Goal: Information Seeking & Learning: Learn about a topic

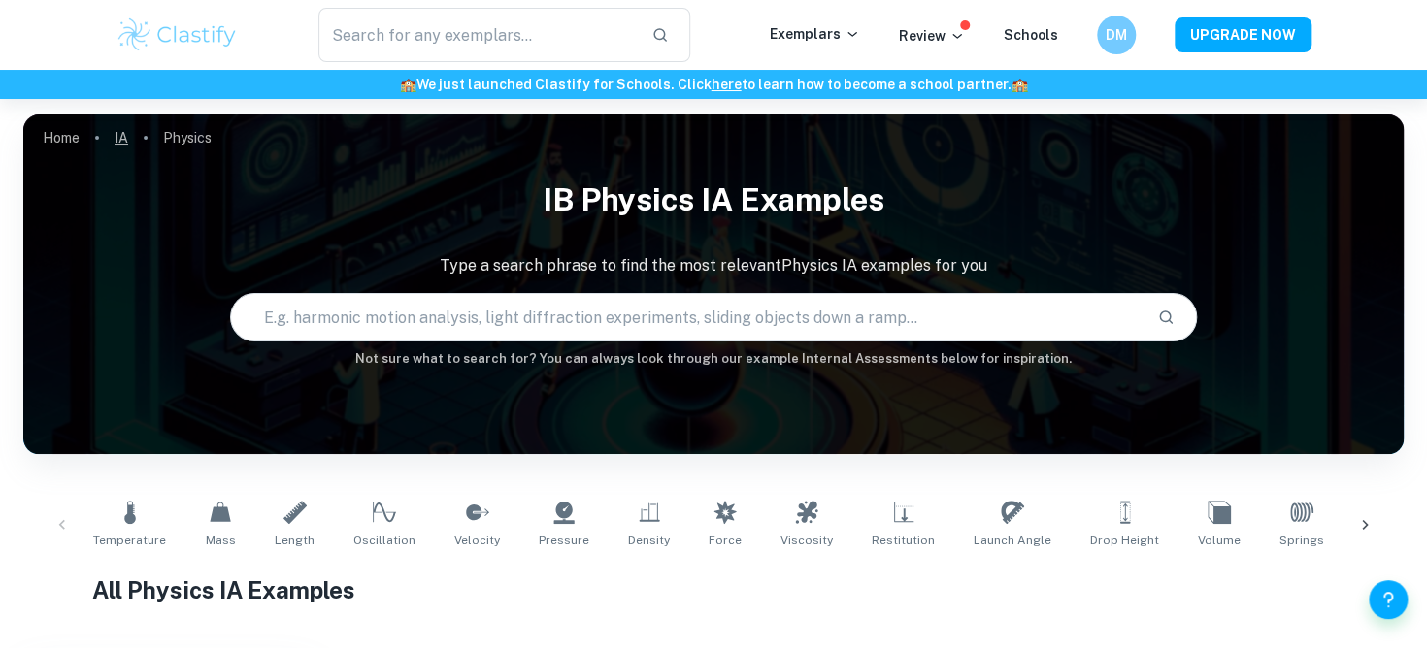
click at [121, 142] on link "IA" at bounding box center [122, 137] width 14 height 27
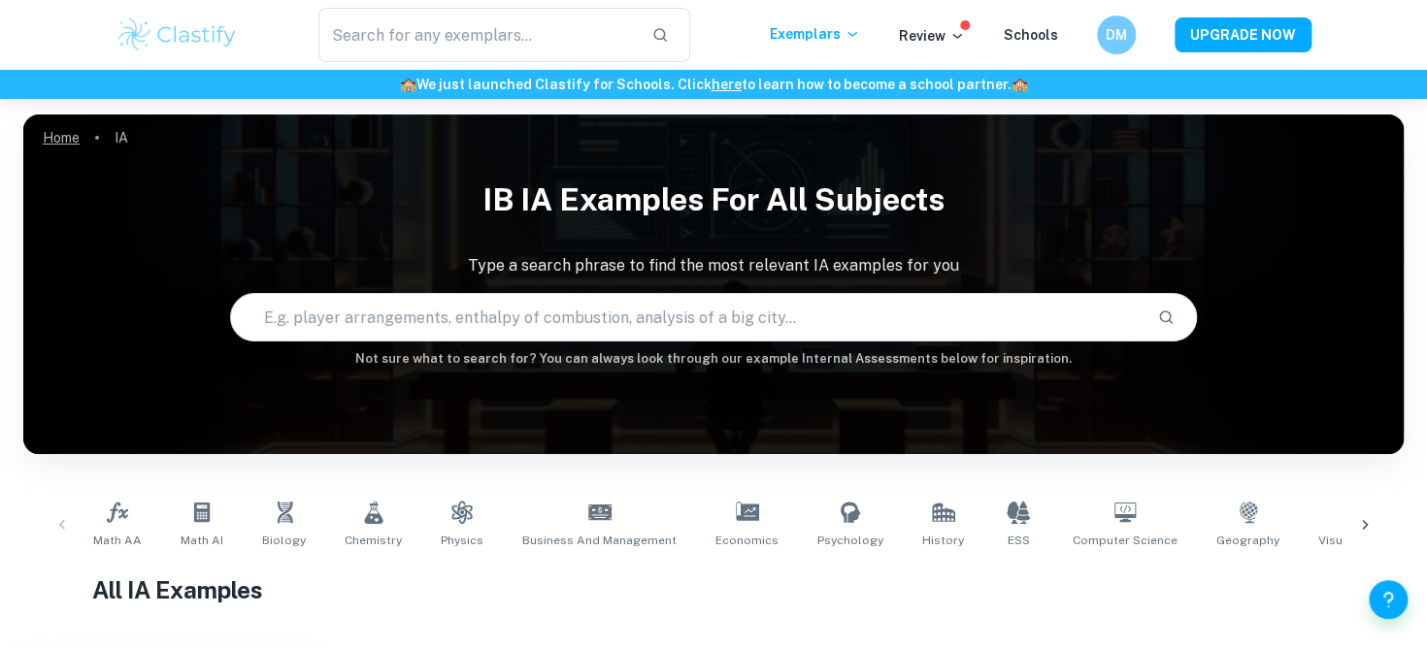
click at [66, 136] on link "Home" at bounding box center [61, 137] width 37 height 27
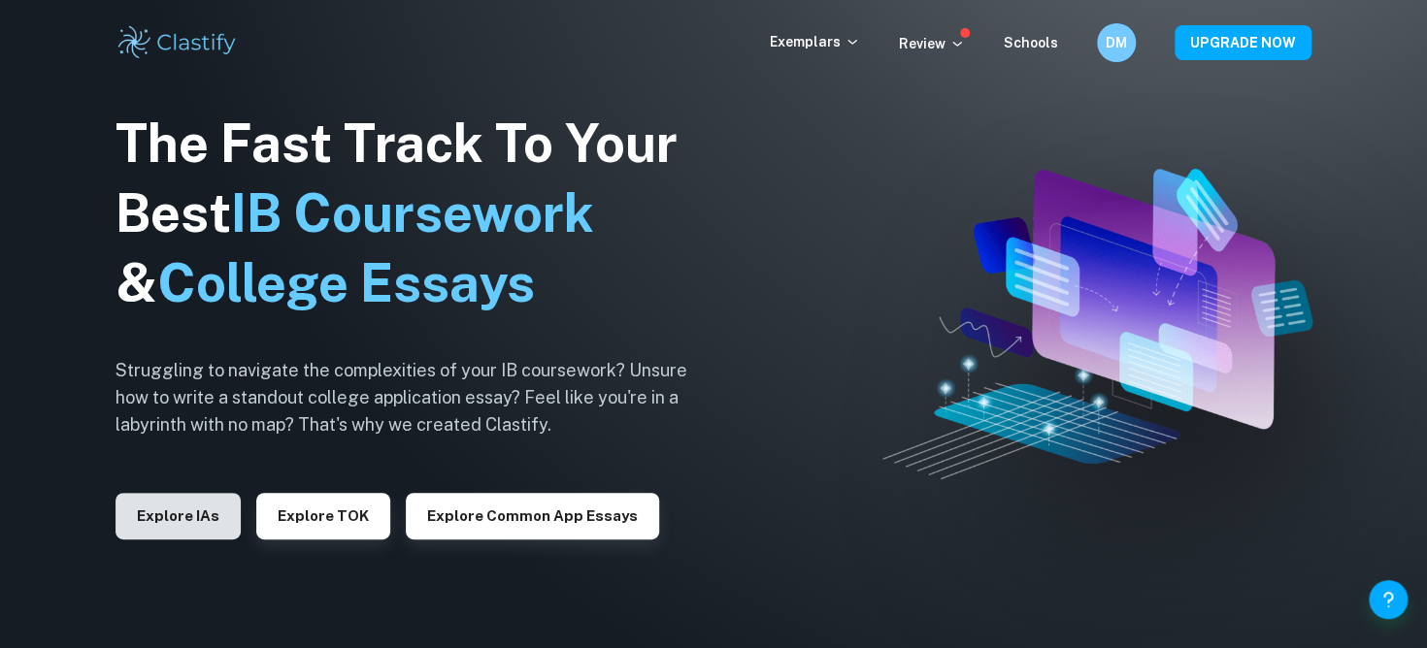
click at [192, 504] on button "Explore IAs" at bounding box center [178, 516] width 125 height 47
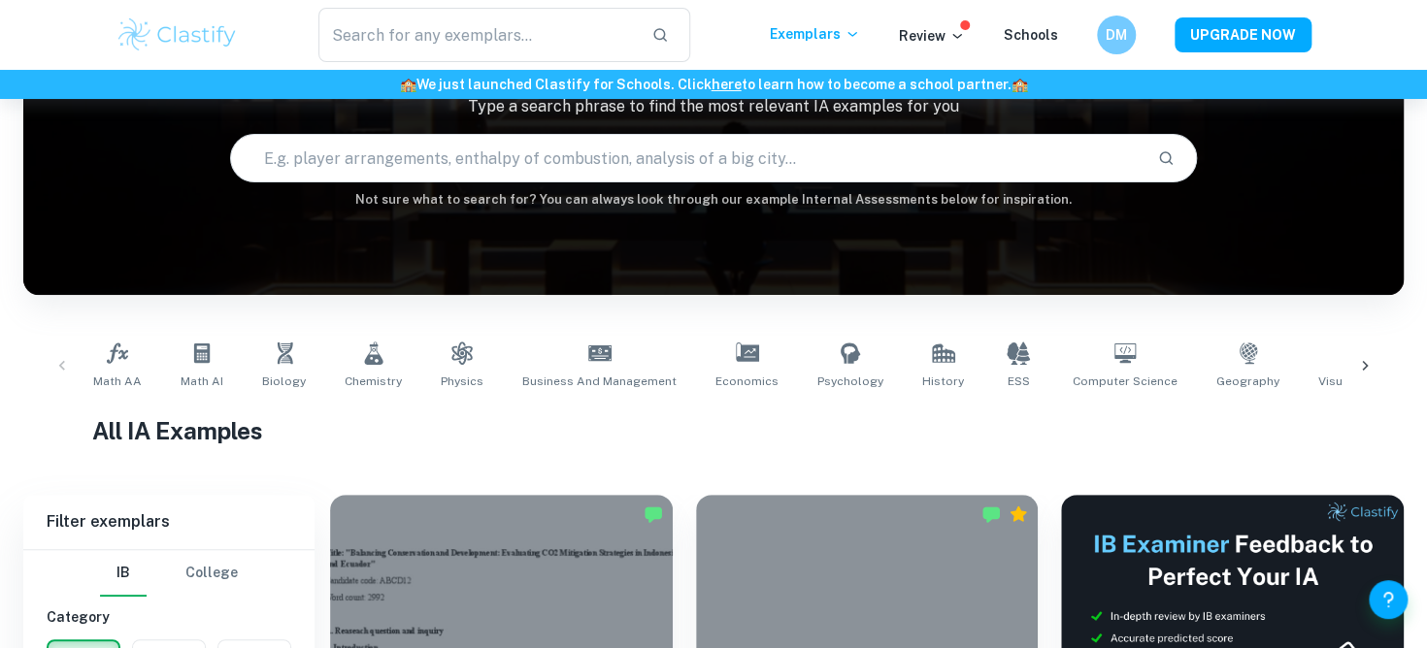
scroll to position [190, 0]
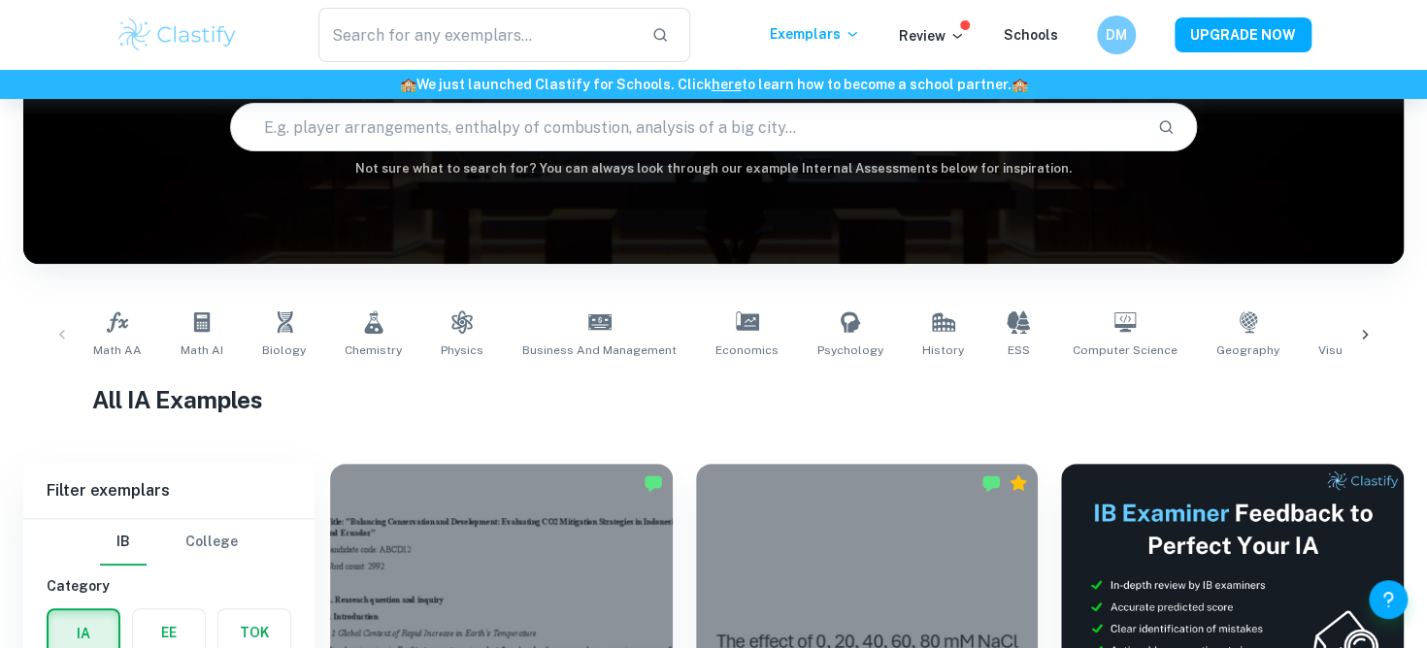
click at [1371, 331] on icon at bounding box center [1364, 334] width 19 height 19
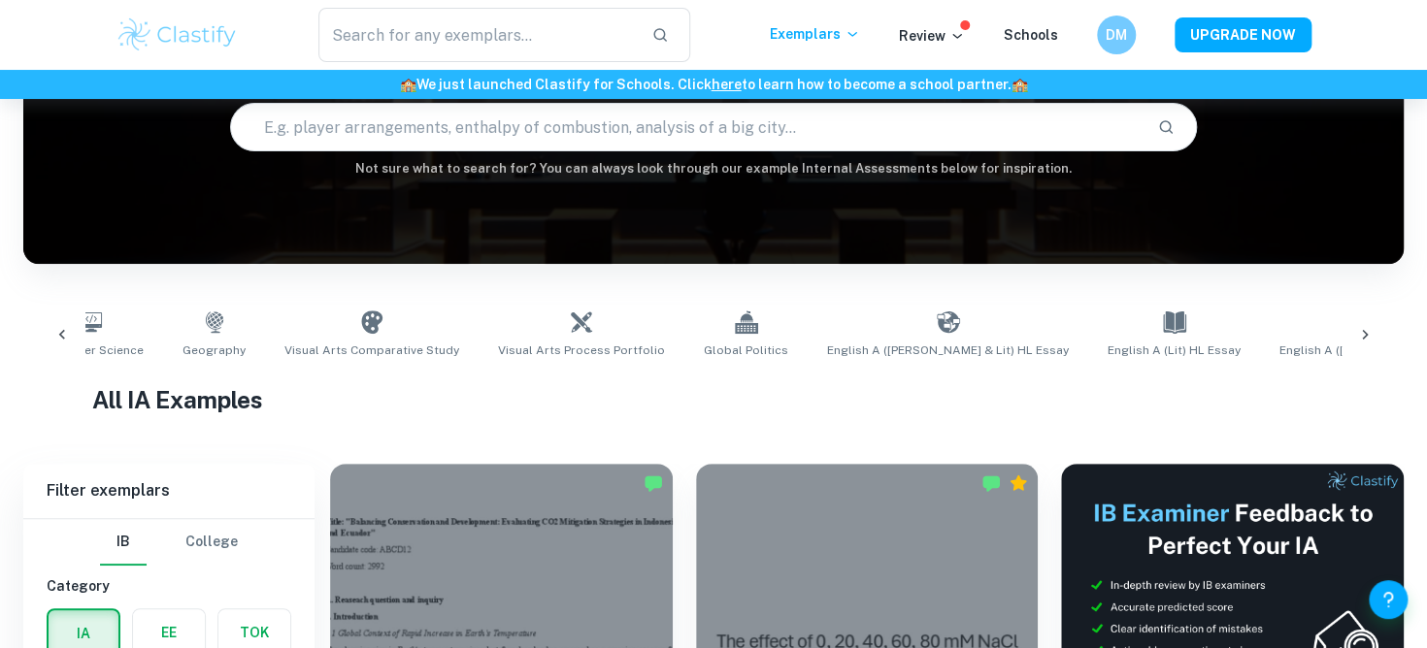
scroll to position [0, 1091]
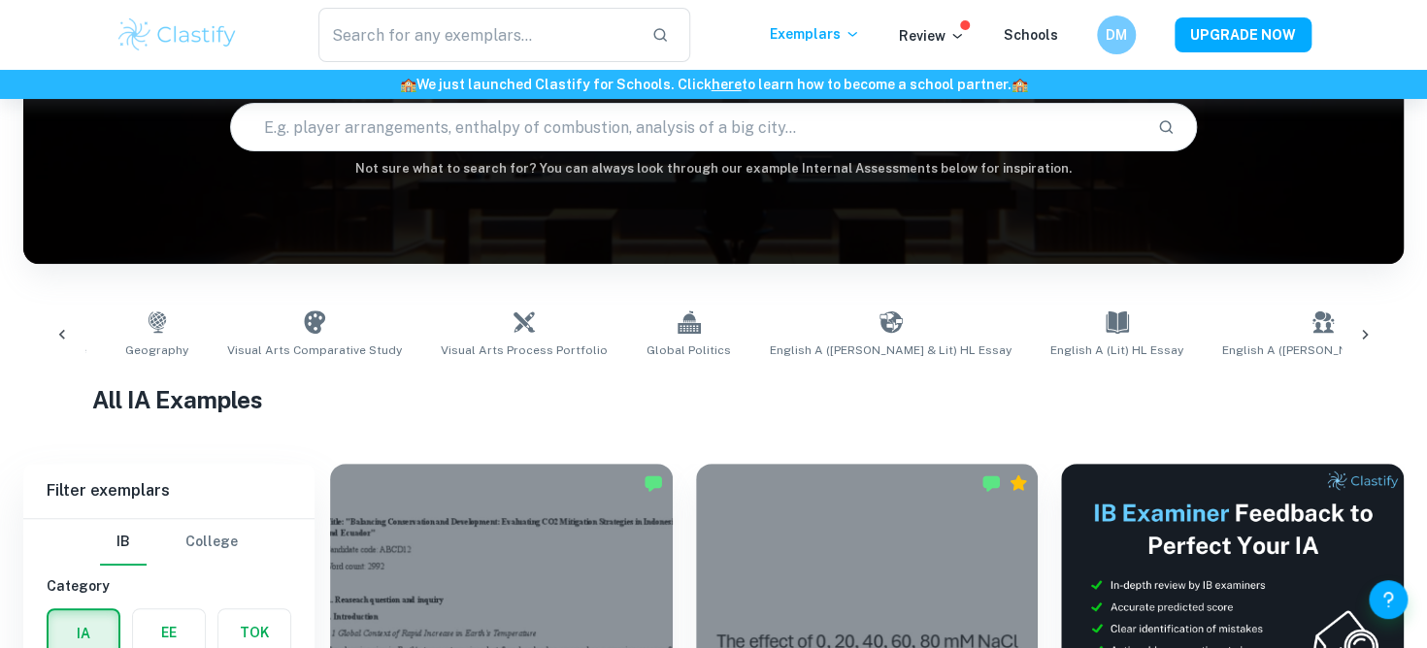
click at [1366, 336] on icon at bounding box center [1365, 335] width 6 height 10
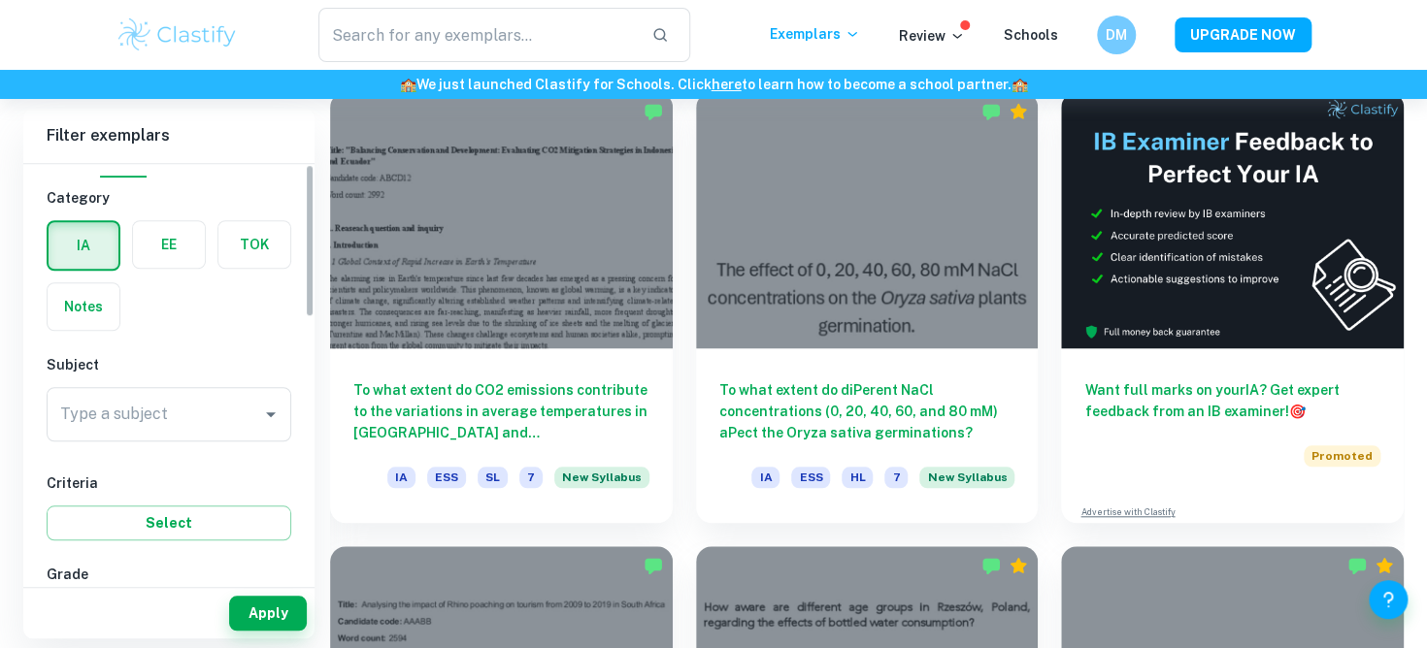
scroll to position [66, 0]
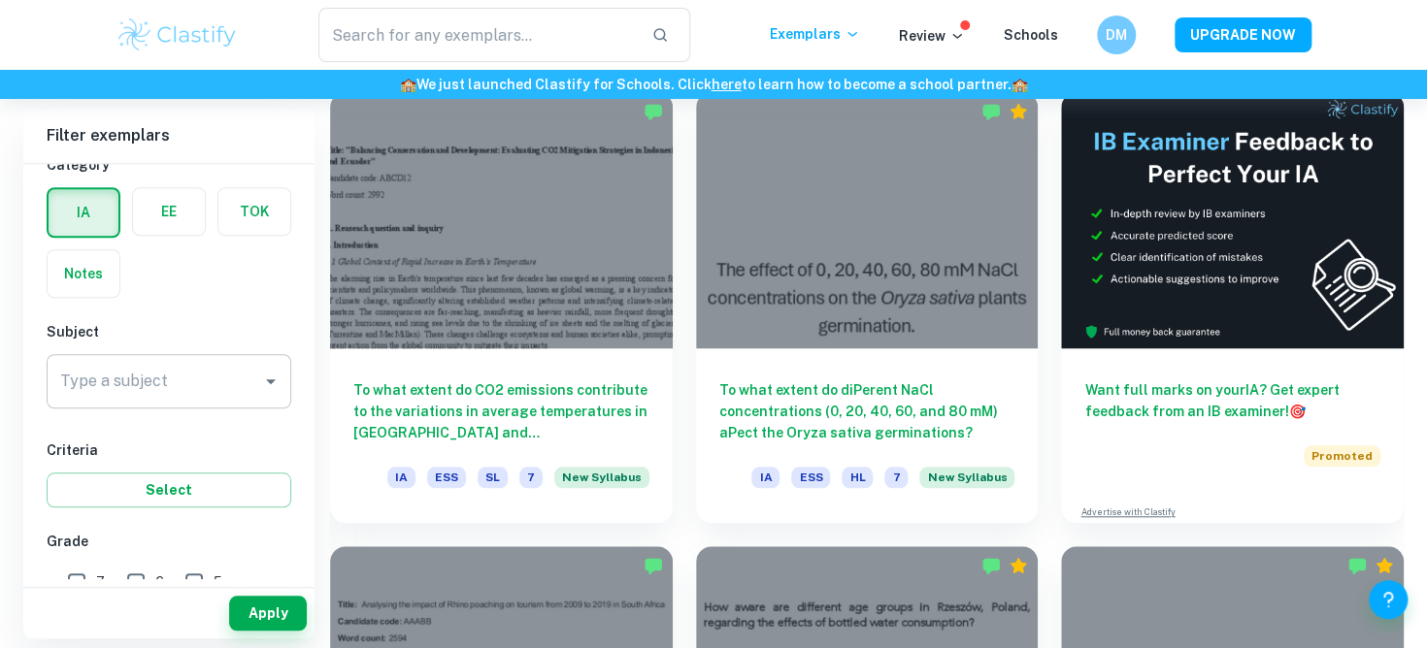
click at [259, 380] on icon "Open" at bounding box center [270, 381] width 23 height 23
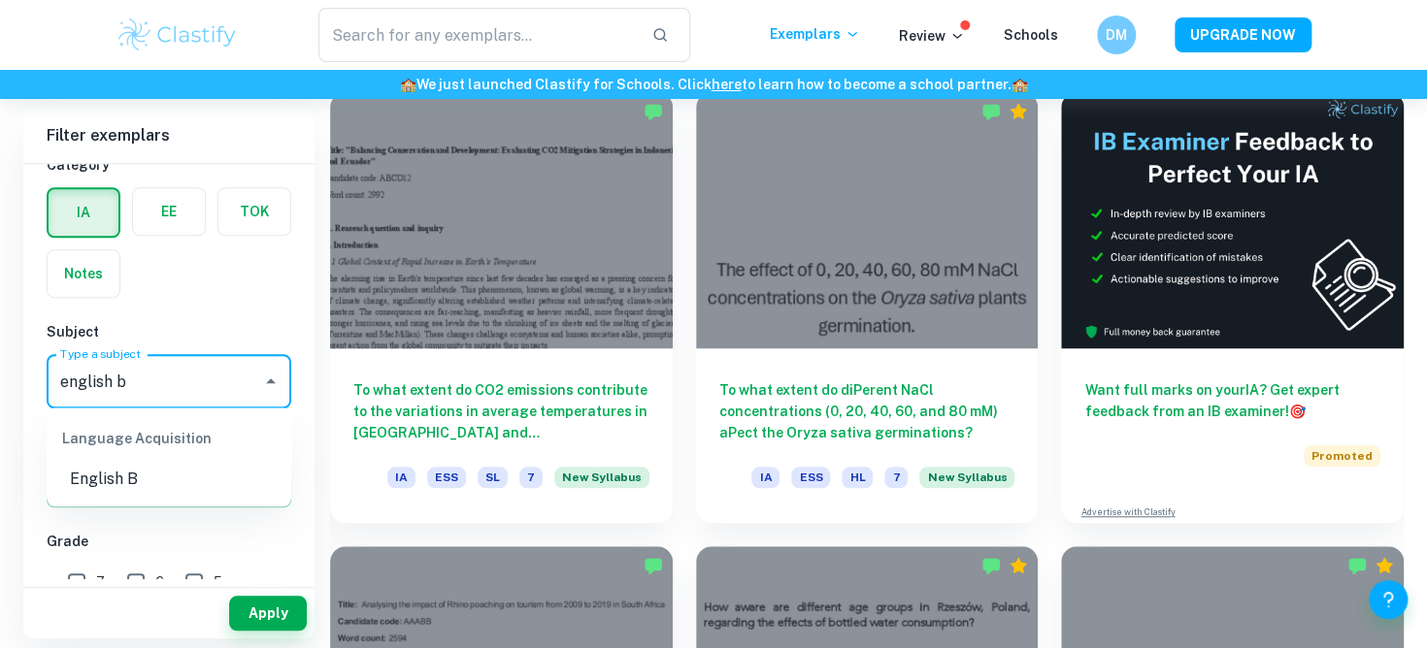
click at [197, 484] on li "English B" at bounding box center [169, 479] width 245 height 35
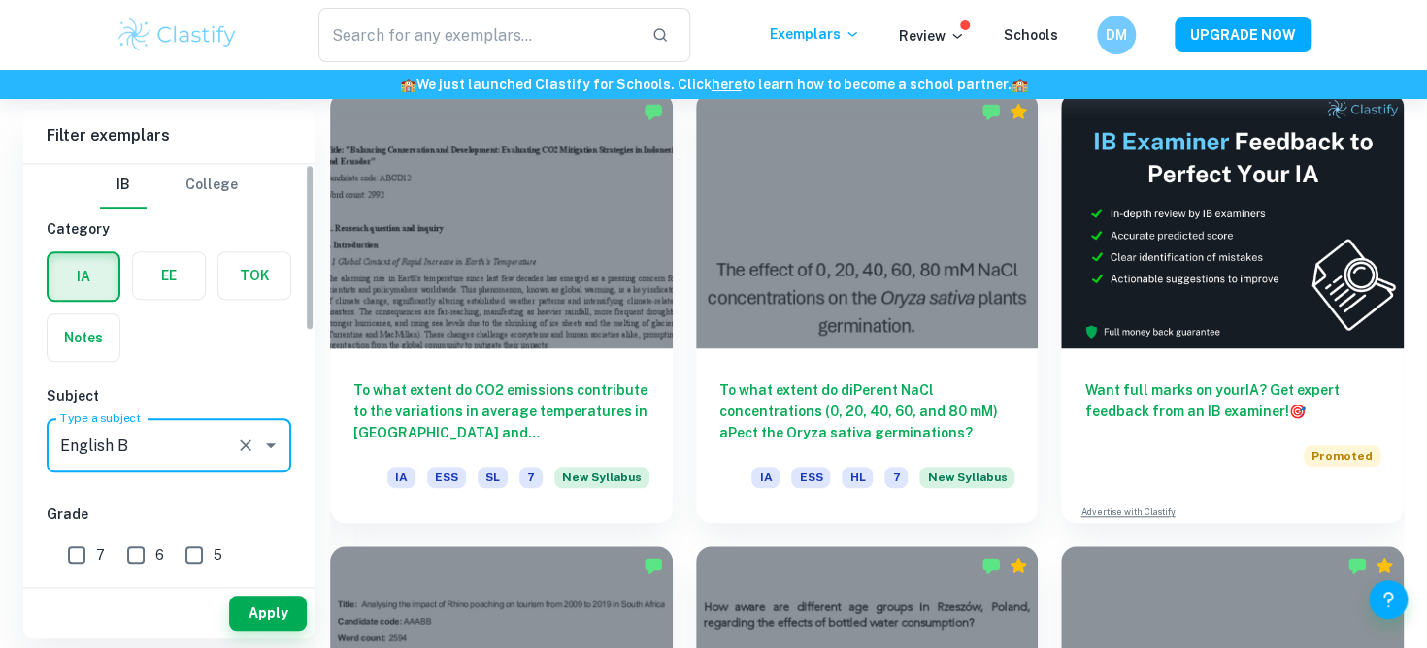
scroll to position [0, 0]
type input "English B"
click at [161, 286] on label "button" at bounding box center [169, 277] width 72 height 47
click at [0, 0] on input "radio" at bounding box center [0, 0] width 0 height 0
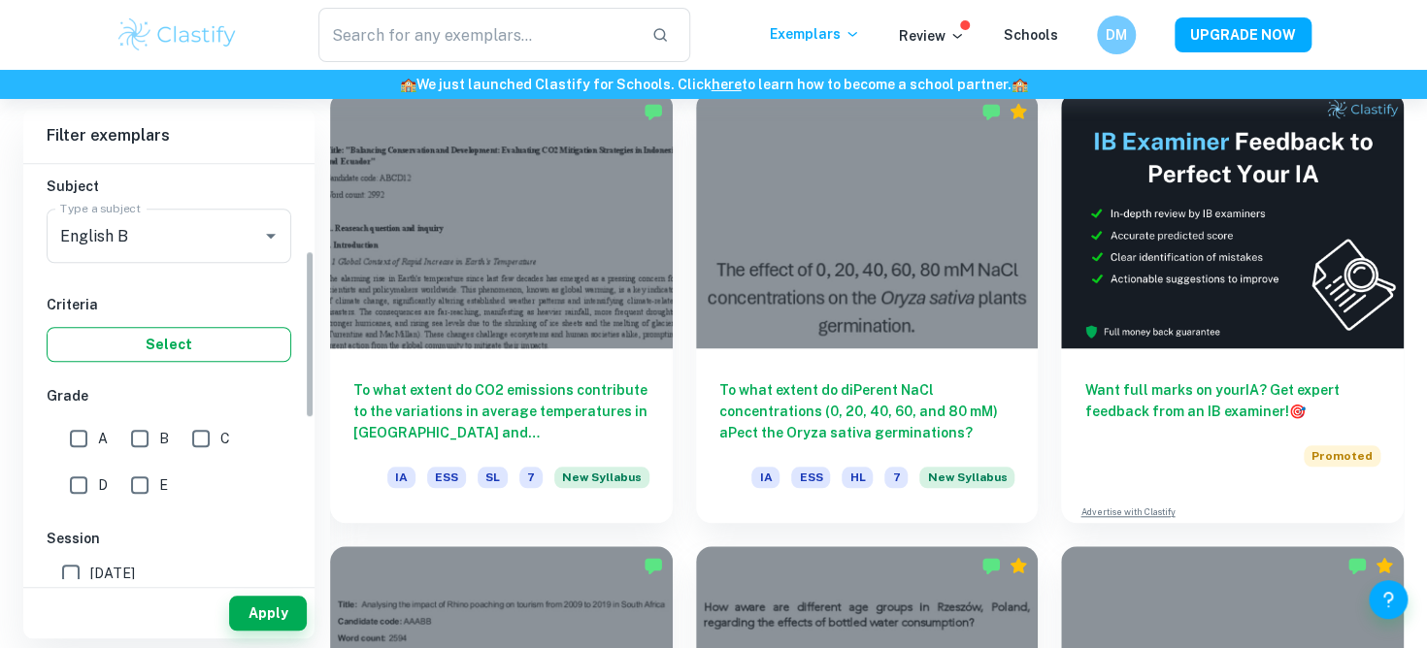
scroll to position [215, 0]
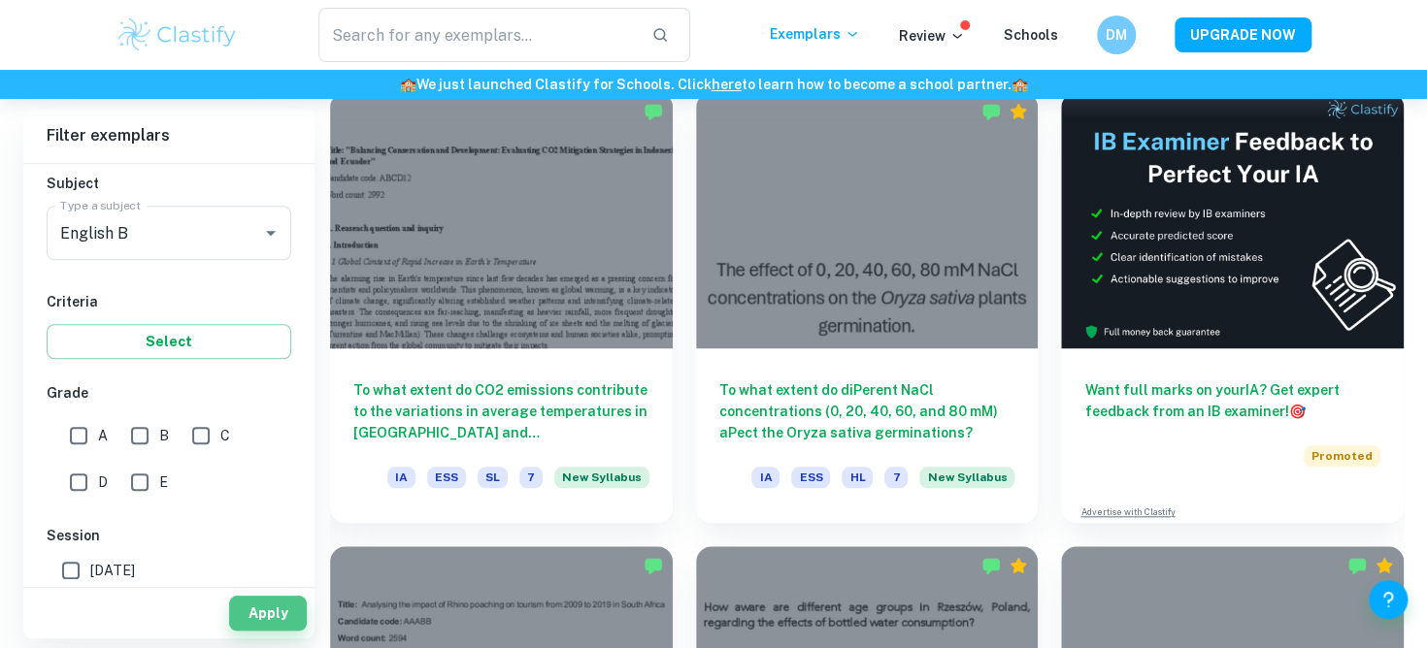
click at [259, 605] on button "Apply" at bounding box center [268, 613] width 78 height 35
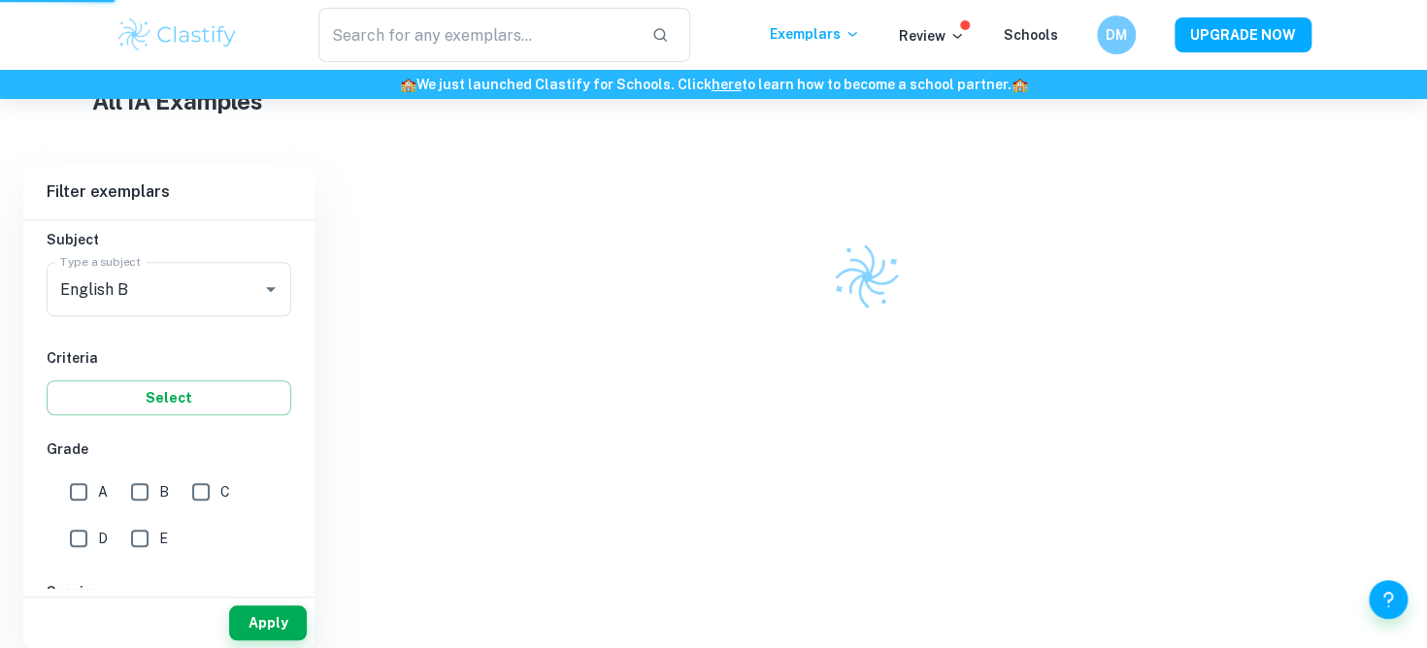
scroll to position [461, 0]
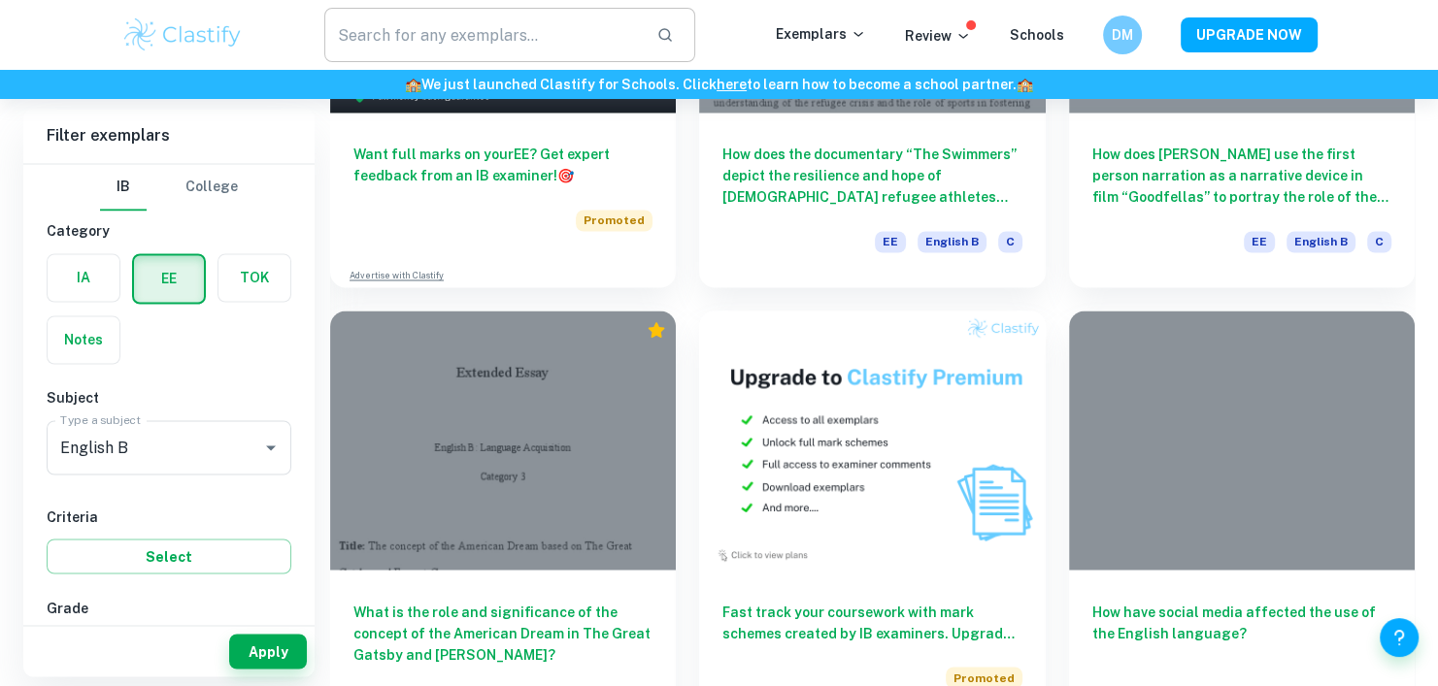
scroll to position [3137, 0]
click at [548, 38] on input "text" at bounding box center [482, 35] width 317 height 54
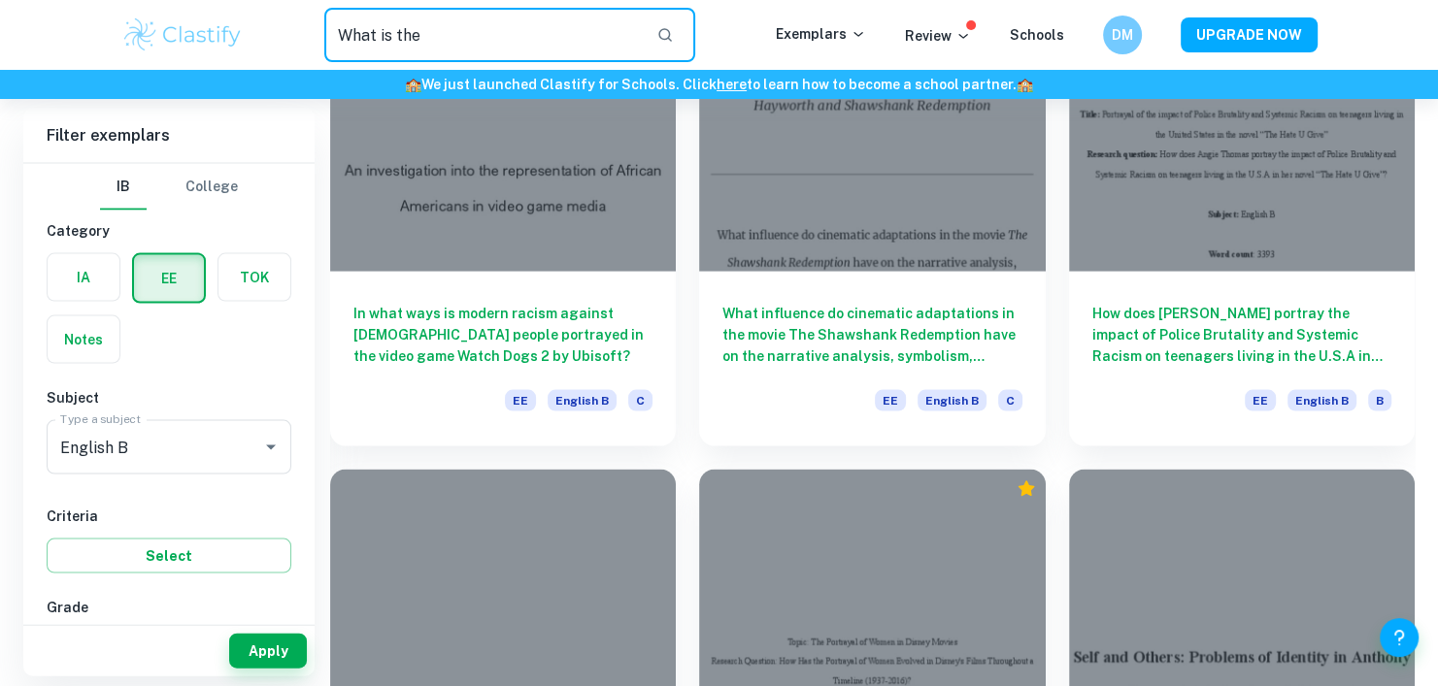
scroll to position [3909, 0]
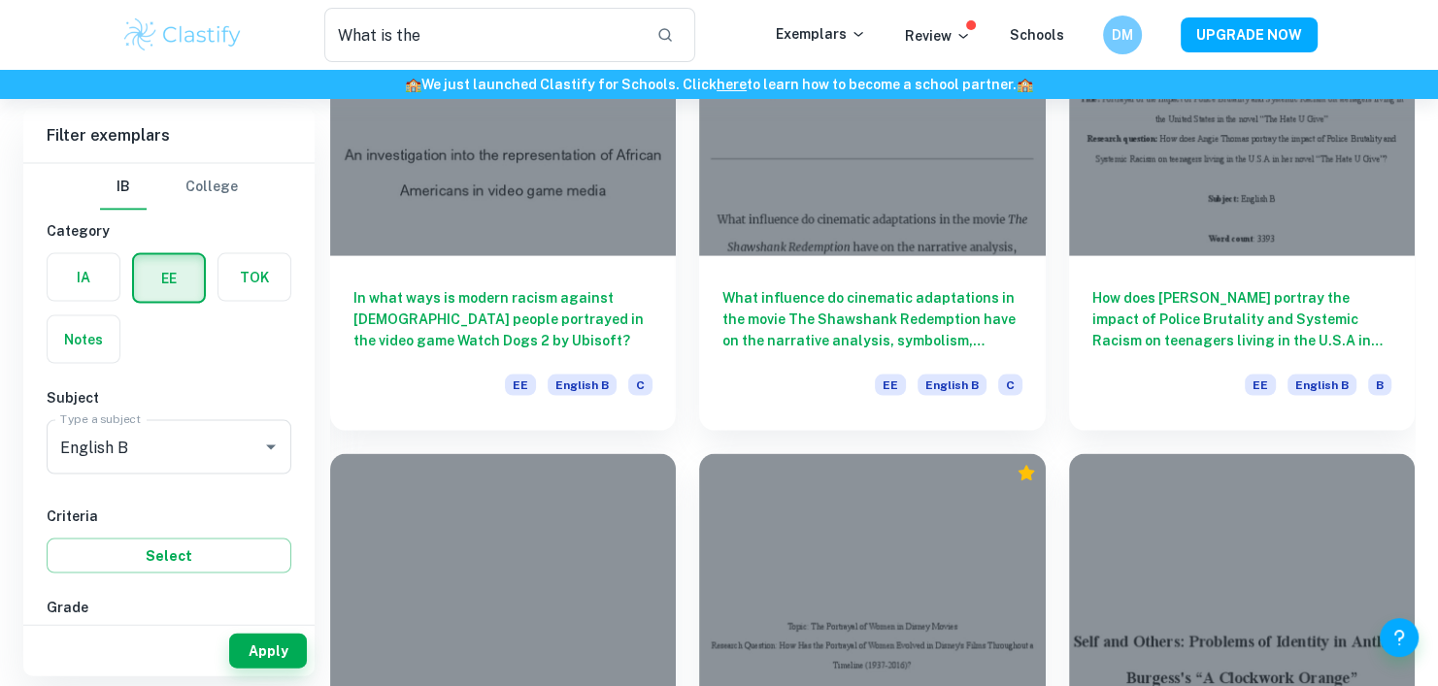
click at [689, 247] on div "What influence do cinematic adaptations in the movie The Shawshank Redemption h…" at bounding box center [860, 202] width 369 height 457
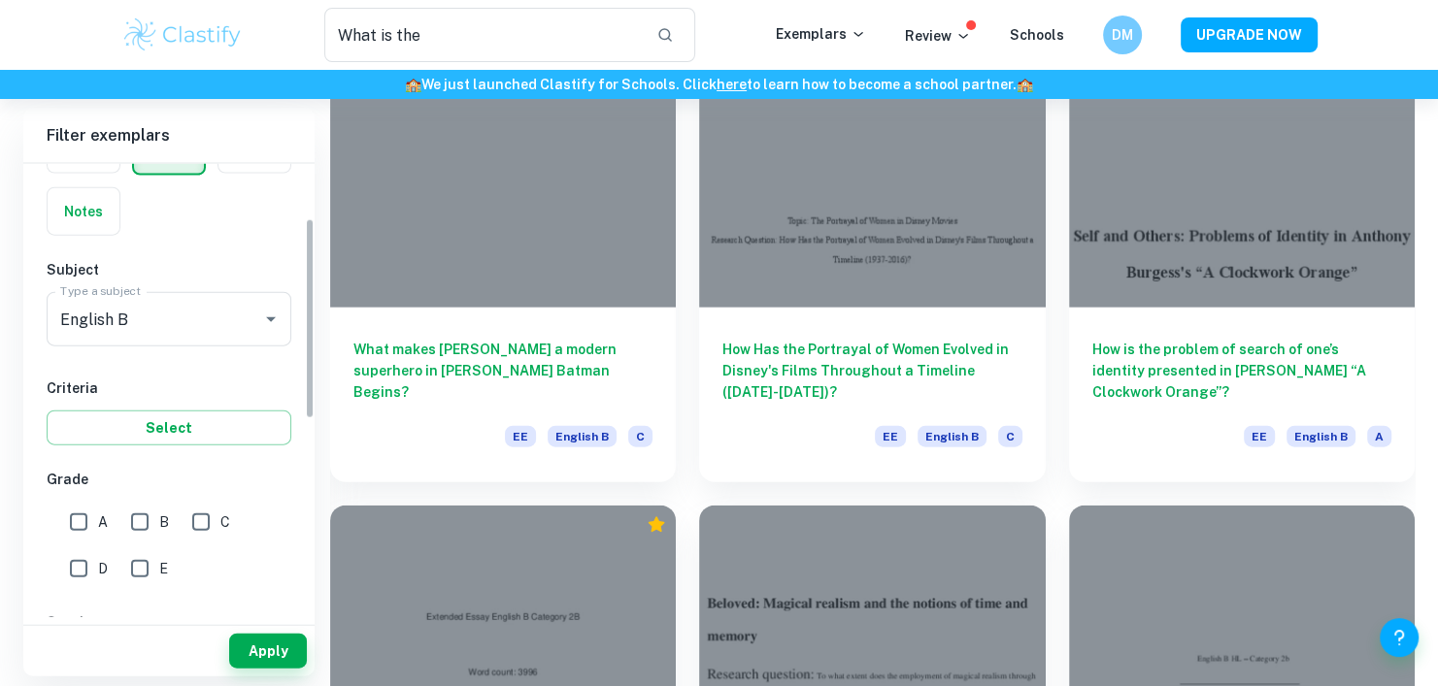
scroll to position [120, 0]
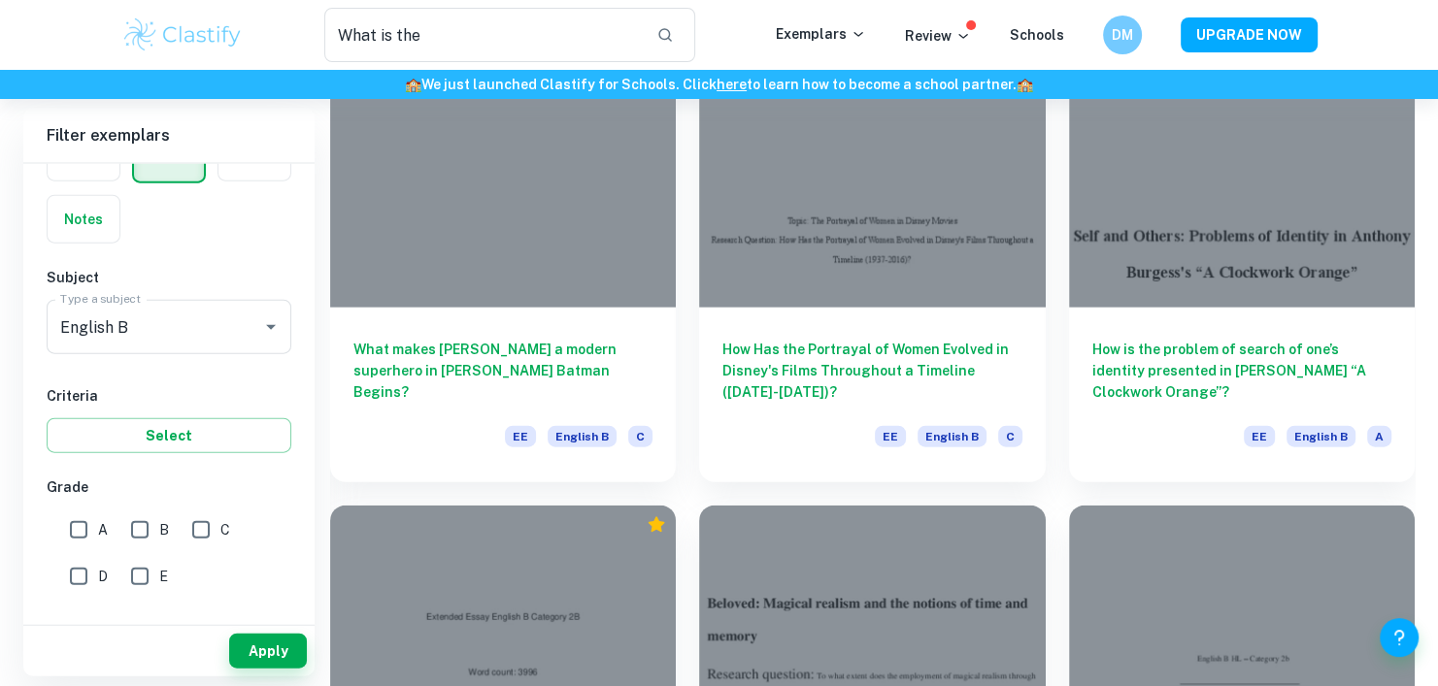
click at [682, 278] on div "How Has the Portrayal of Women Evolved in Disney's Films Throughout a Timeline …" at bounding box center [860, 253] width 369 height 457
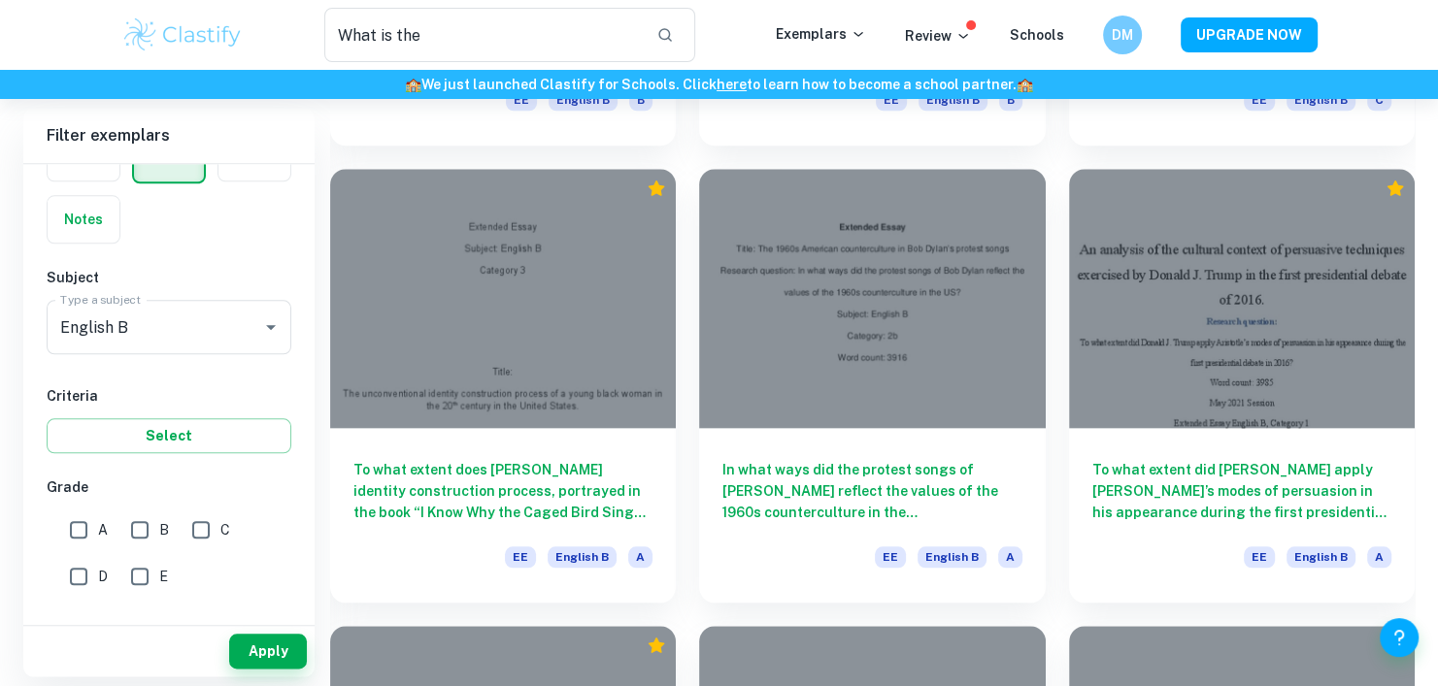
scroll to position [9228, 0]
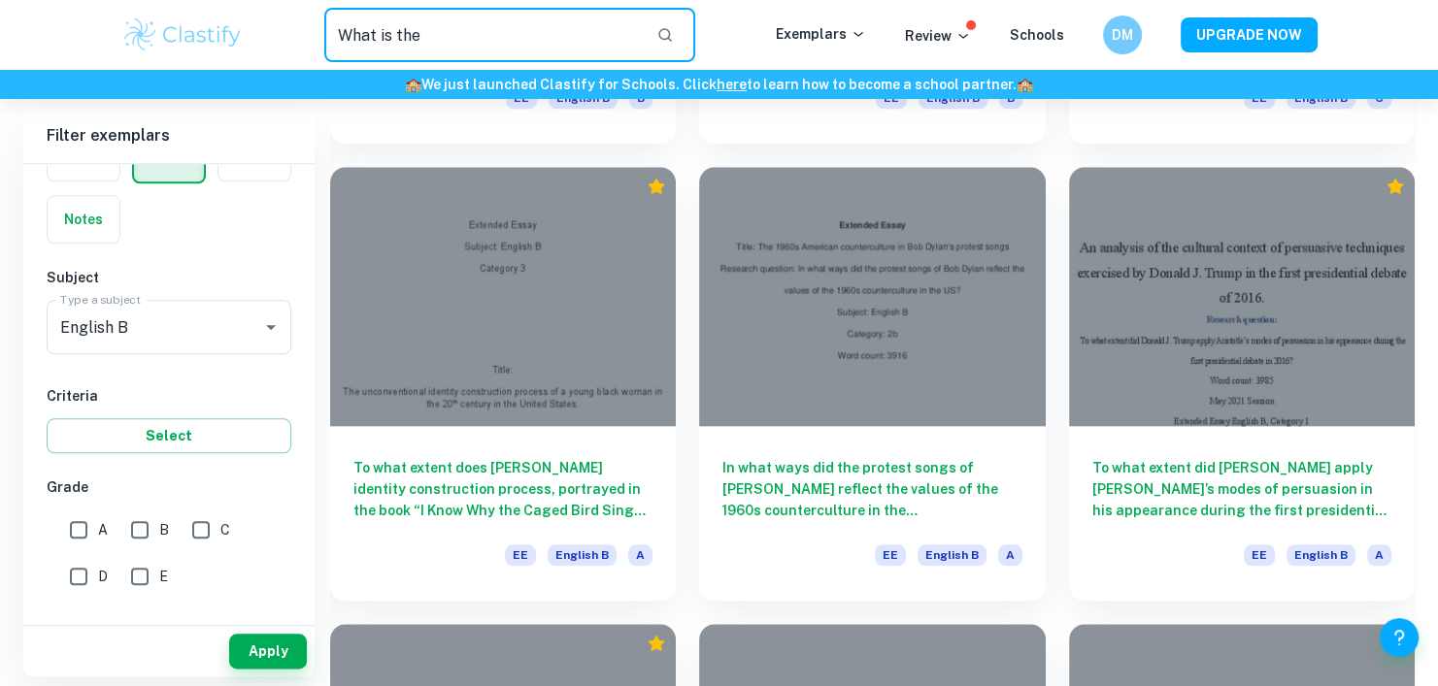
drag, startPoint x: 578, startPoint y: 23, endPoint x: 313, endPoint y: 11, distance: 265.3
click at [313, 11] on div "What is the ​" at bounding box center [509, 35] width 531 height 54
type input "Fahrenheit 451"
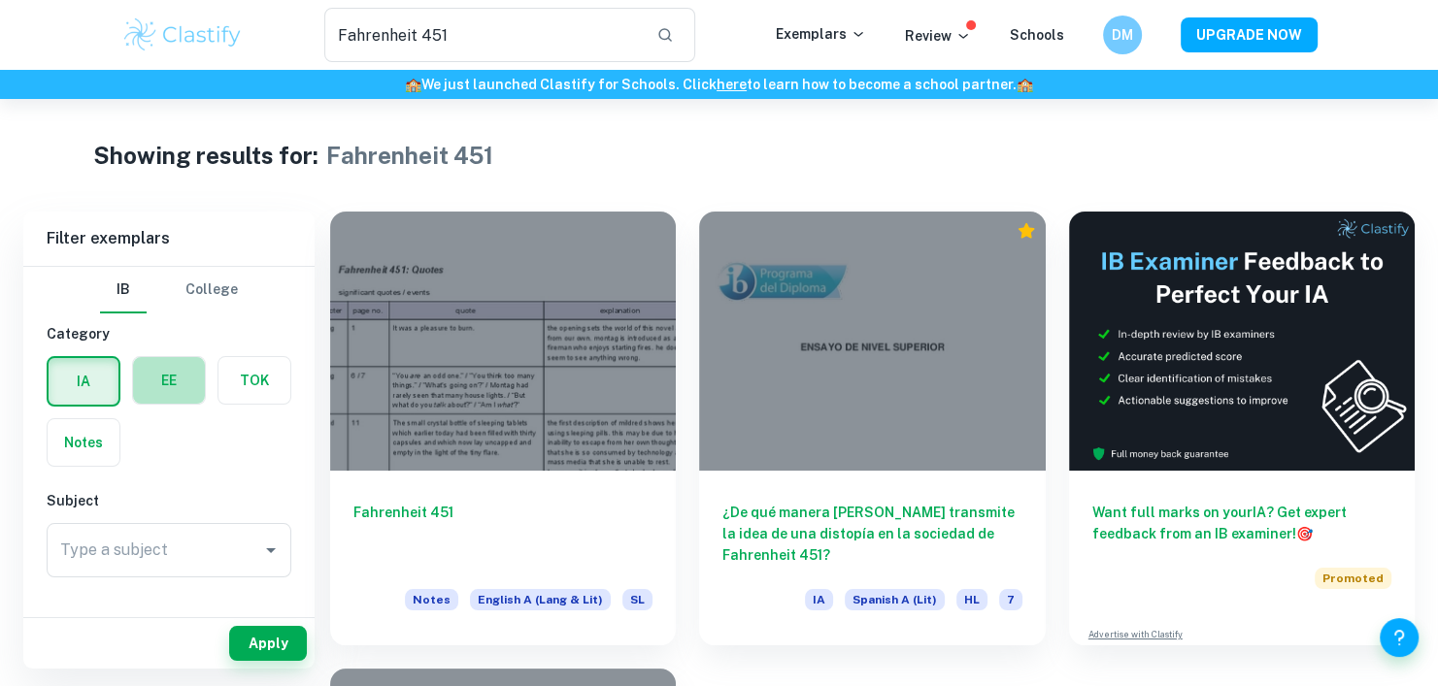
click at [162, 388] on label "button" at bounding box center [169, 380] width 72 height 47
click at [0, 0] on input "radio" at bounding box center [0, 0] width 0 height 0
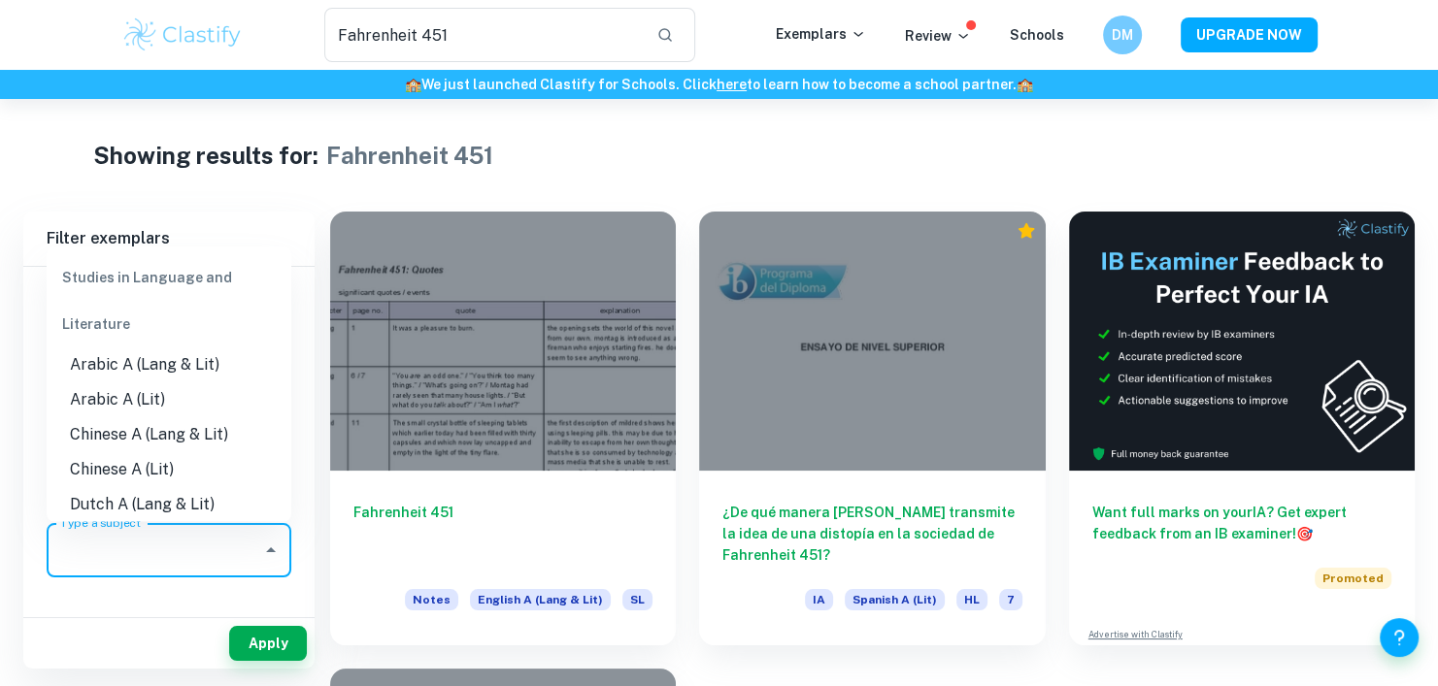
click at [235, 534] on input "Type a subject" at bounding box center [154, 550] width 198 height 37
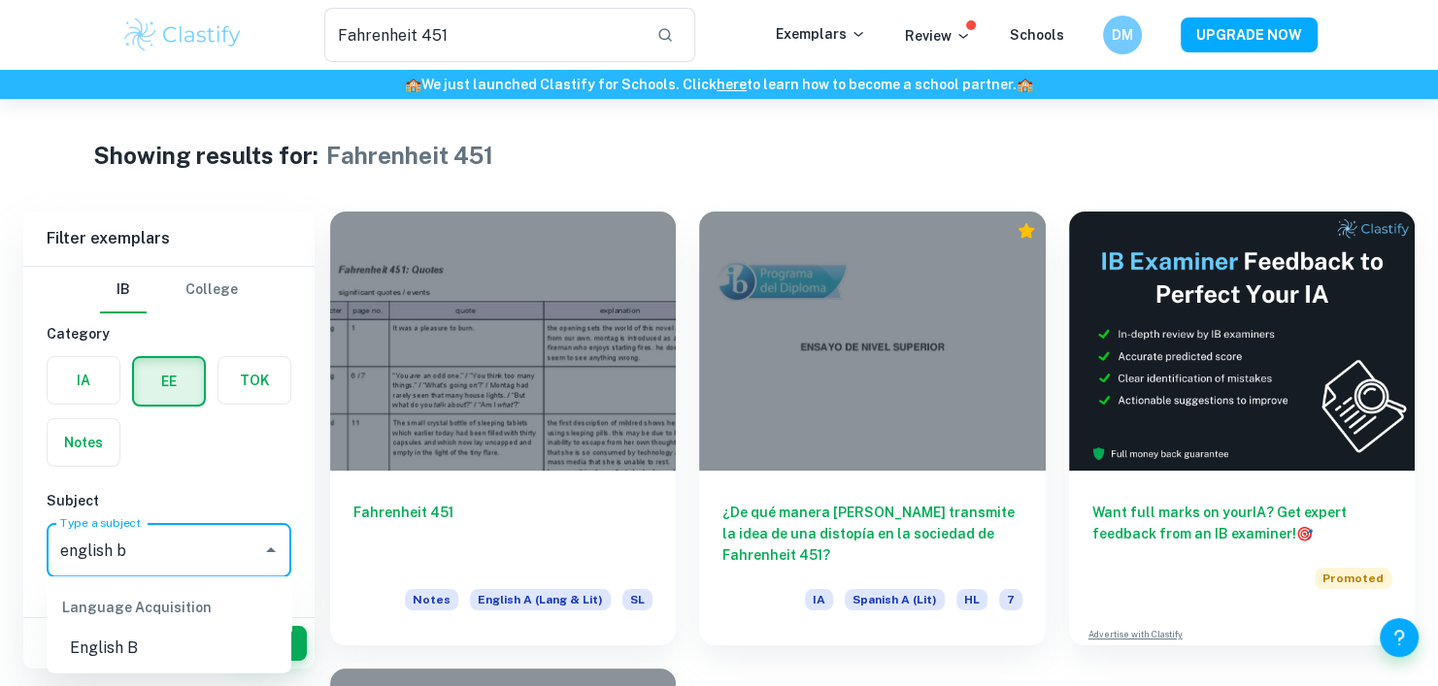
click at [143, 647] on li "English B" at bounding box center [169, 648] width 245 height 35
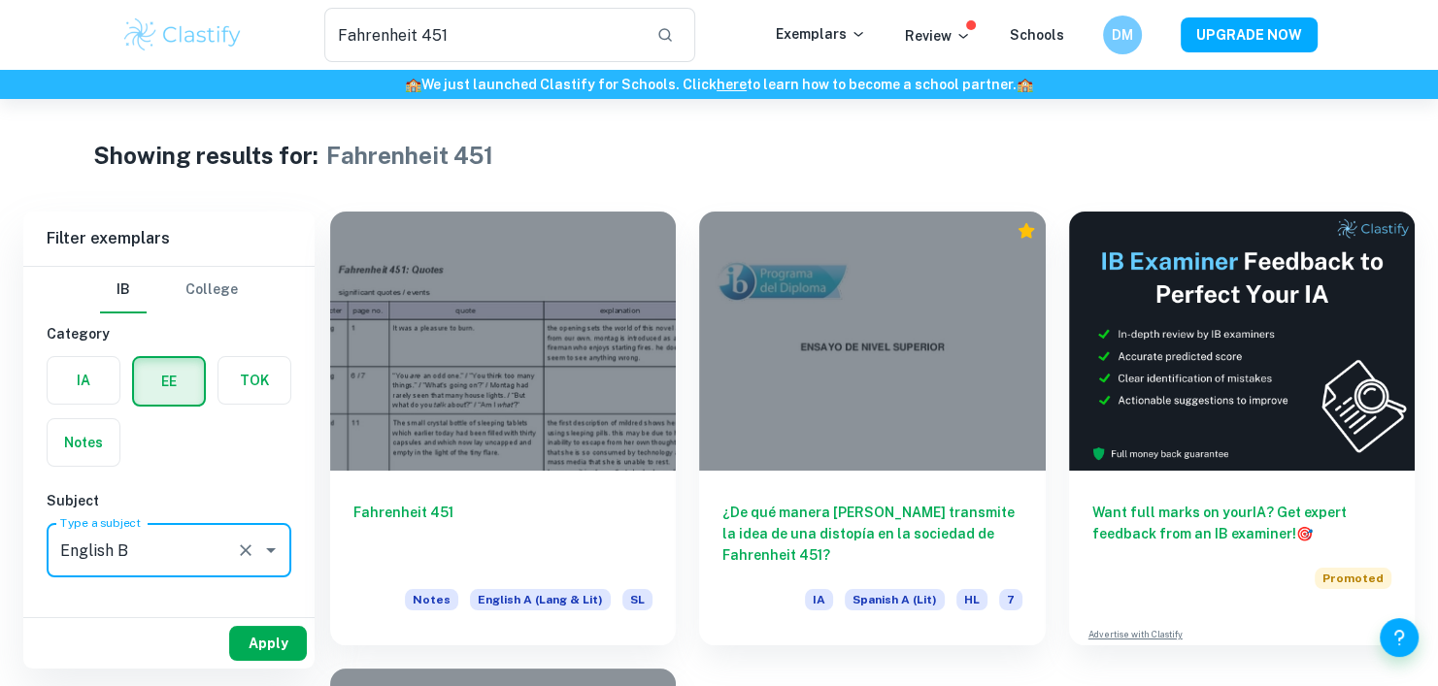
type input "English B"
click at [248, 639] on button "Apply" at bounding box center [268, 643] width 78 height 35
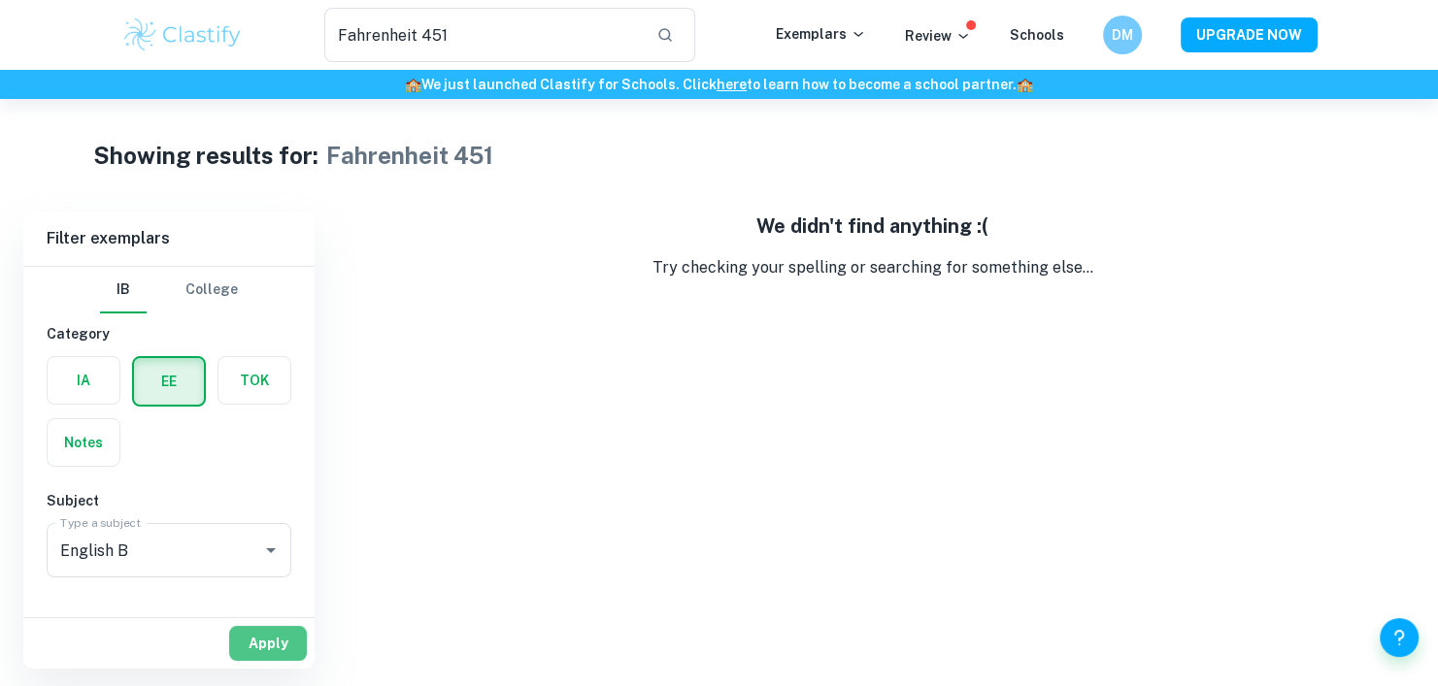
click at [263, 644] on button "Apply" at bounding box center [268, 643] width 78 height 35
click at [91, 363] on label "button" at bounding box center [84, 380] width 72 height 47
click at [0, 0] on input "radio" at bounding box center [0, 0] width 0 height 0
click at [294, 633] on button "Apply" at bounding box center [268, 643] width 78 height 35
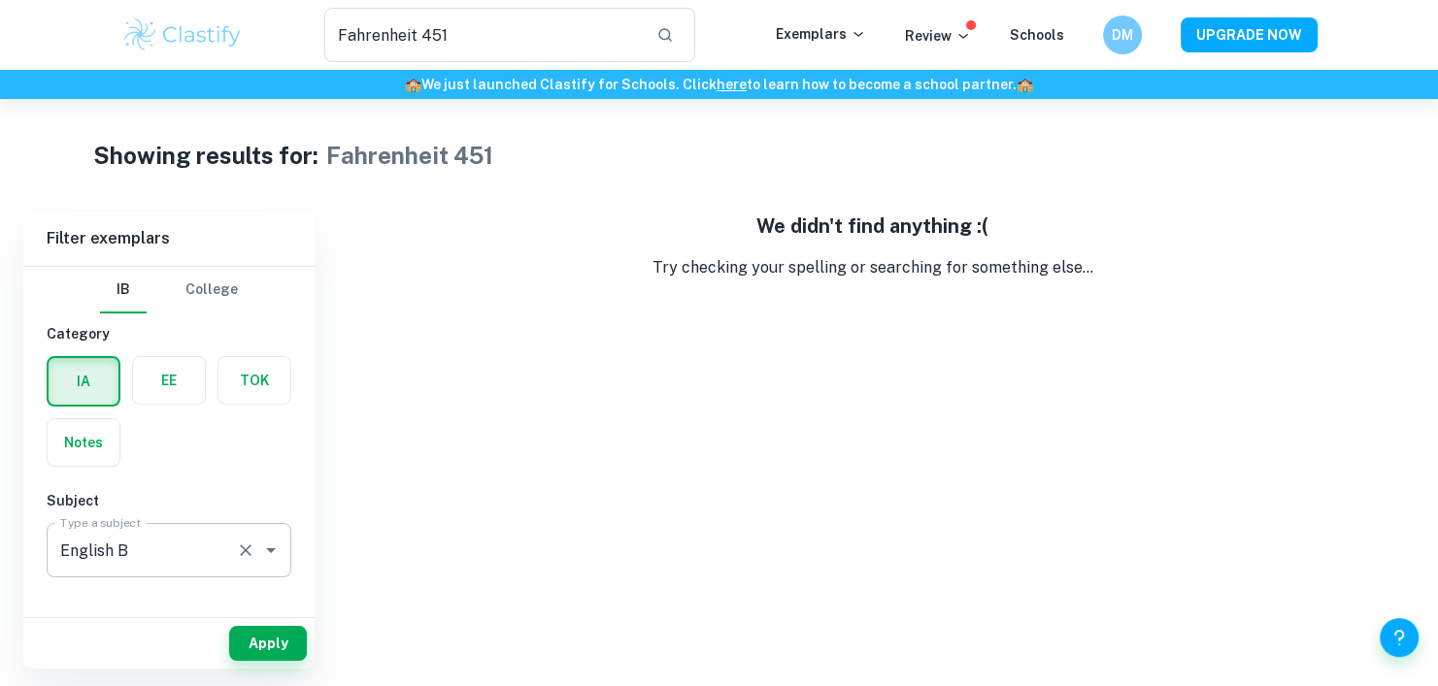
click at [199, 573] on div "English B Type a subject" at bounding box center [169, 550] width 245 height 54
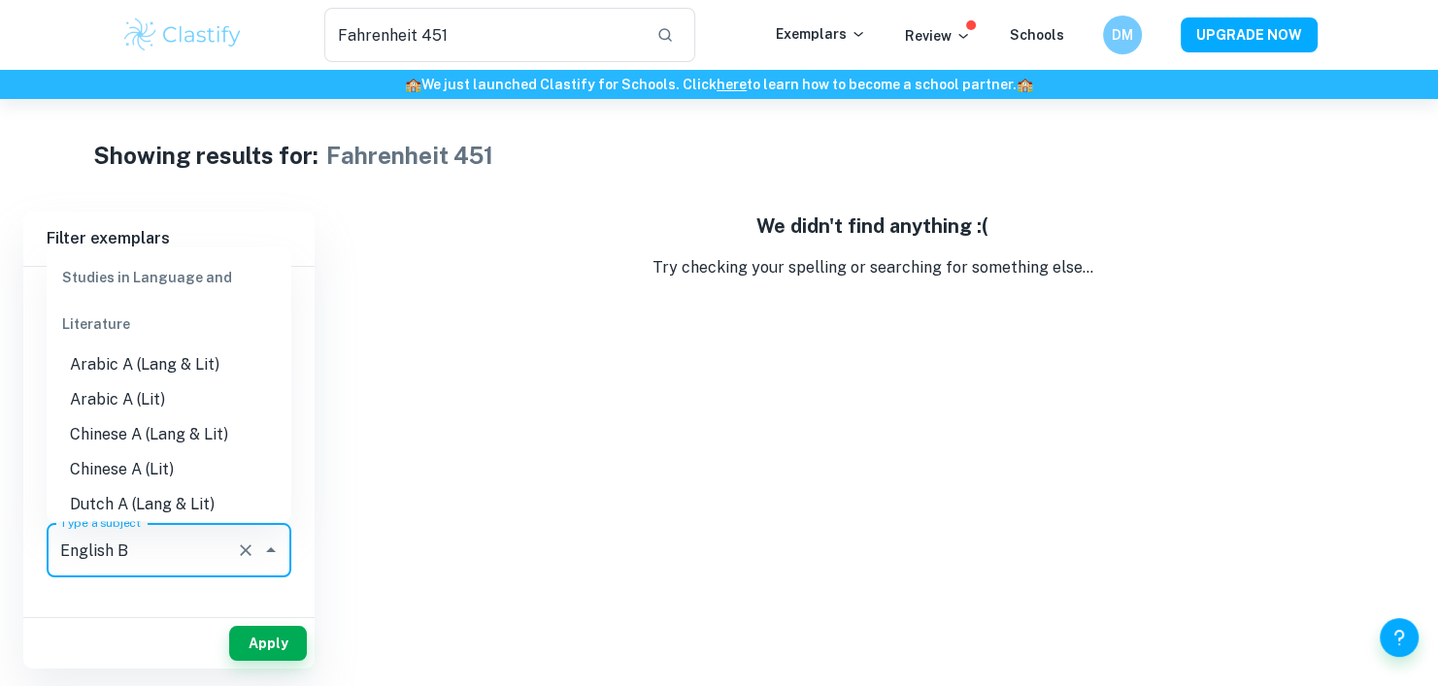
scroll to position [1048, 0]
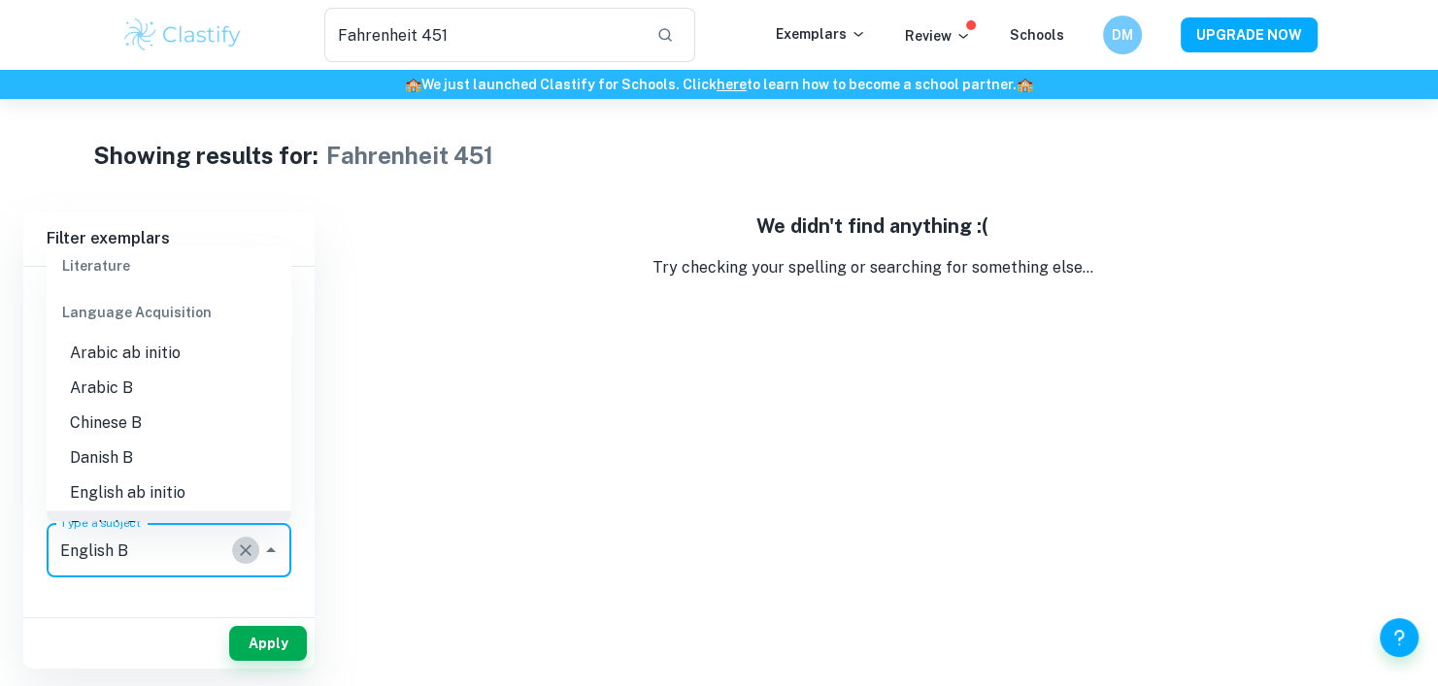
click at [244, 548] on icon "Clear" at bounding box center [245, 550] width 19 height 19
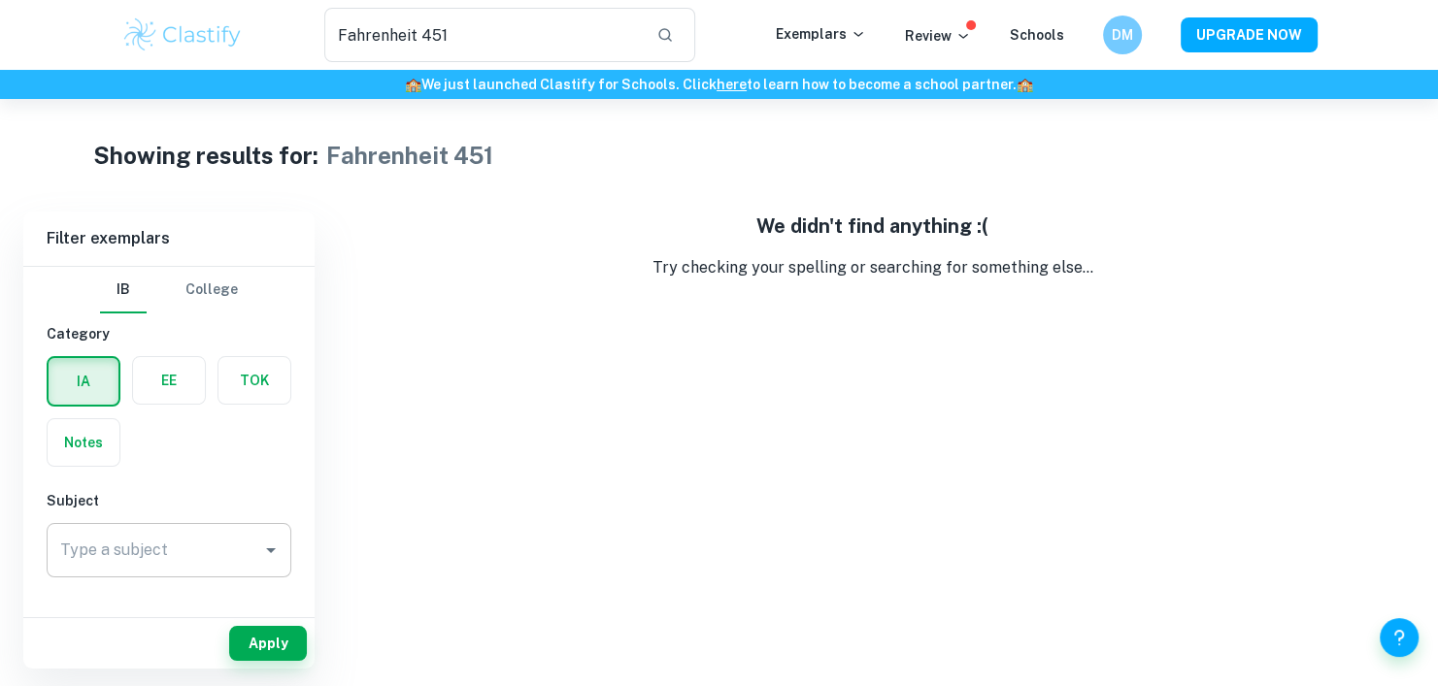
click at [203, 621] on div "Apply" at bounding box center [168, 643] width 291 height 50
click at [181, 401] on label "button" at bounding box center [169, 380] width 72 height 47
click at [0, 0] on input "radio" at bounding box center [0, 0] width 0 height 0
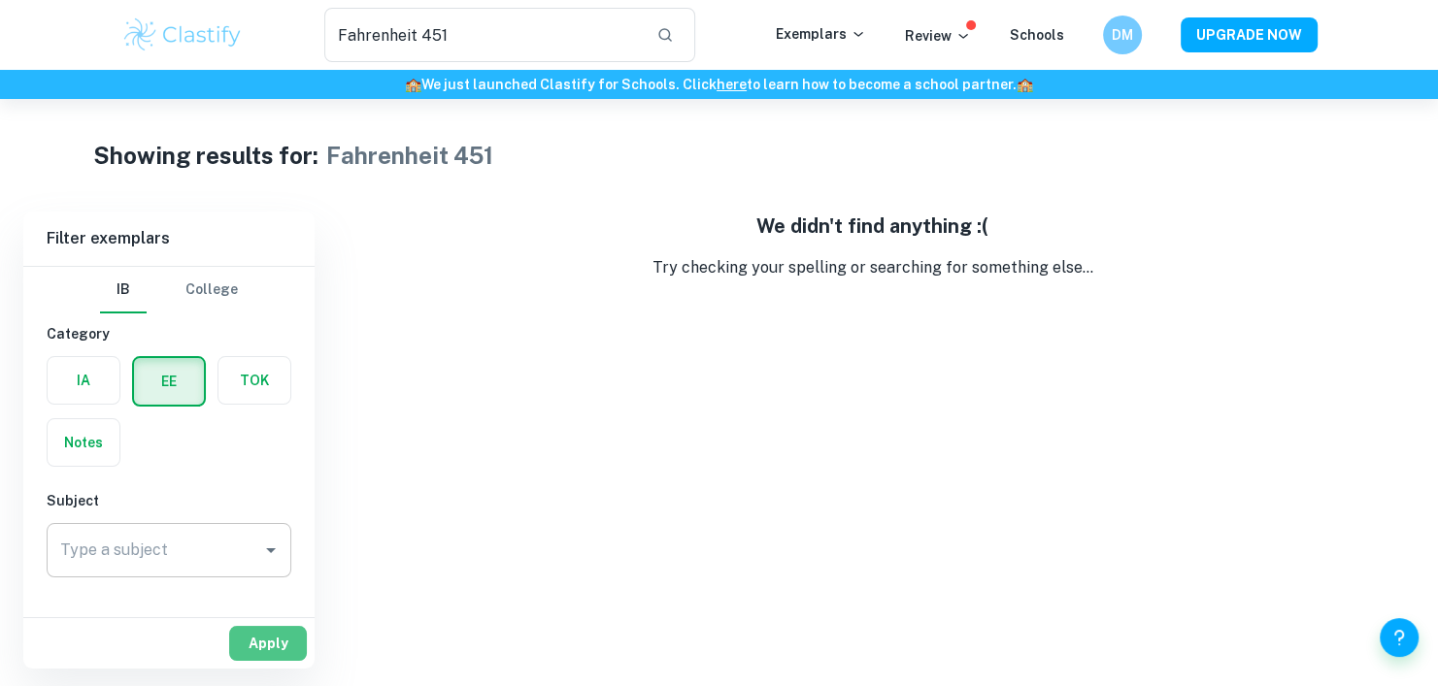
click at [286, 636] on button "Apply" at bounding box center [268, 643] width 78 height 35
click at [287, 646] on button "Apply" at bounding box center [268, 643] width 78 height 35
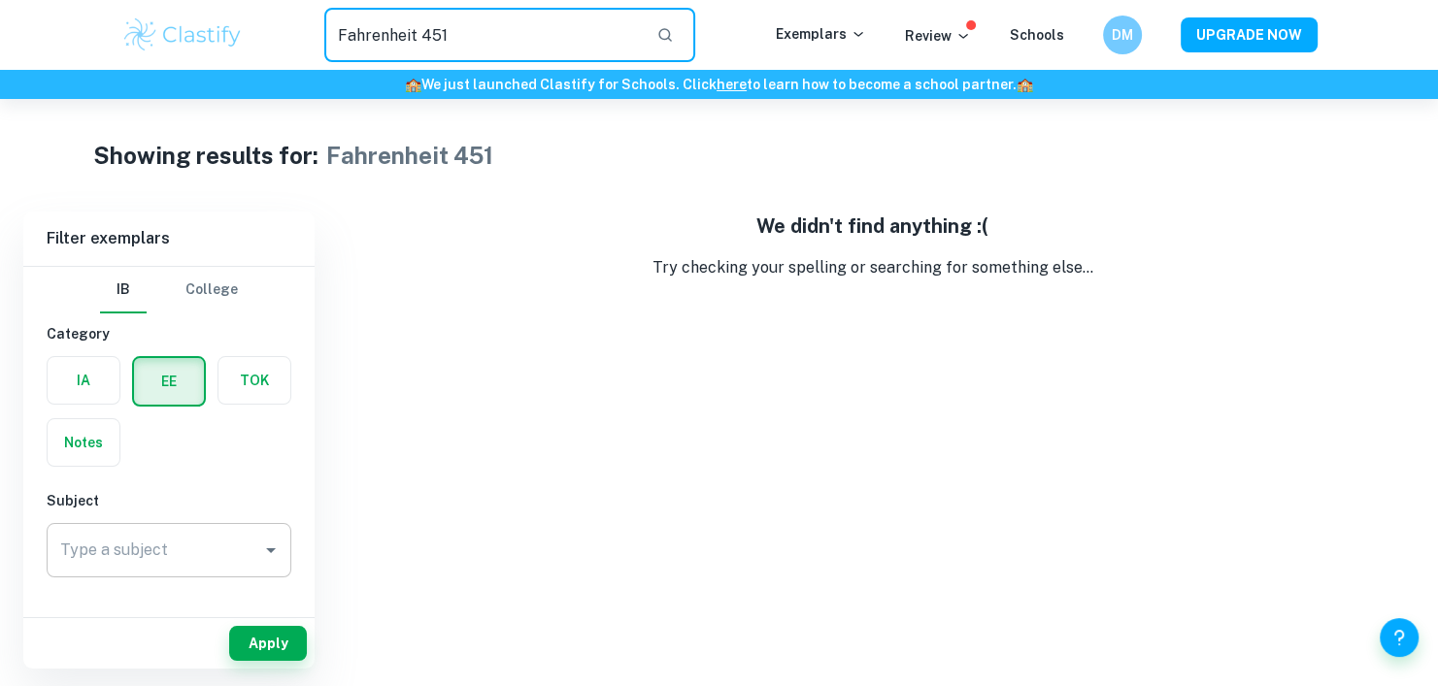
click at [487, 30] on input "Fahrenheit 451" at bounding box center [482, 35] width 317 height 54
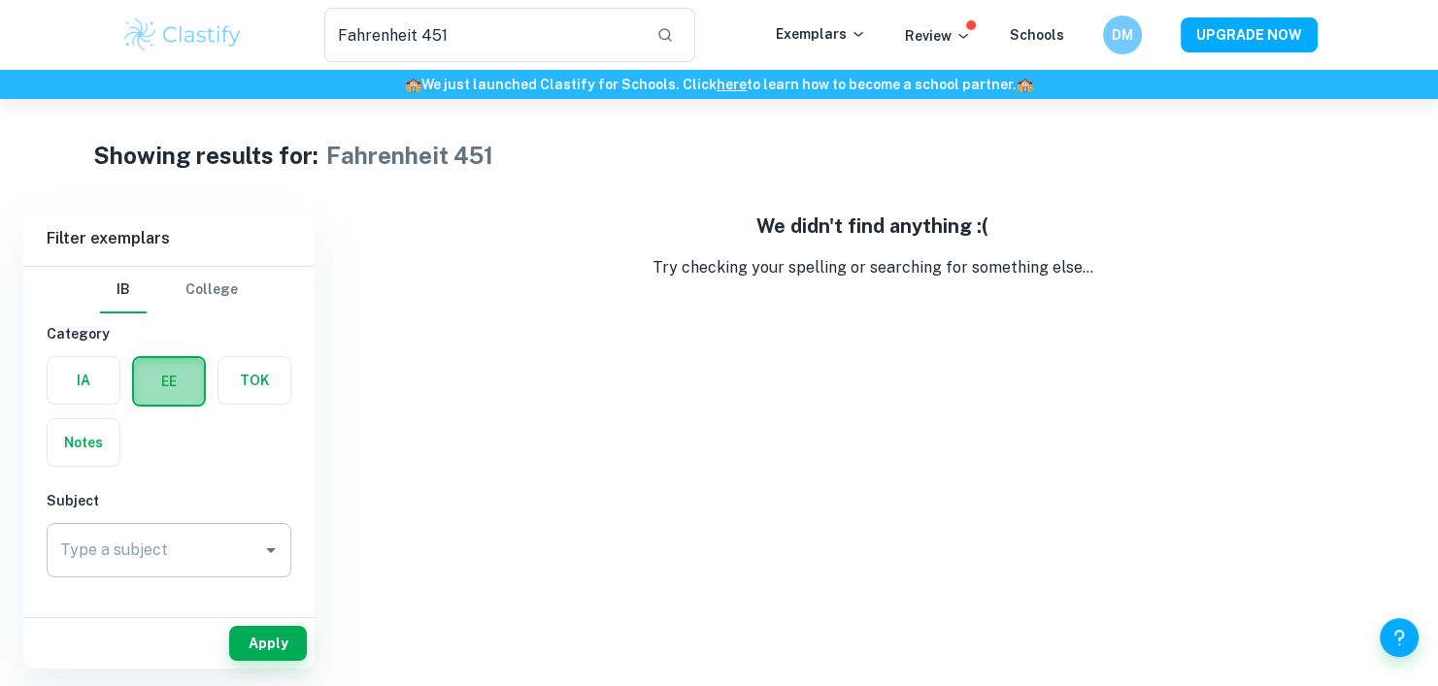
click at [149, 393] on label "button" at bounding box center [169, 381] width 70 height 47
click at [0, 0] on input "radio" at bounding box center [0, 0] width 0 height 0
click at [96, 386] on label "button" at bounding box center [84, 380] width 72 height 47
click at [0, 0] on input "radio" at bounding box center [0, 0] width 0 height 0
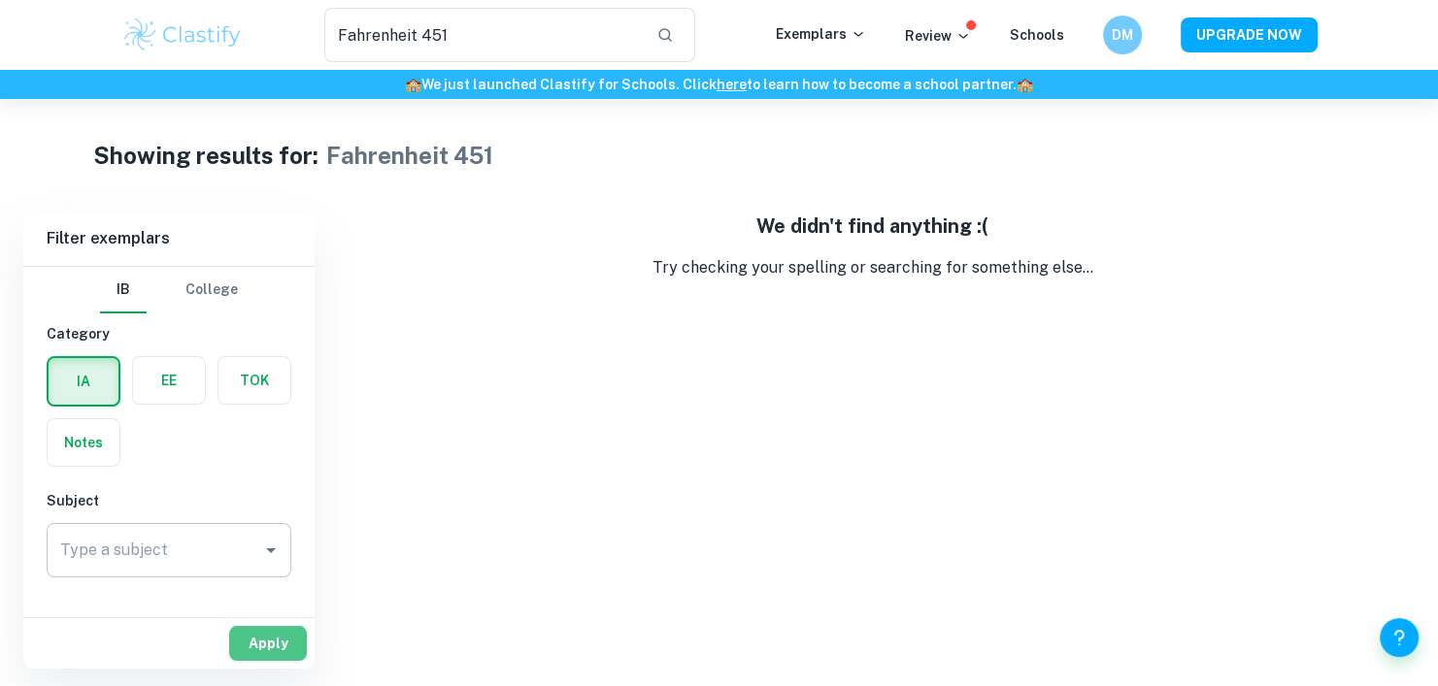
click at [257, 632] on button "Apply" at bounding box center [268, 643] width 78 height 35
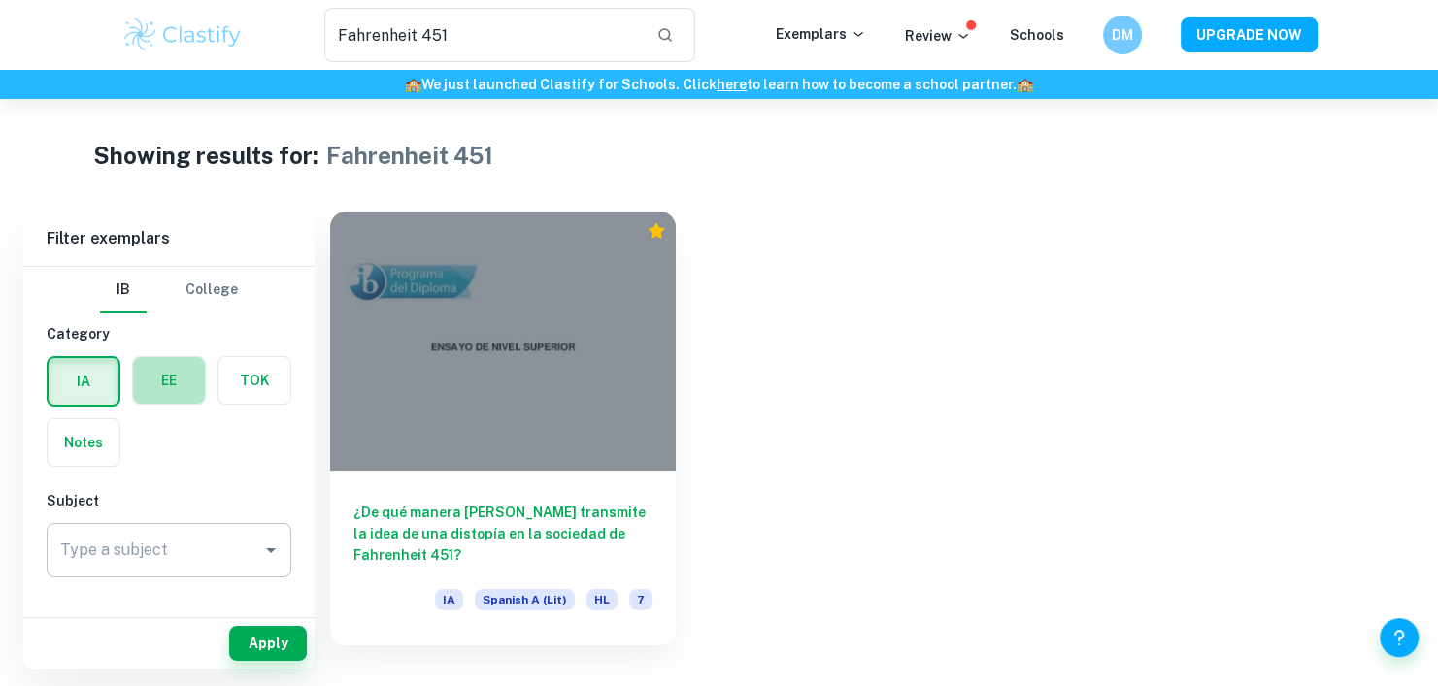
click at [164, 384] on label "button" at bounding box center [169, 380] width 72 height 47
click at [0, 0] on input "radio" at bounding box center [0, 0] width 0 height 0
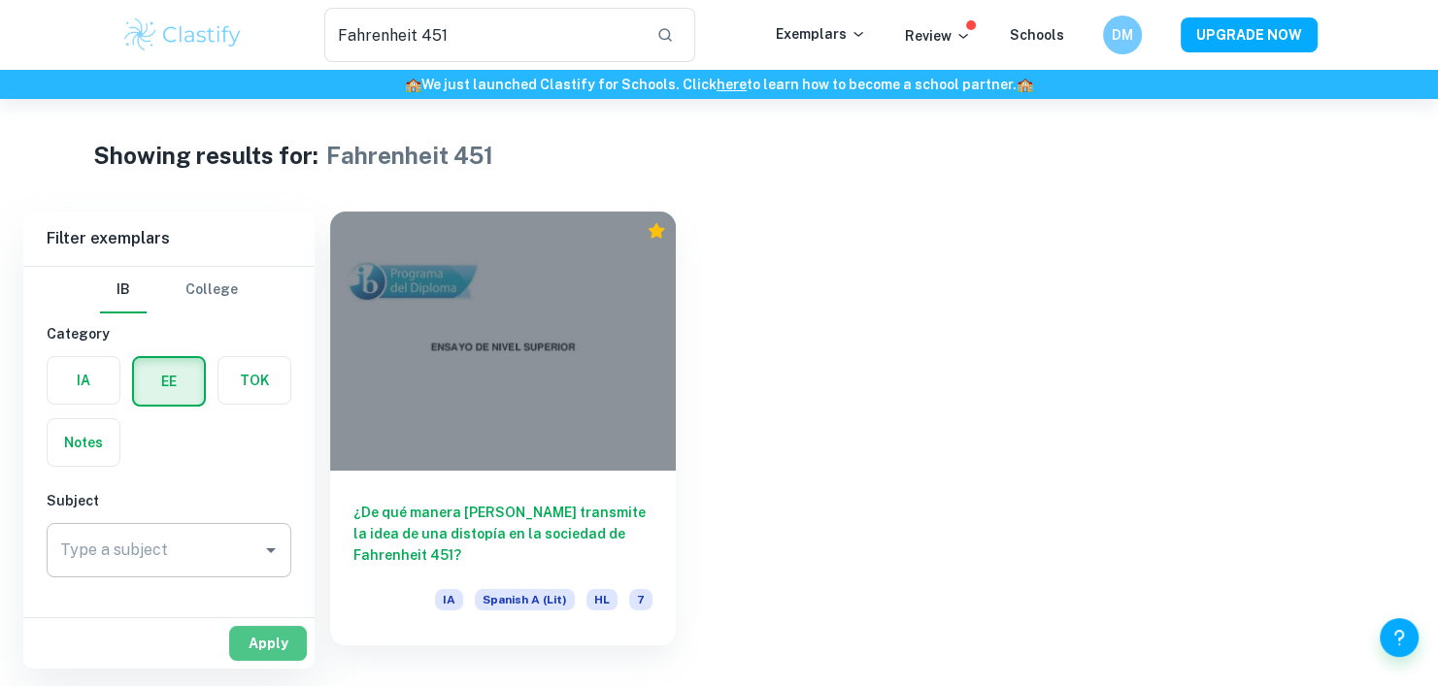
click at [265, 636] on button "Apply" at bounding box center [268, 643] width 78 height 35
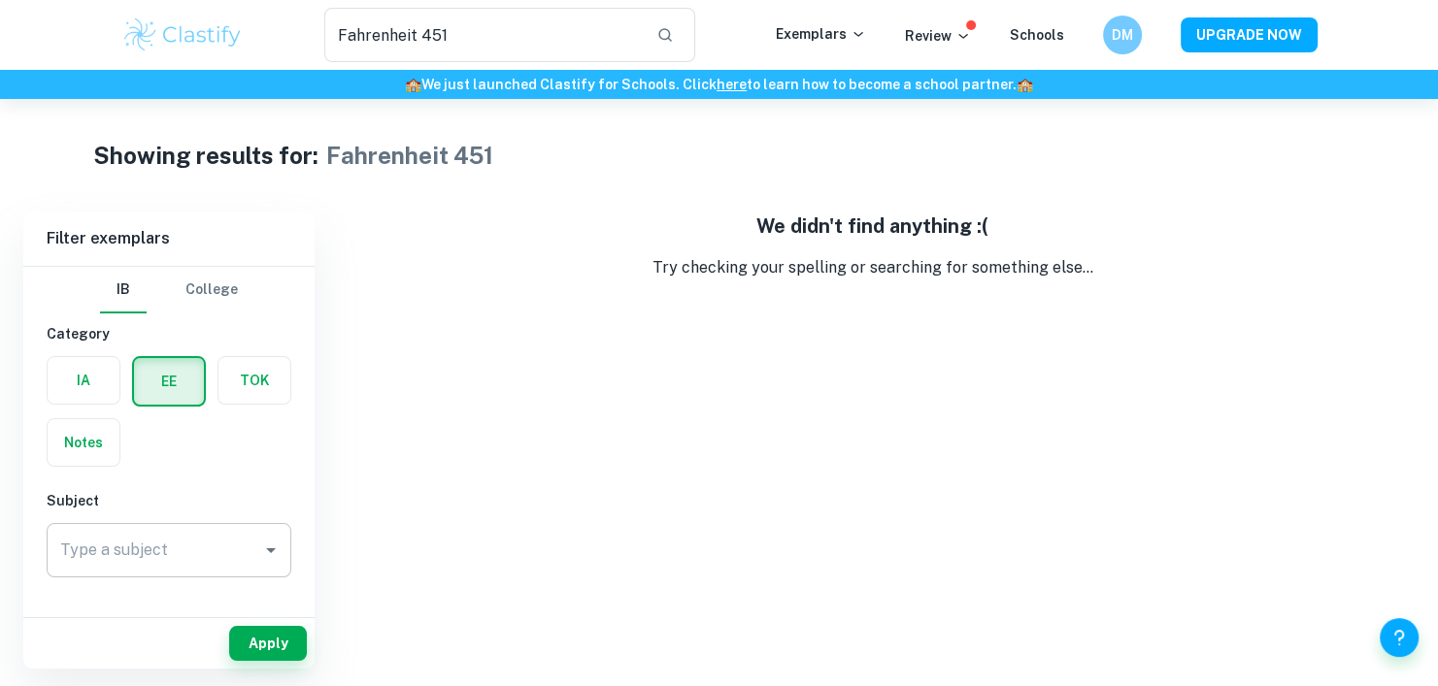
click at [197, 523] on div "Type a subject" at bounding box center [169, 550] width 245 height 54
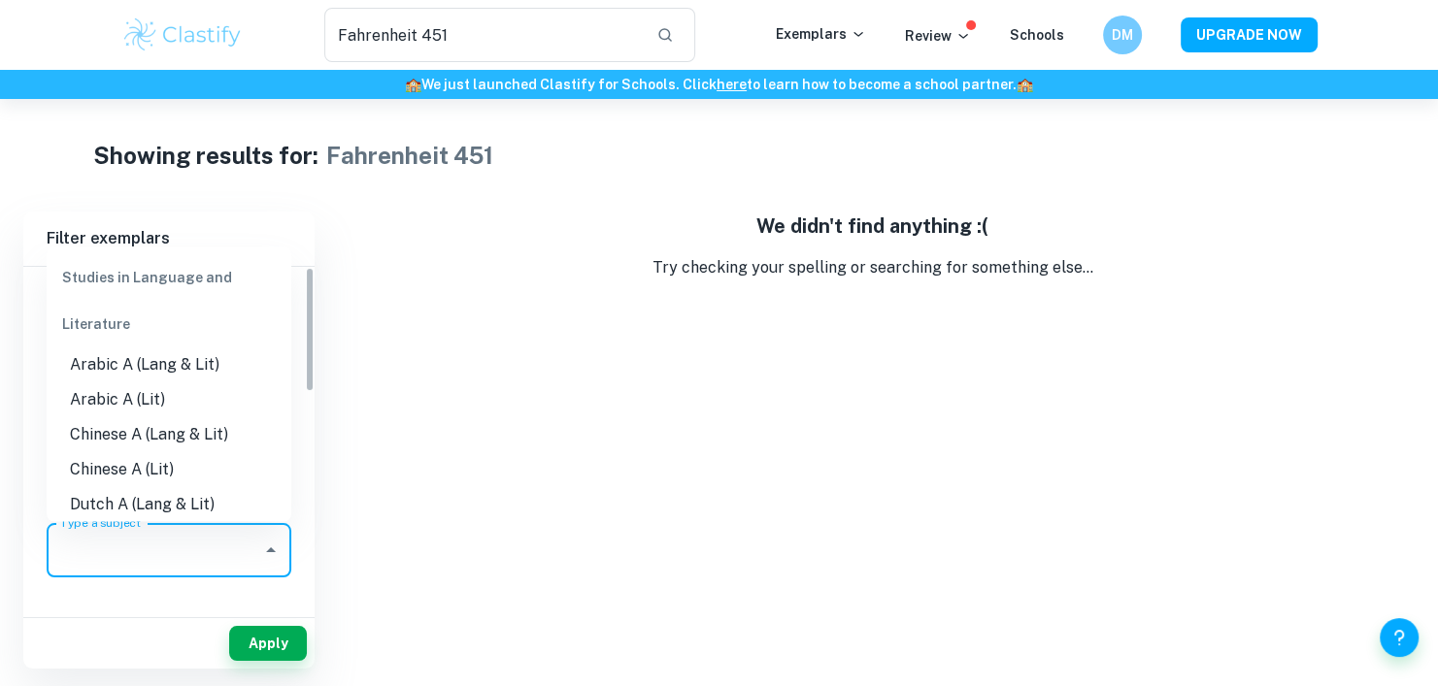
click at [328, 282] on div "Filter exemplars IB College Category IA EE TOK Notes Subject Type a subject Typ…" at bounding box center [718, 440] width 1391 height 457
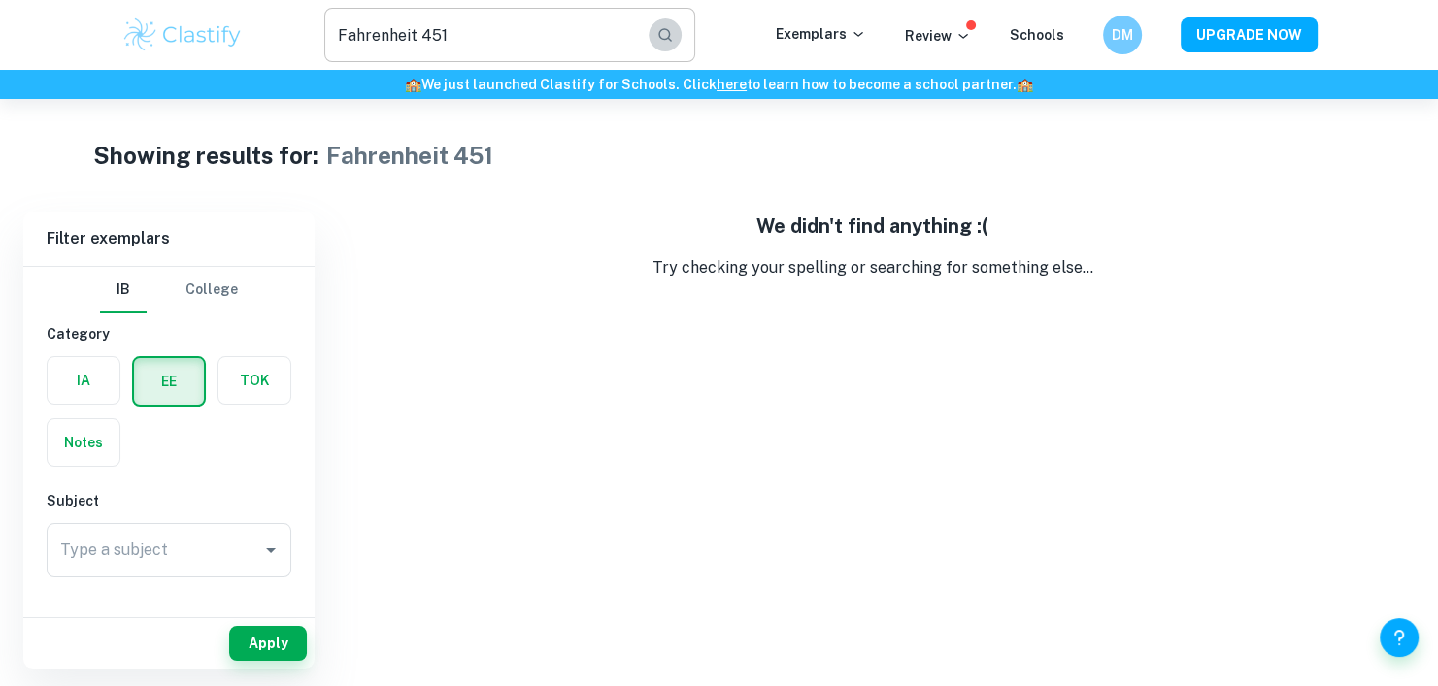
click at [660, 37] on button "button" at bounding box center [664, 34] width 33 height 33
type input "Fahrenheit 451"
click at [212, 29] on img at bounding box center [182, 35] width 123 height 39
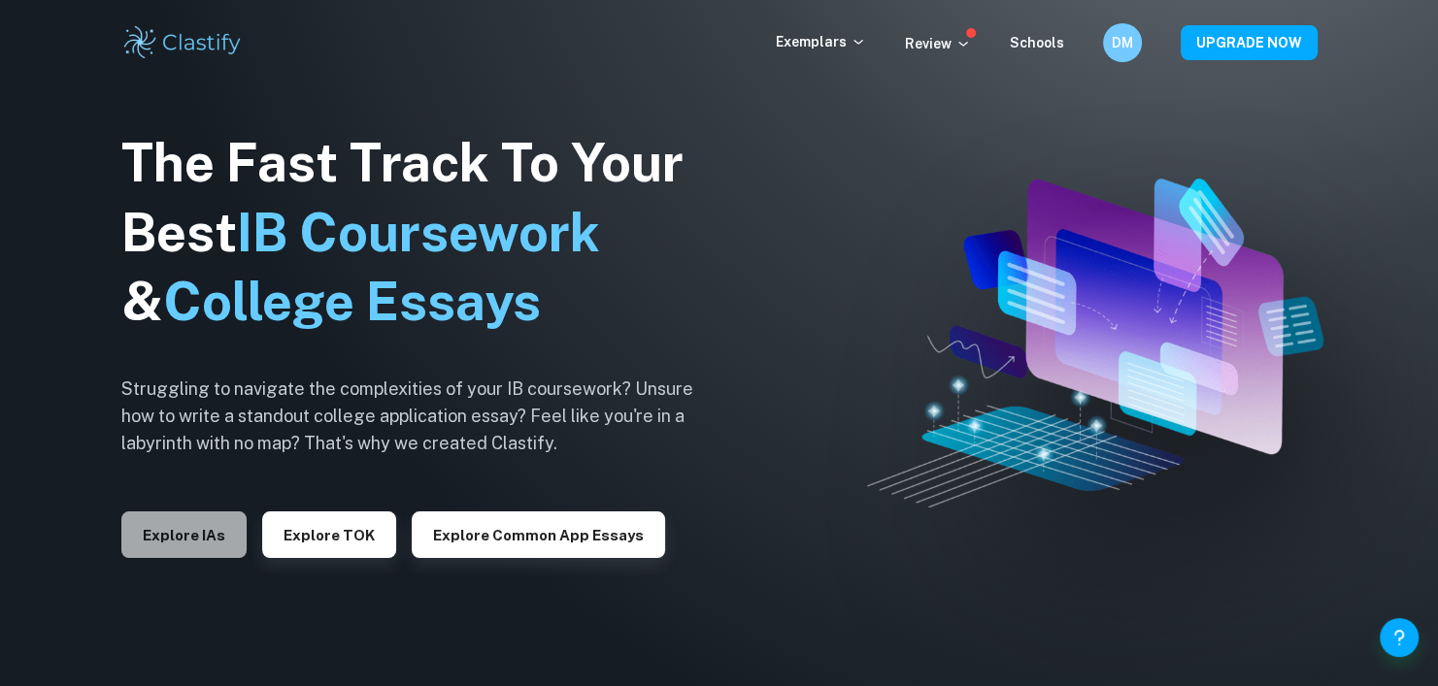
click at [212, 535] on button "Explore IAs" at bounding box center [183, 535] width 125 height 47
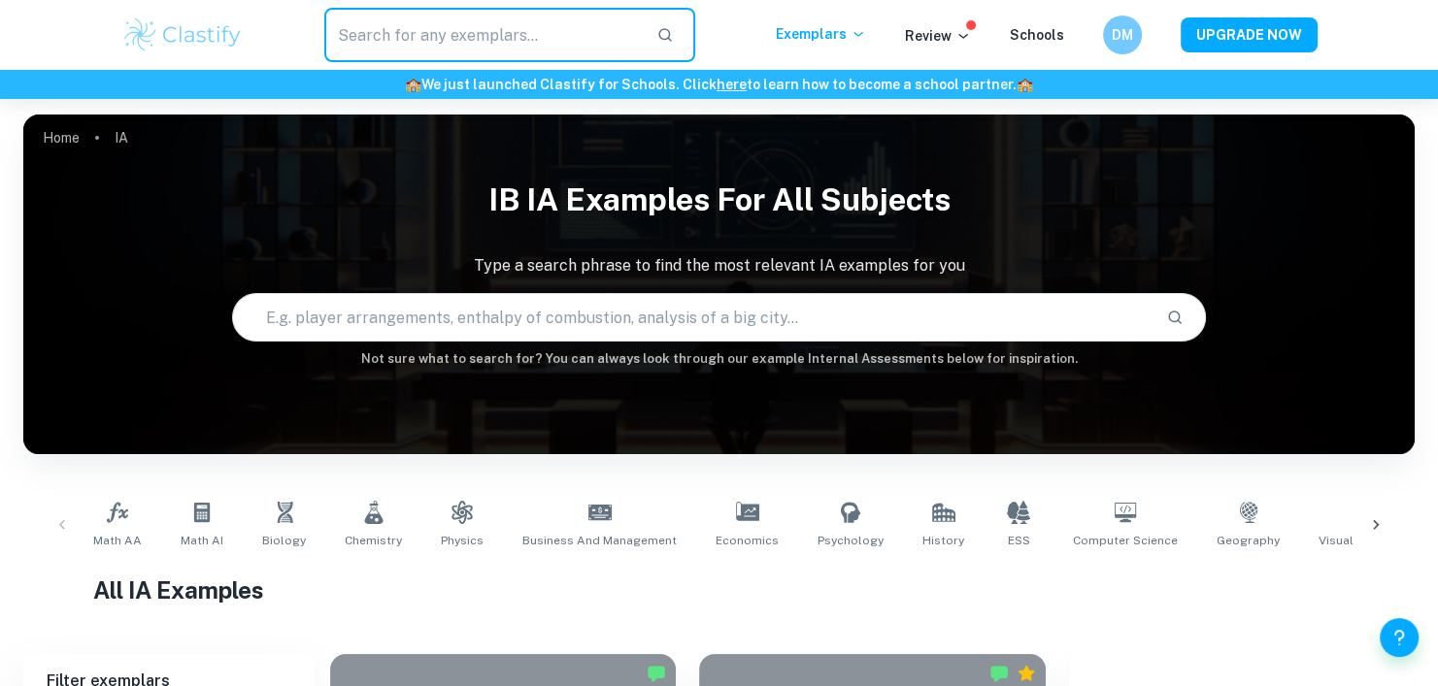
click at [461, 9] on input "text" at bounding box center [482, 35] width 317 height 54
type input "Fahrenheit 451"
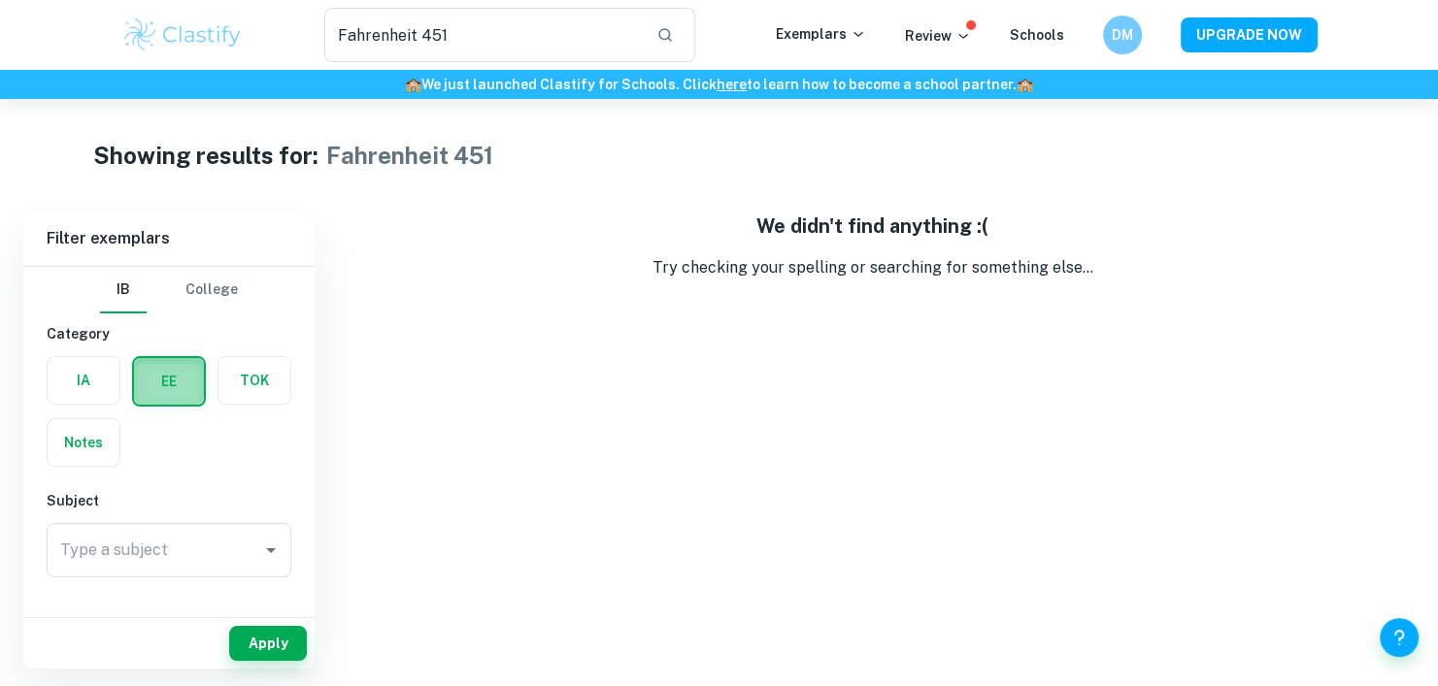
click at [154, 376] on label "button" at bounding box center [169, 381] width 70 height 47
click at [0, 0] on input "radio" at bounding box center [0, 0] width 0 height 0
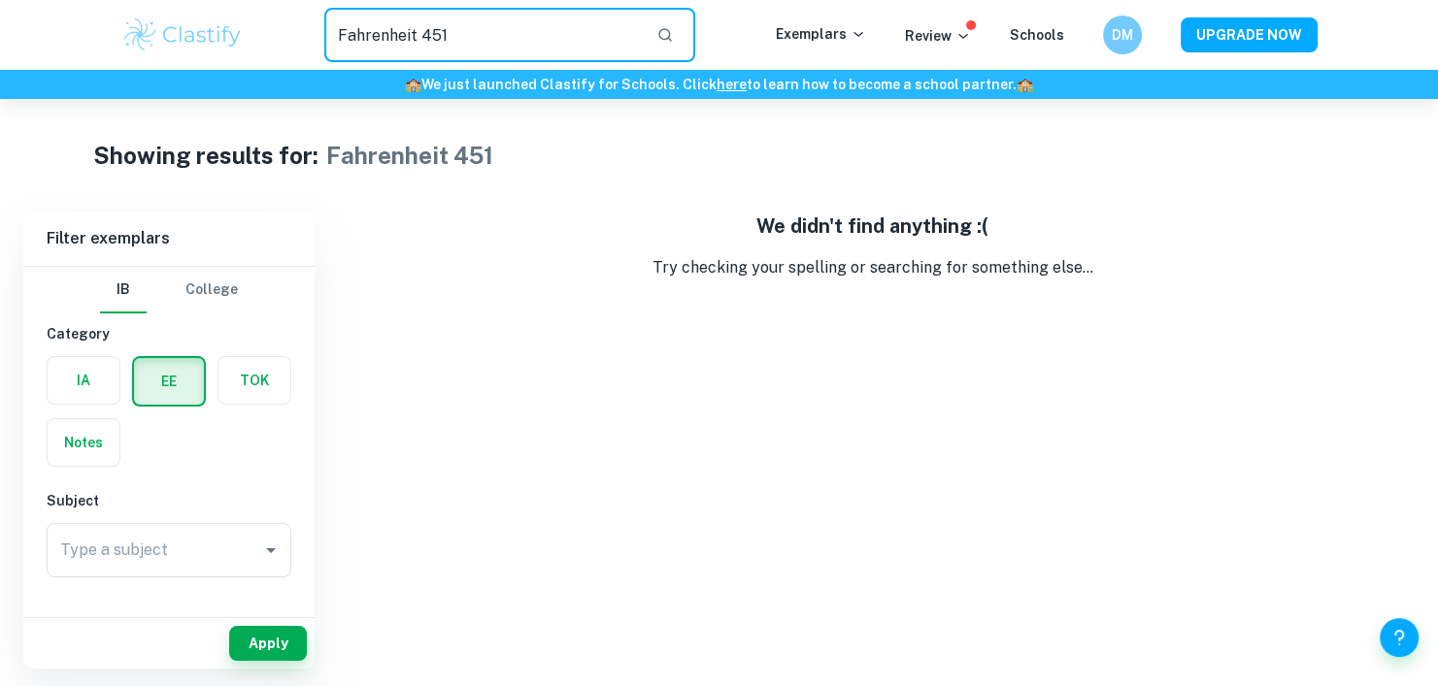
drag, startPoint x: 518, startPoint y: 18, endPoint x: 80, endPoint y: 69, distance: 441.6
click at [80, 69] on div "Fahrenheit 451 ​ Exemplars Review Schools DM UPGRADE NOW" at bounding box center [719, 35] width 1438 height 70
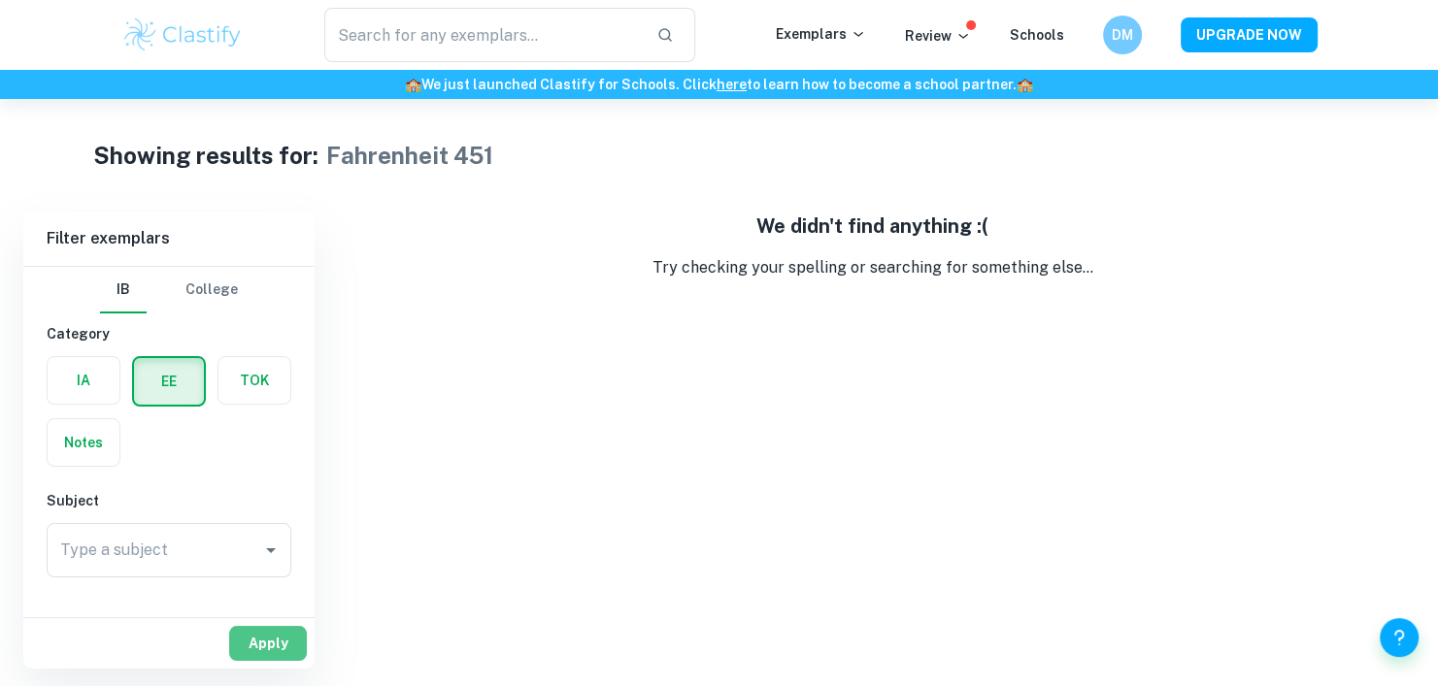
click at [267, 647] on button "Apply" at bounding box center [268, 643] width 78 height 35
type input "Fahrenheit 451"
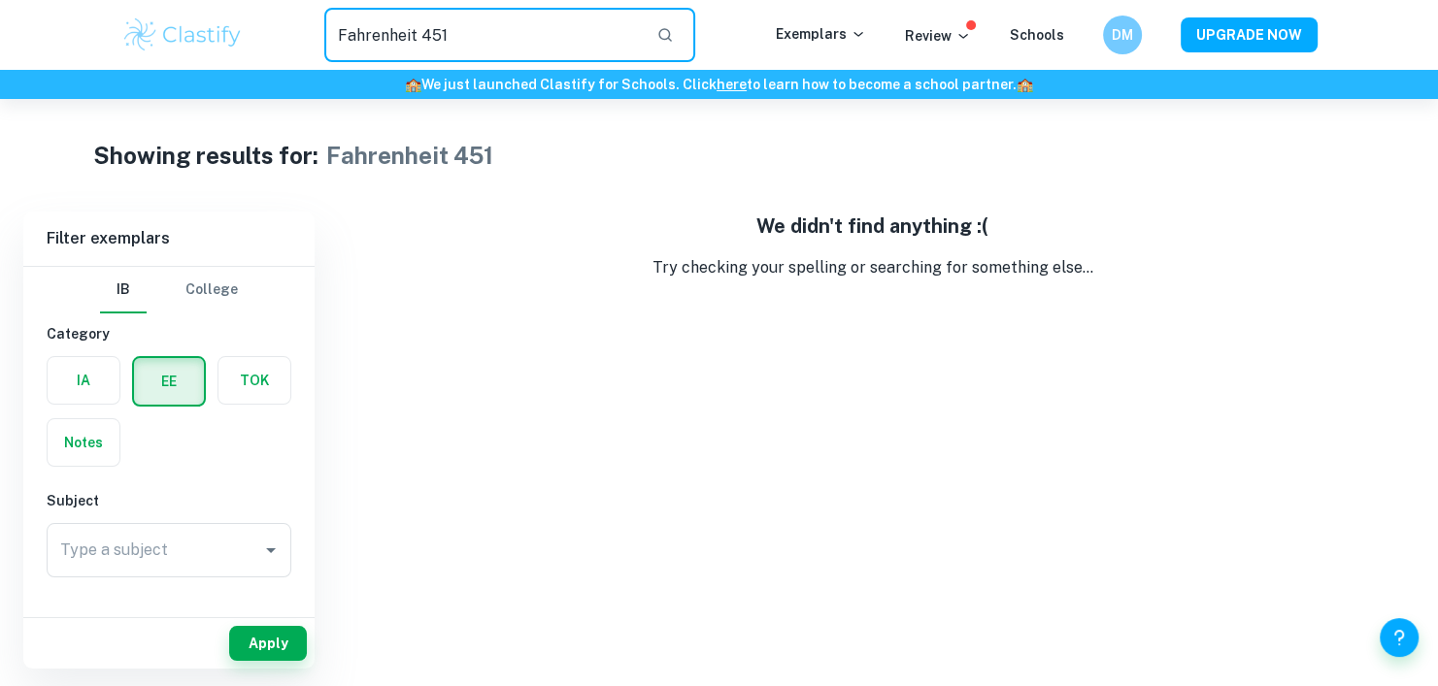
drag, startPoint x: 473, startPoint y: 32, endPoint x: 184, endPoint y: 58, distance: 289.5
click at [184, 58] on div "Fahrenheit 451 ​ Exemplars Review Schools DM UPGRADE NOW" at bounding box center [719, 35] width 1242 height 54
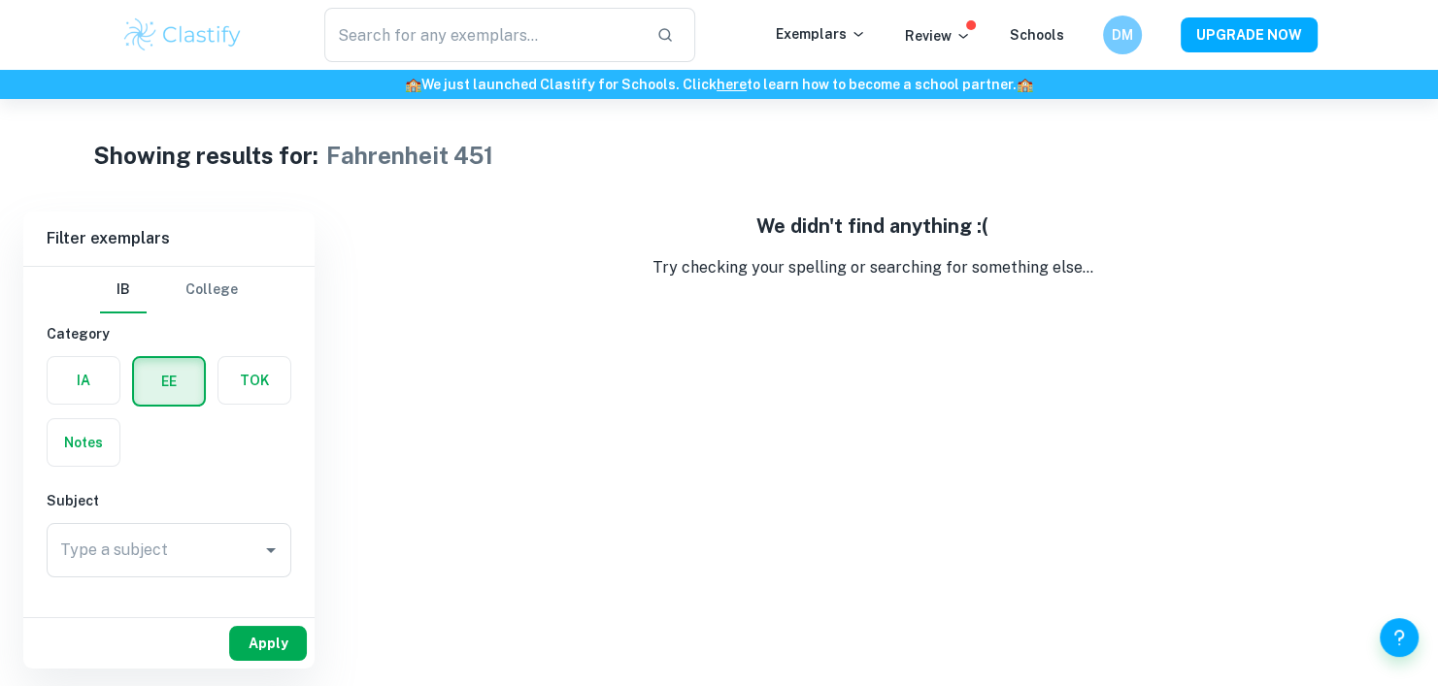
click at [274, 631] on button "Apply" at bounding box center [268, 643] width 78 height 35
type input "Fahrenheit 451"
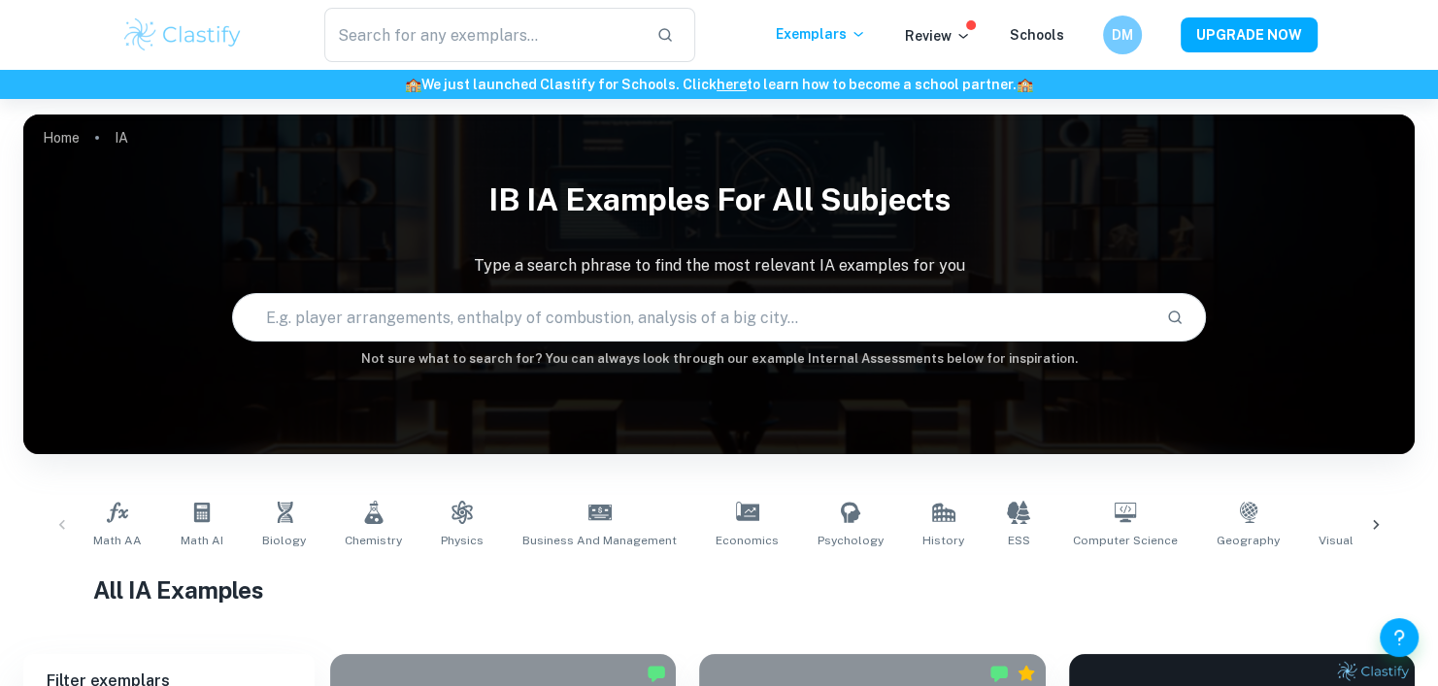
scroll to position [487, 0]
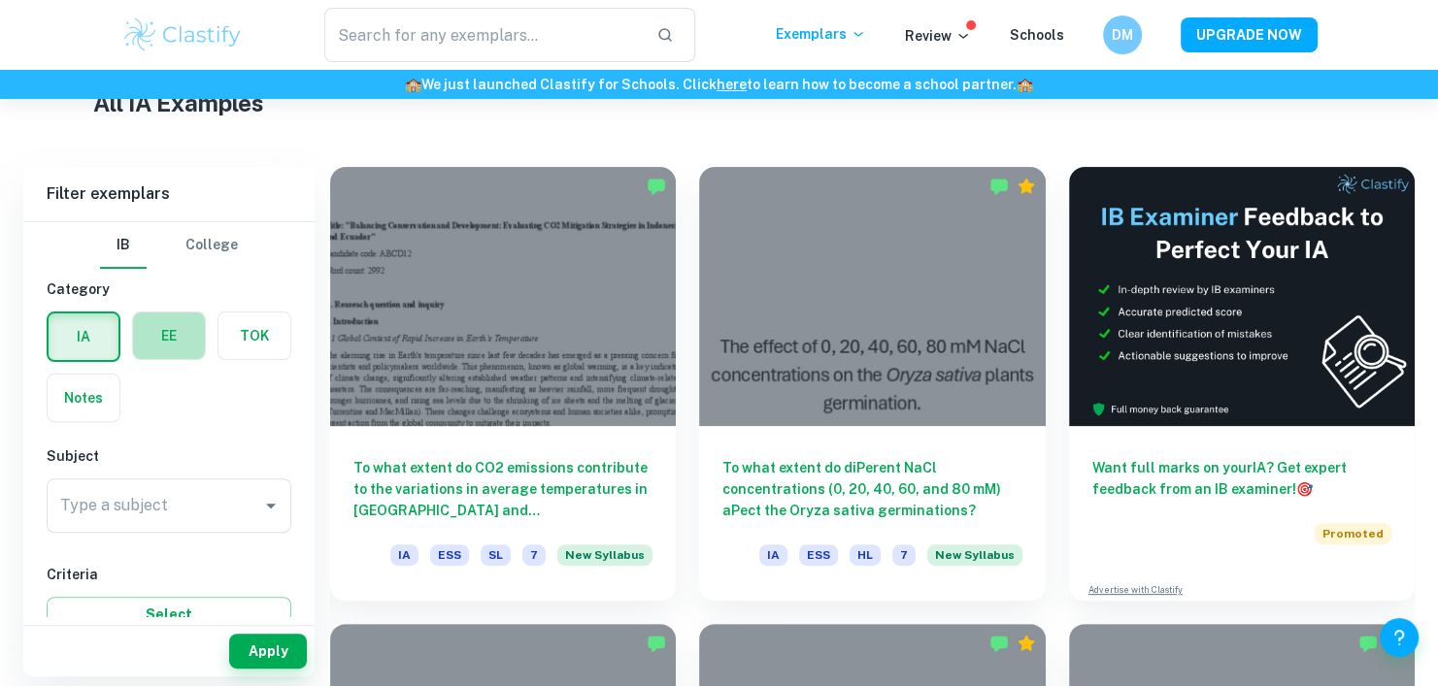
click at [166, 337] on label "button" at bounding box center [169, 336] width 72 height 47
click at [0, 0] on input "radio" at bounding box center [0, 0] width 0 height 0
click at [267, 505] on icon "Open" at bounding box center [270, 505] width 23 height 23
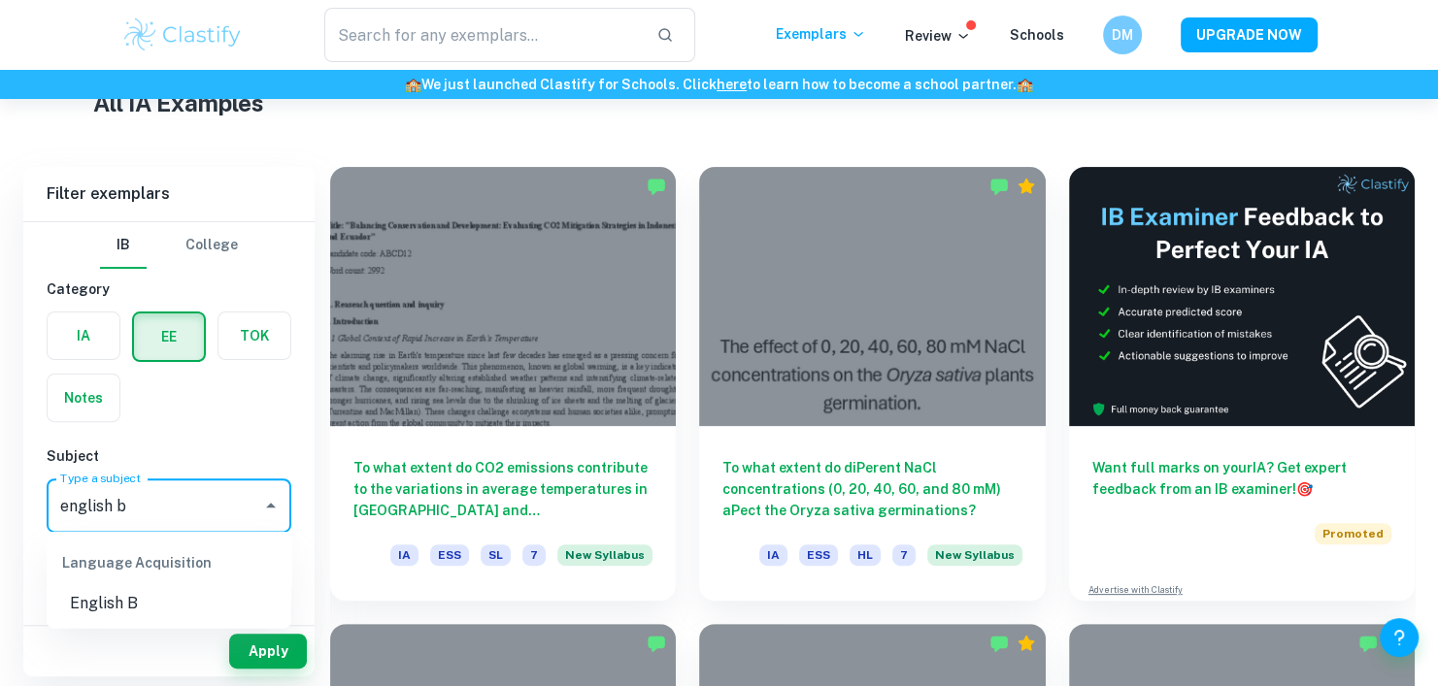
click at [165, 607] on li "English B" at bounding box center [169, 603] width 245 height 35
type input "English B"
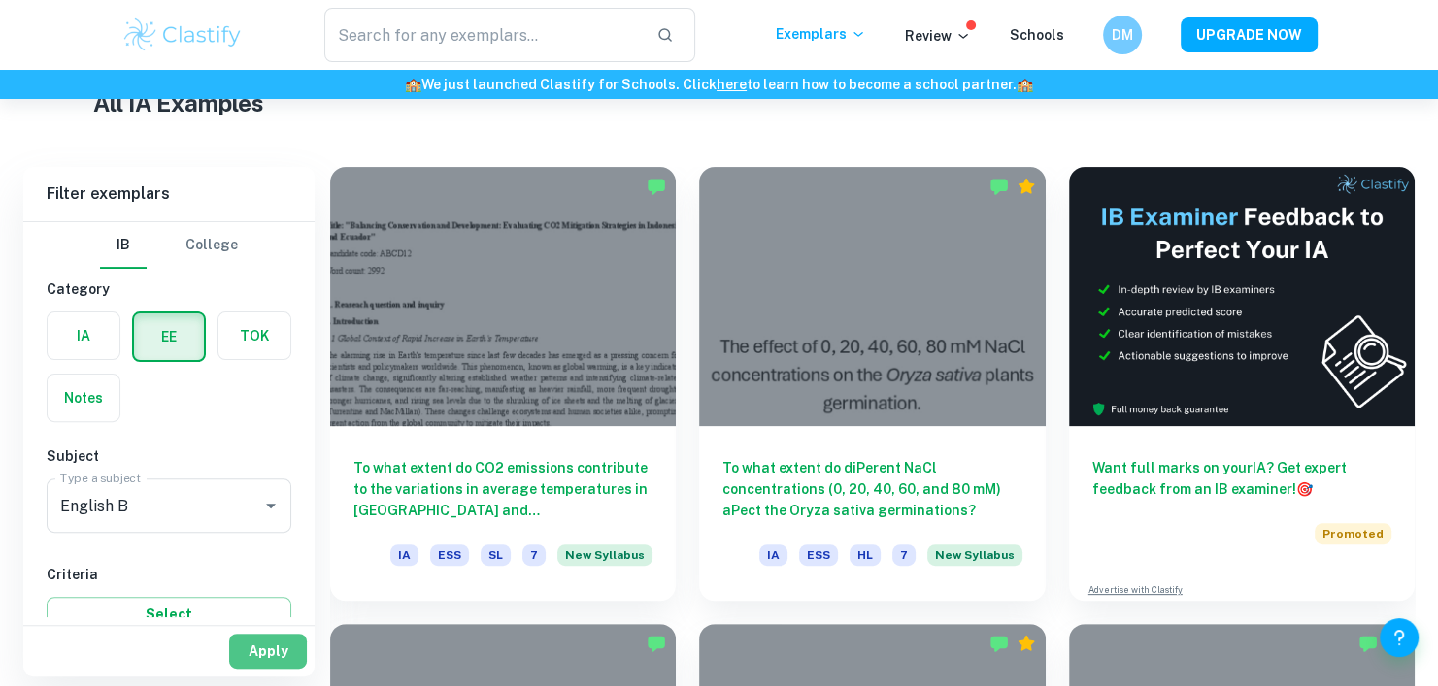
click at [291, 647] on button "Apply" at bounding box center [268, 651] width 78 height 35
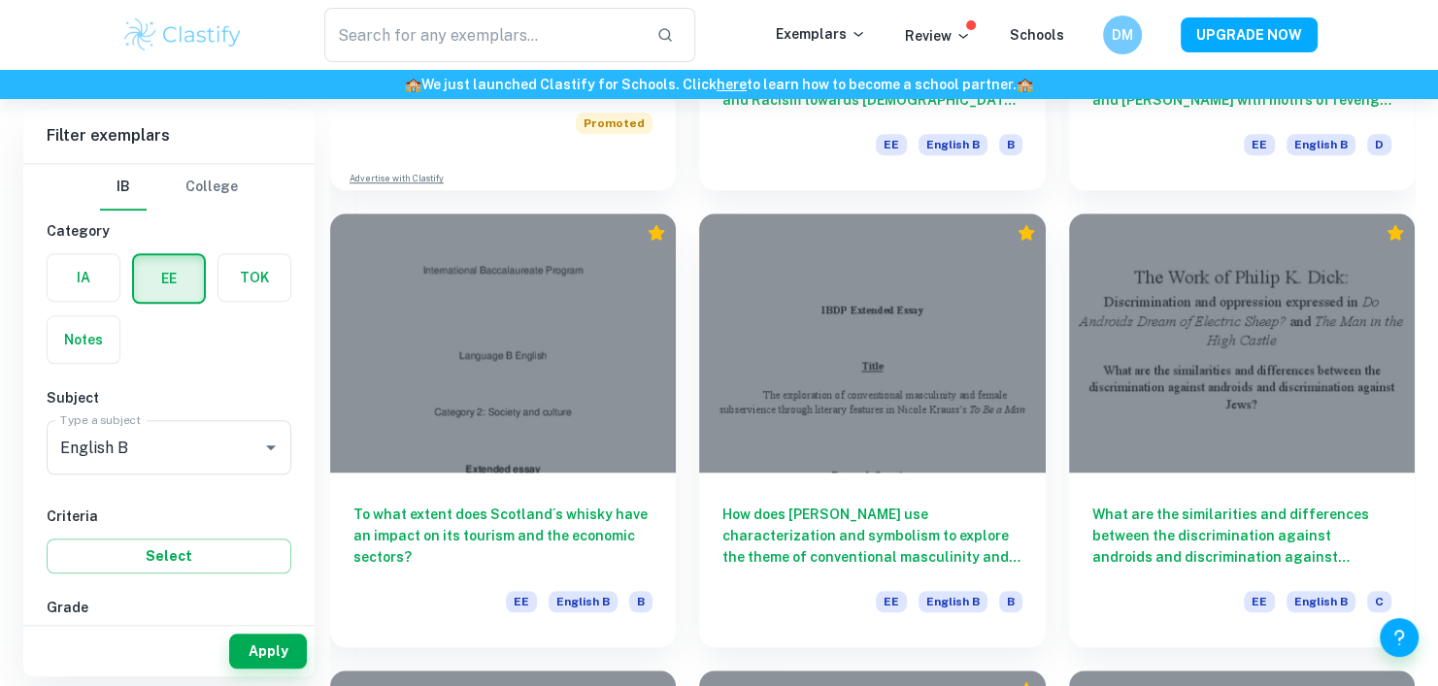
scroll to position [1406, 0]
click at [686, 330] on div "How does Nicole Krauss use characterization and symbolism to explore the theme …" at bounding box center [860, 418] width 369 height 457
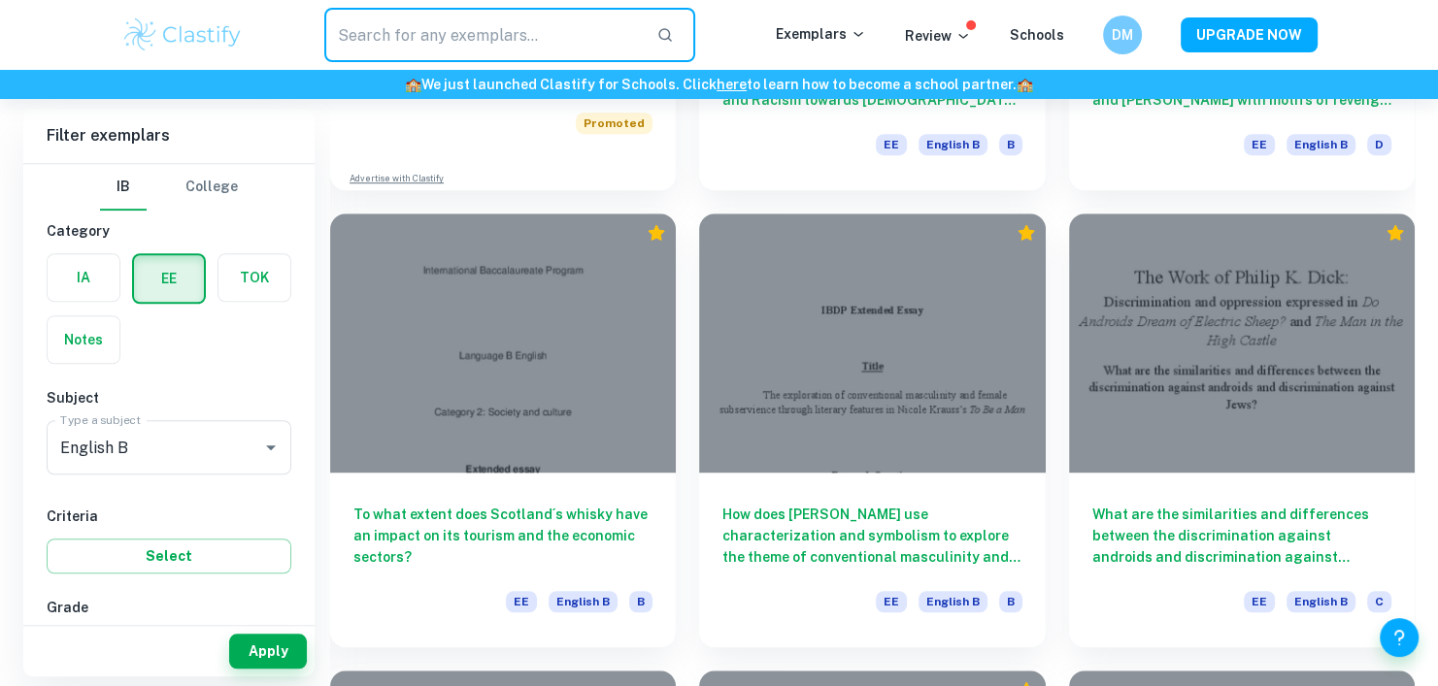
click at [373, 17] on input "text" at bounding box center [482, 35] width 317 height 54
type input "characters"
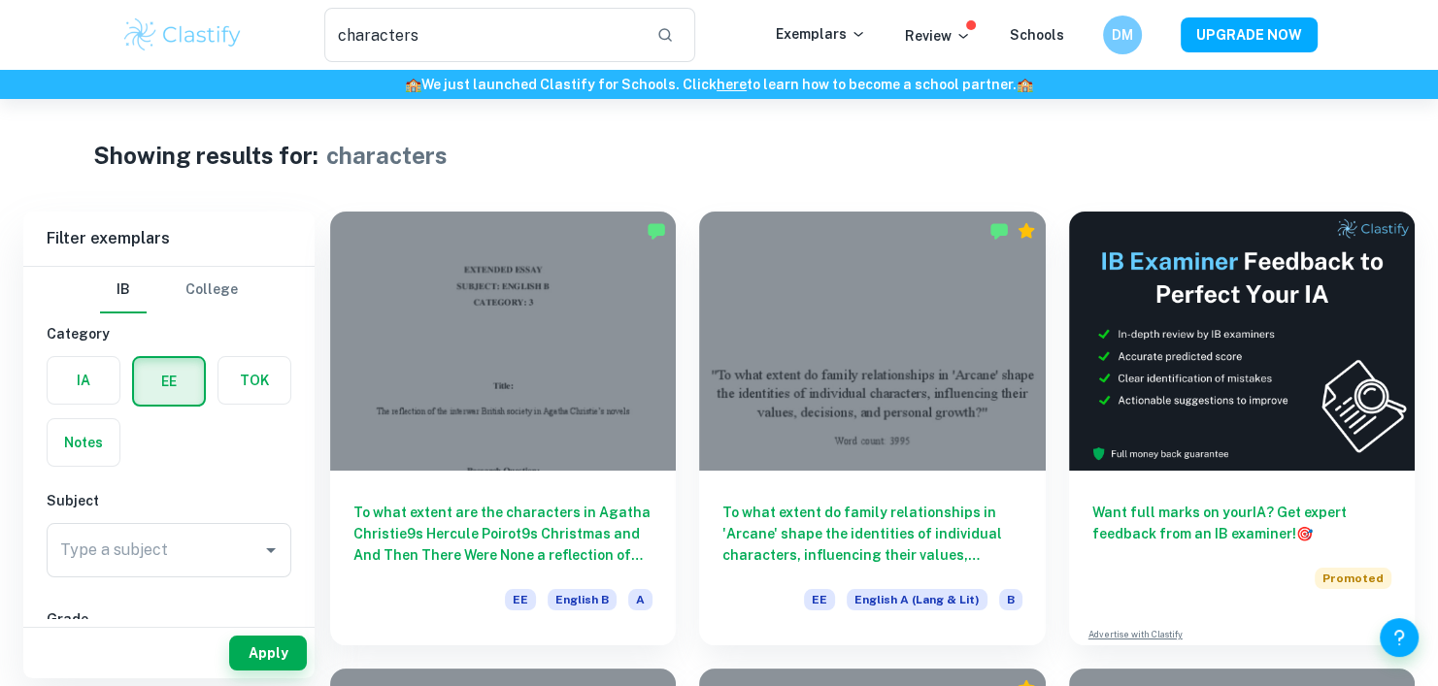
scroll to position [12, 0]
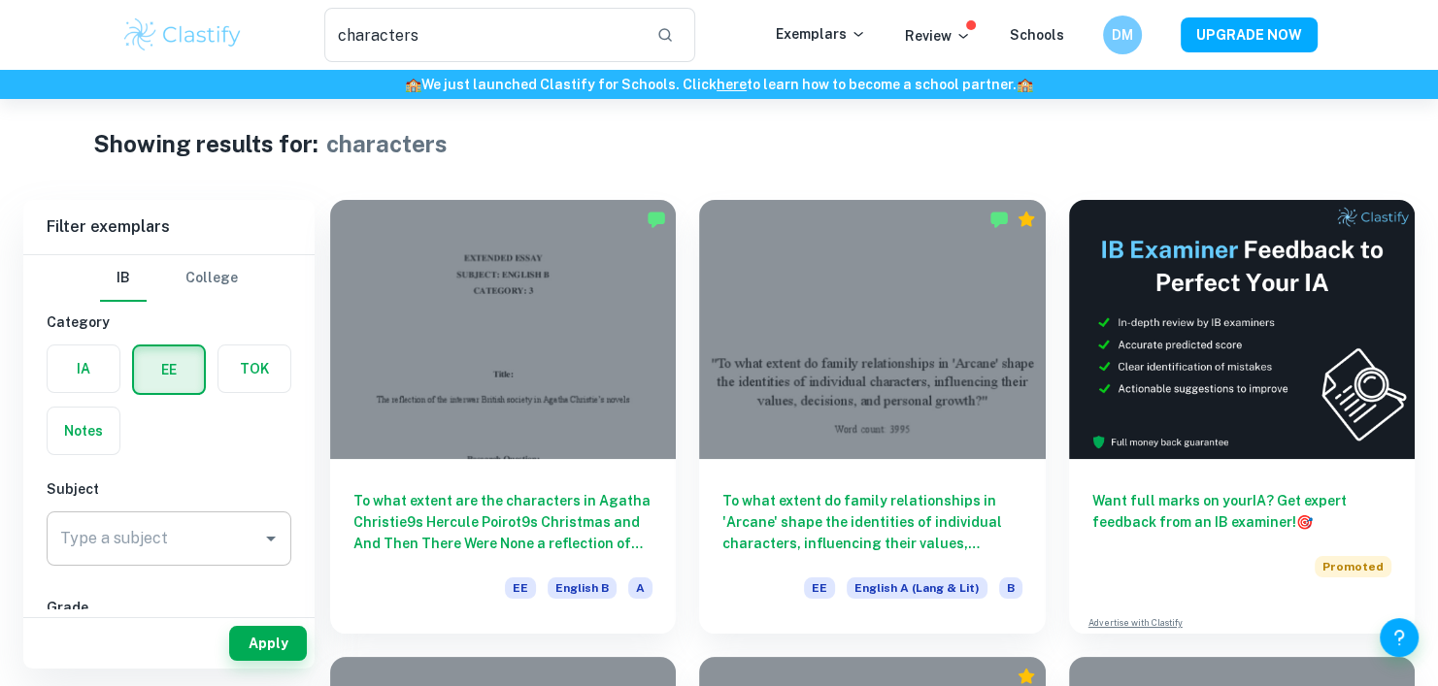
click at [209, 533] on input "Type a subject" at bounding box center [154, 538] width 198 height 37
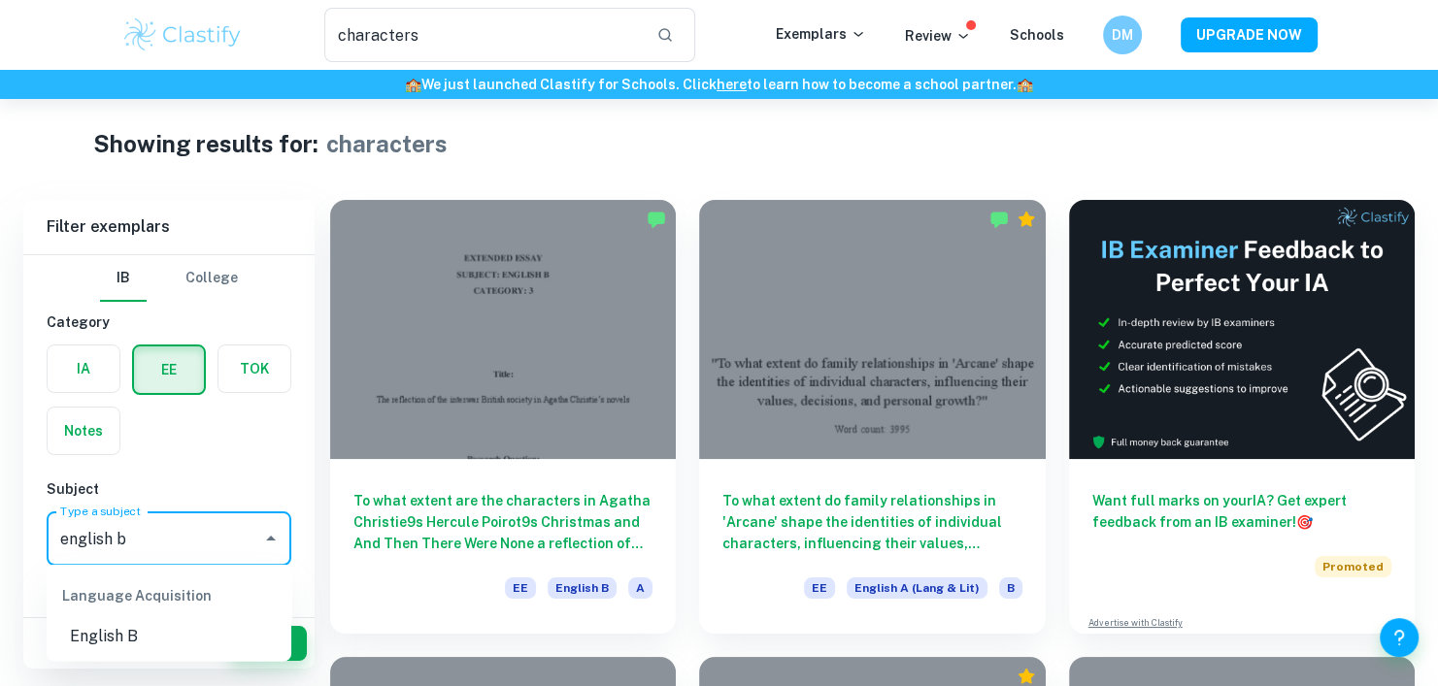
click at [147, 640] on li "English B" at bounding box center [169, 636] width 245 height 35
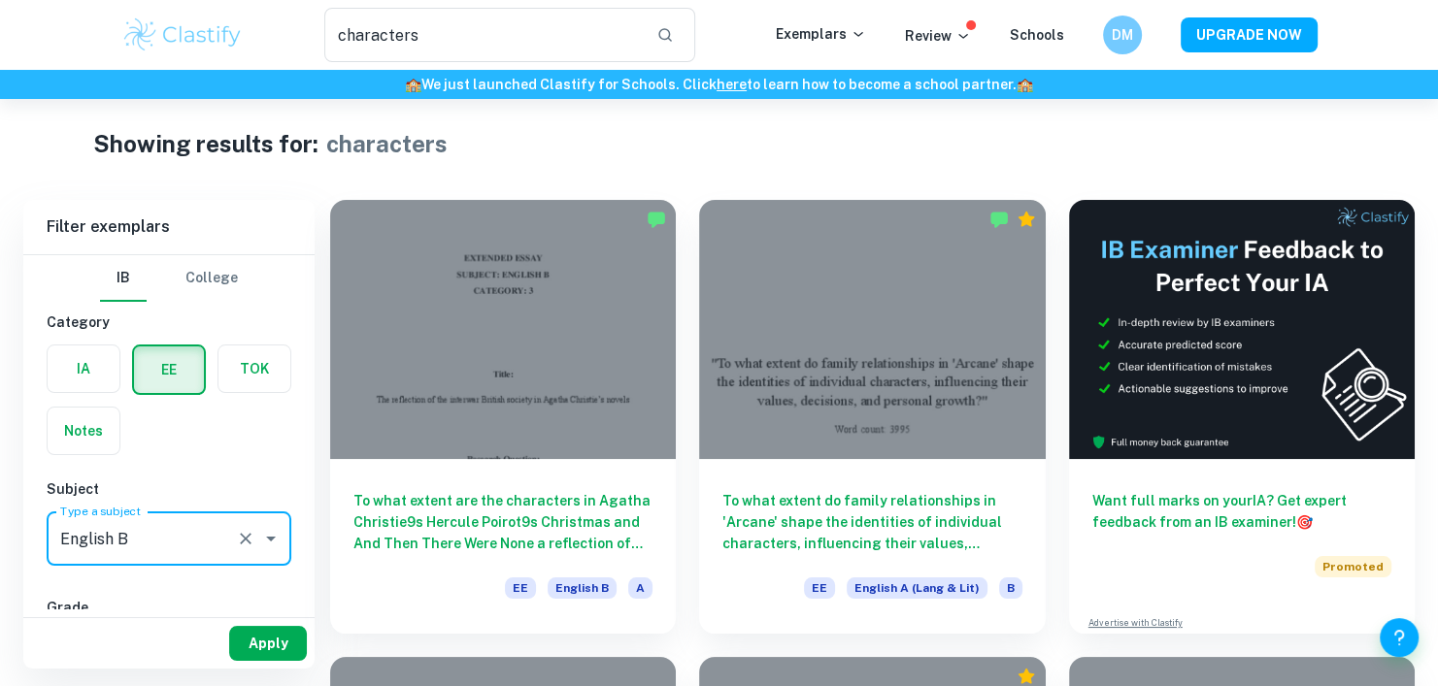
type input "English B"
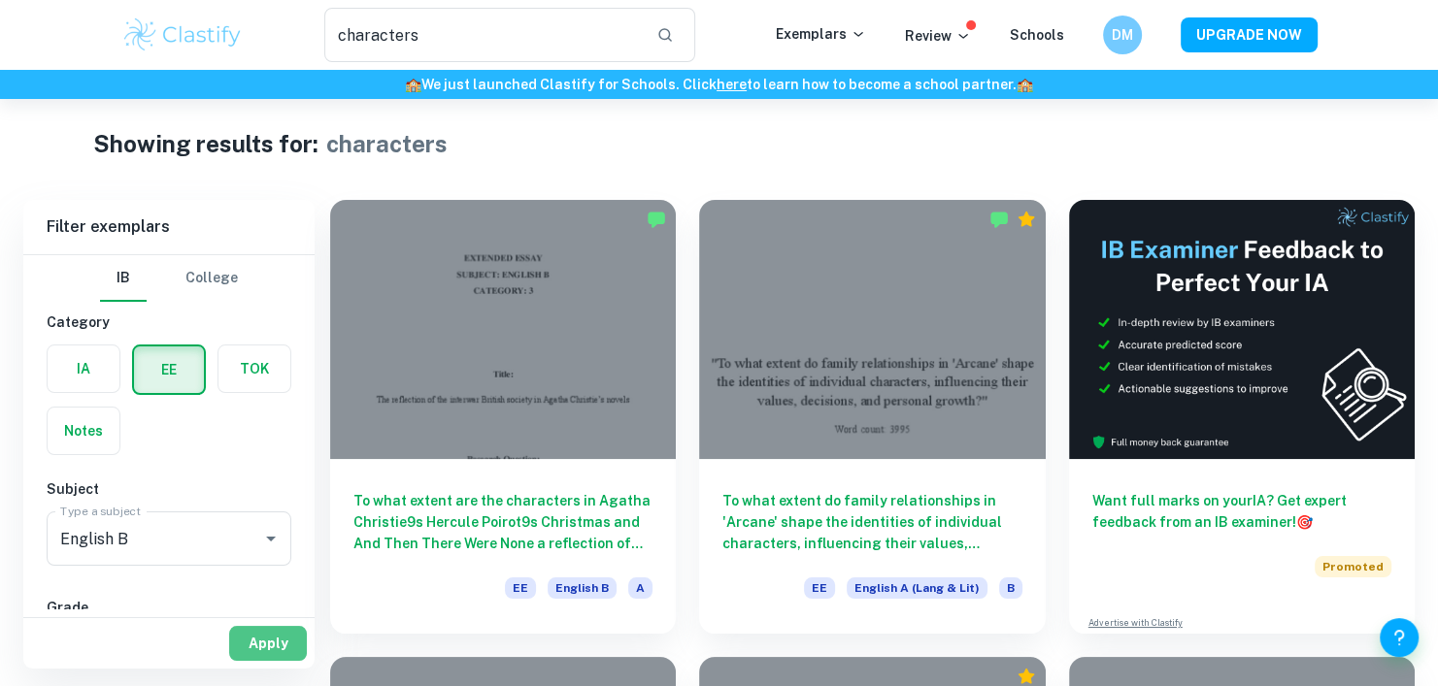
click at [232, 639] on button "Apply" at bounding box center [268, 643] width 78 height 35
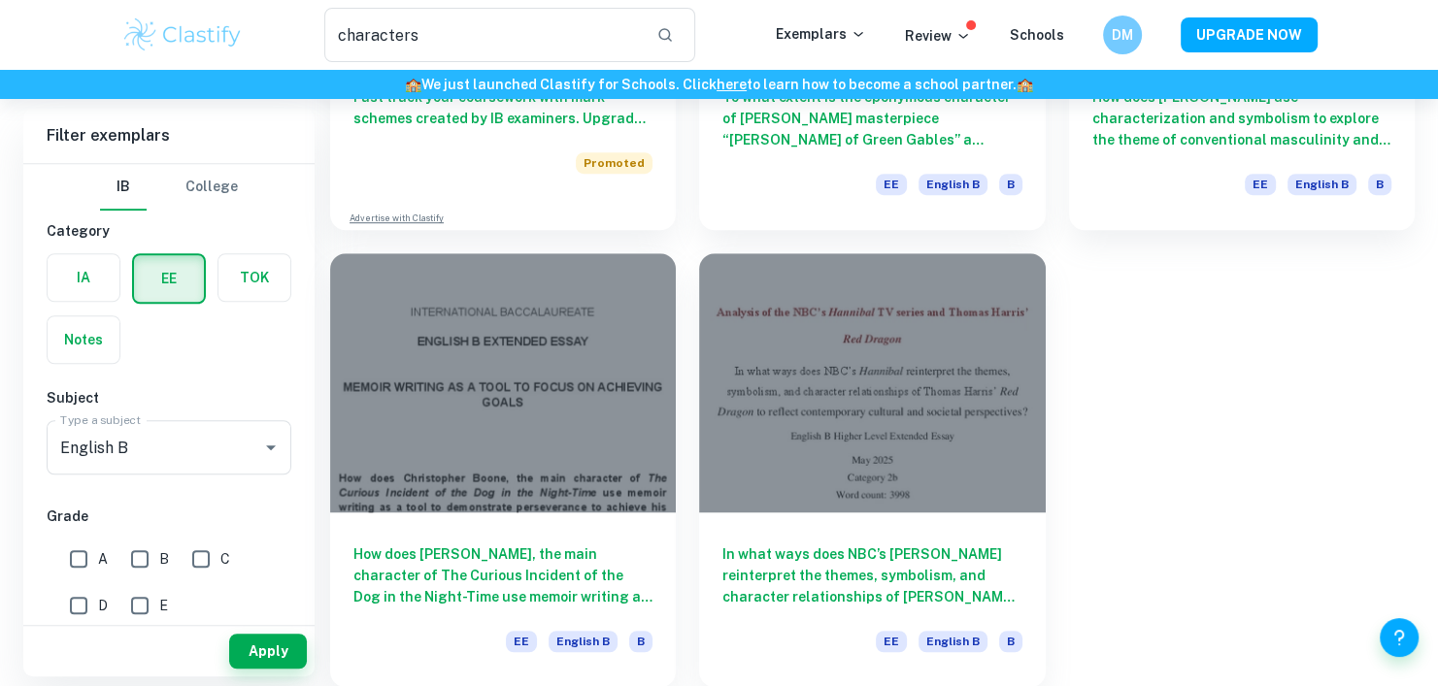
scroll to position [1330, 0]
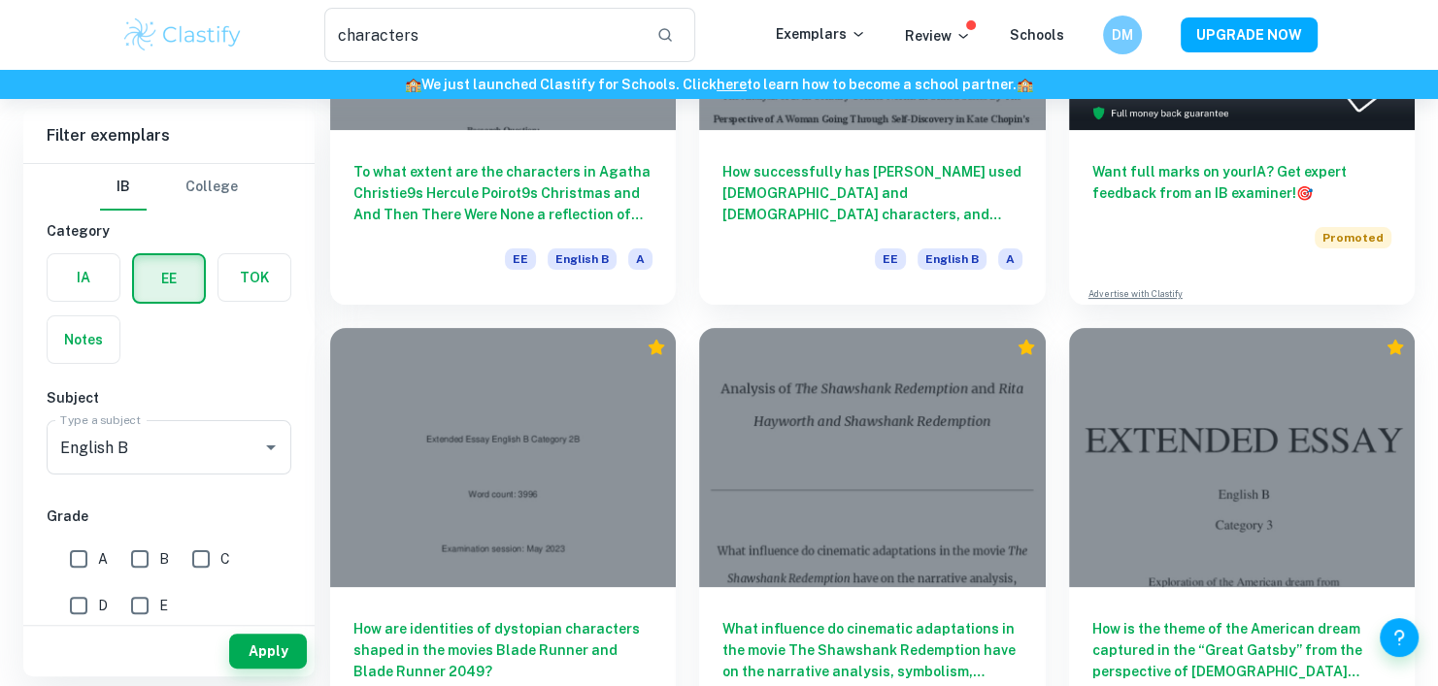
scroll to position [340, 0]
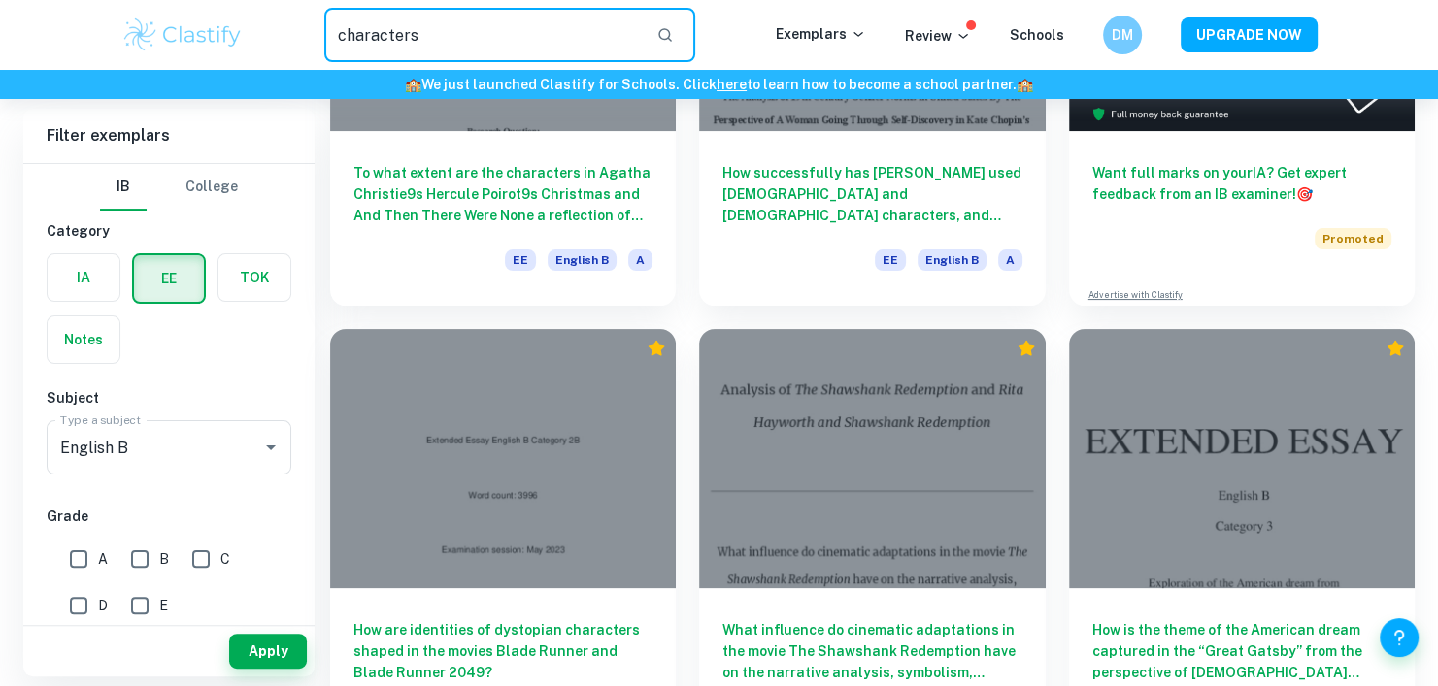
click at [592, 24] on input "characters" at bounding box center [482, 35] width 317 height 54
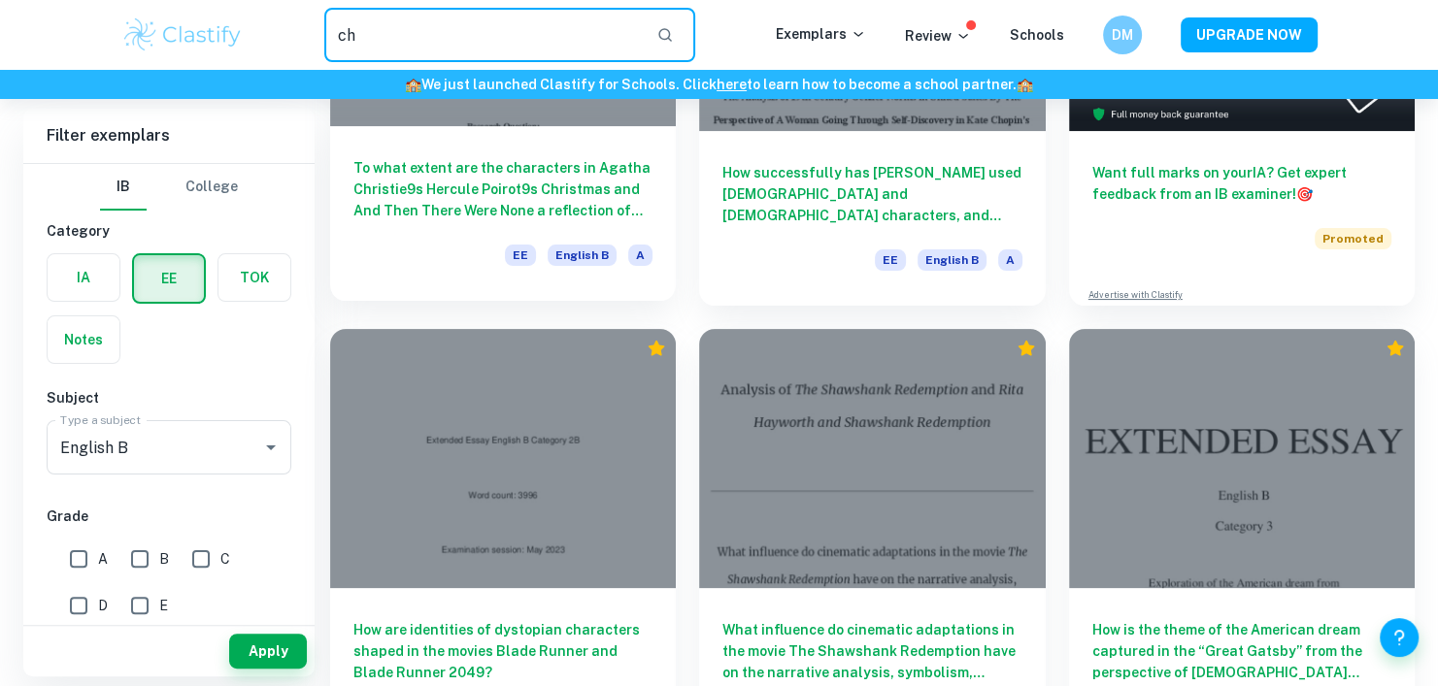
type input "c"
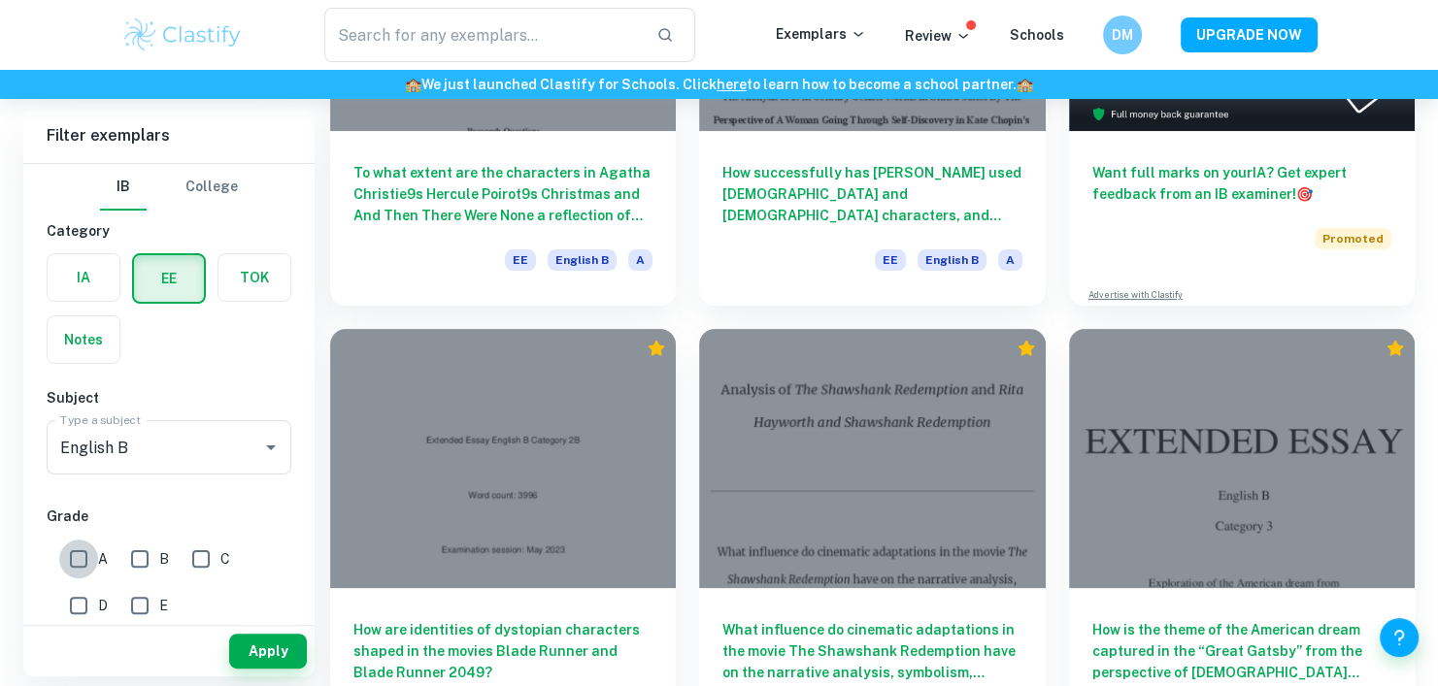
click at [95, 561] on input "A" at bounding box center [78, 559] width 39 height 39
checkbox input "true"
click at [140, 556] on input "B" at bounding box center [139, 559] width 39 height 39
checkbox input "true"
click at [244, 639] on button "Apply" at bounding box center [268, 651] width 78 height 35
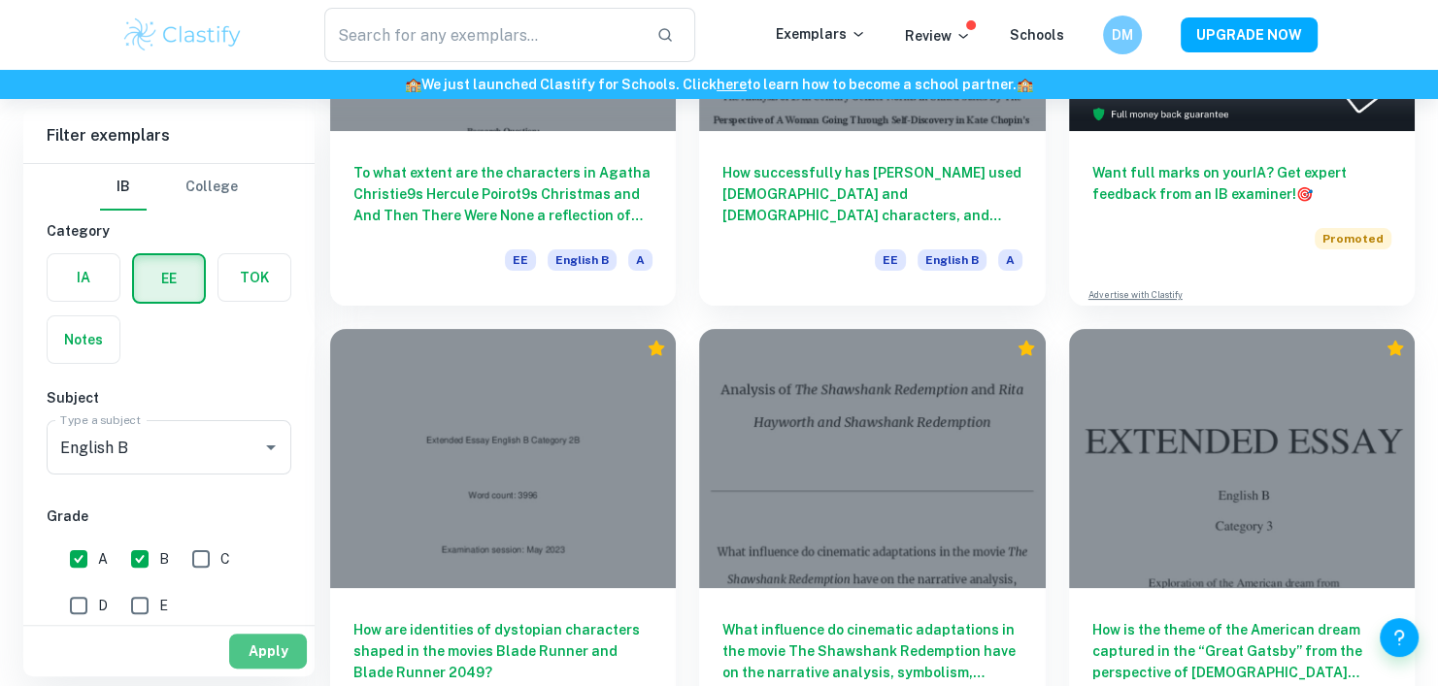
type input "characters"
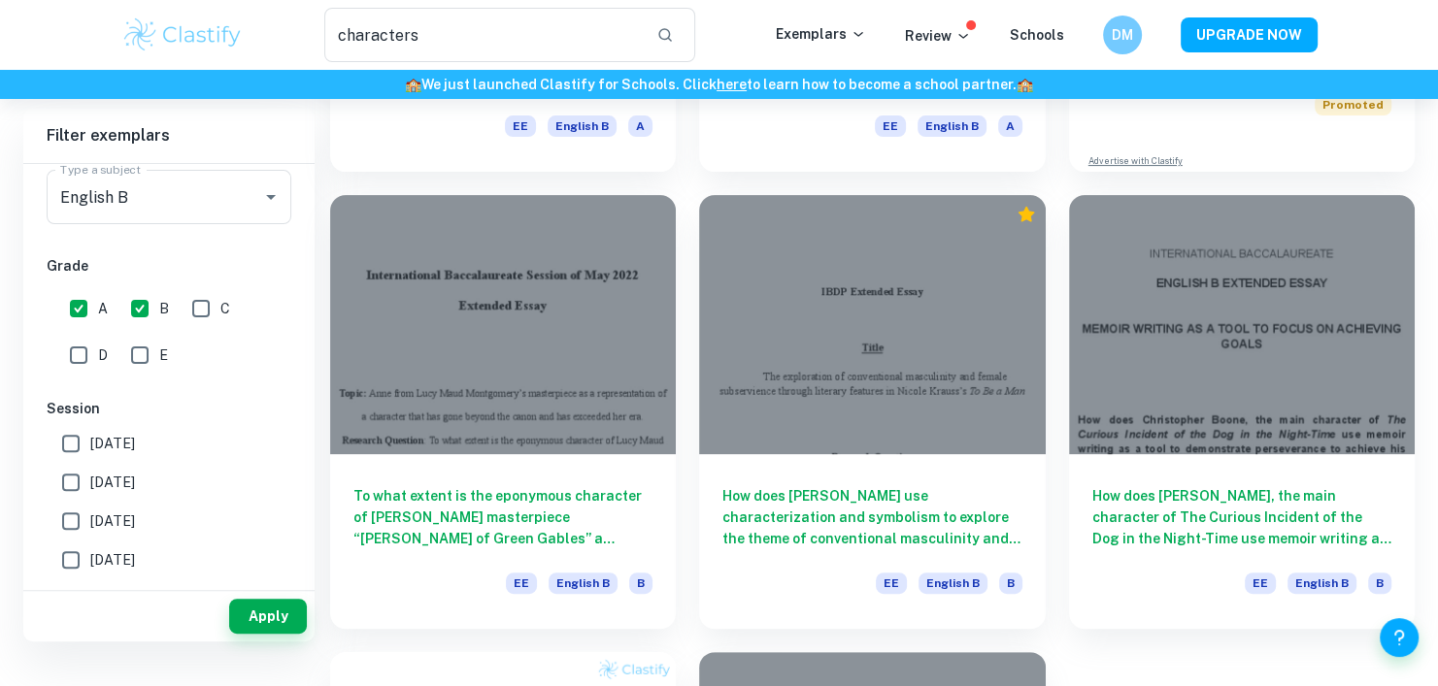
scroll to position [0, 0]
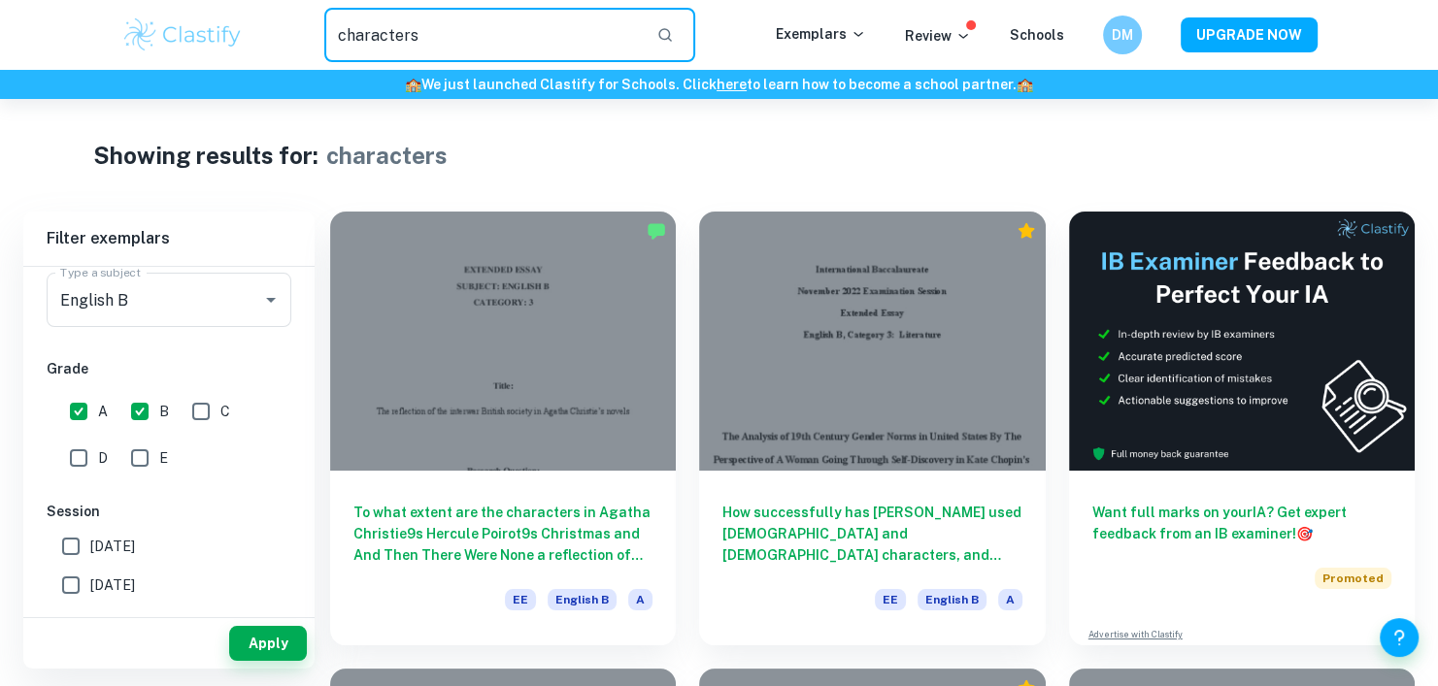
drag, startPoint x: 495, startPoint y: 15, endPoint x: 292, endPoint y: 28, distance: 203.3
click at [292, 28] on div "characters ​" at bounding box center [509, 35] width 531 height 54
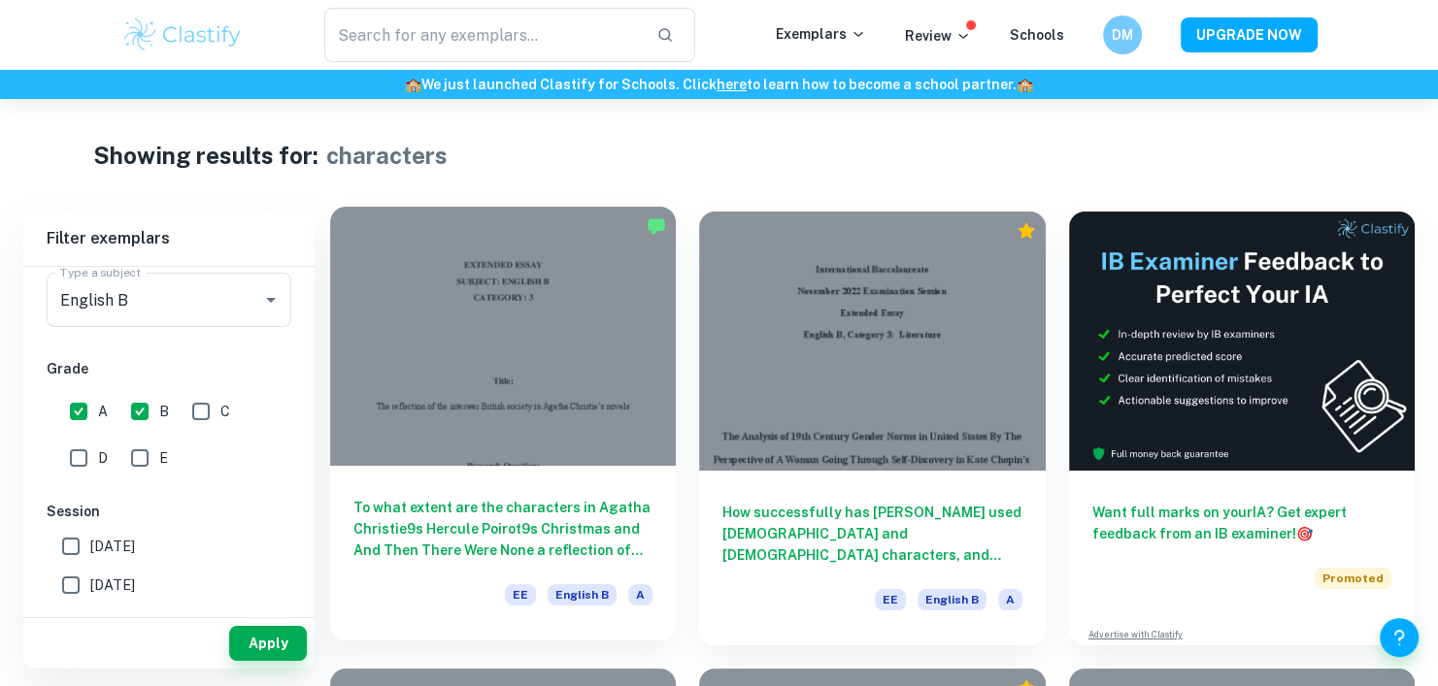
drag, startPoint x: 788, startPoint y: 448, endPoint x: 580, endPoint y: 432, distance: 209.4
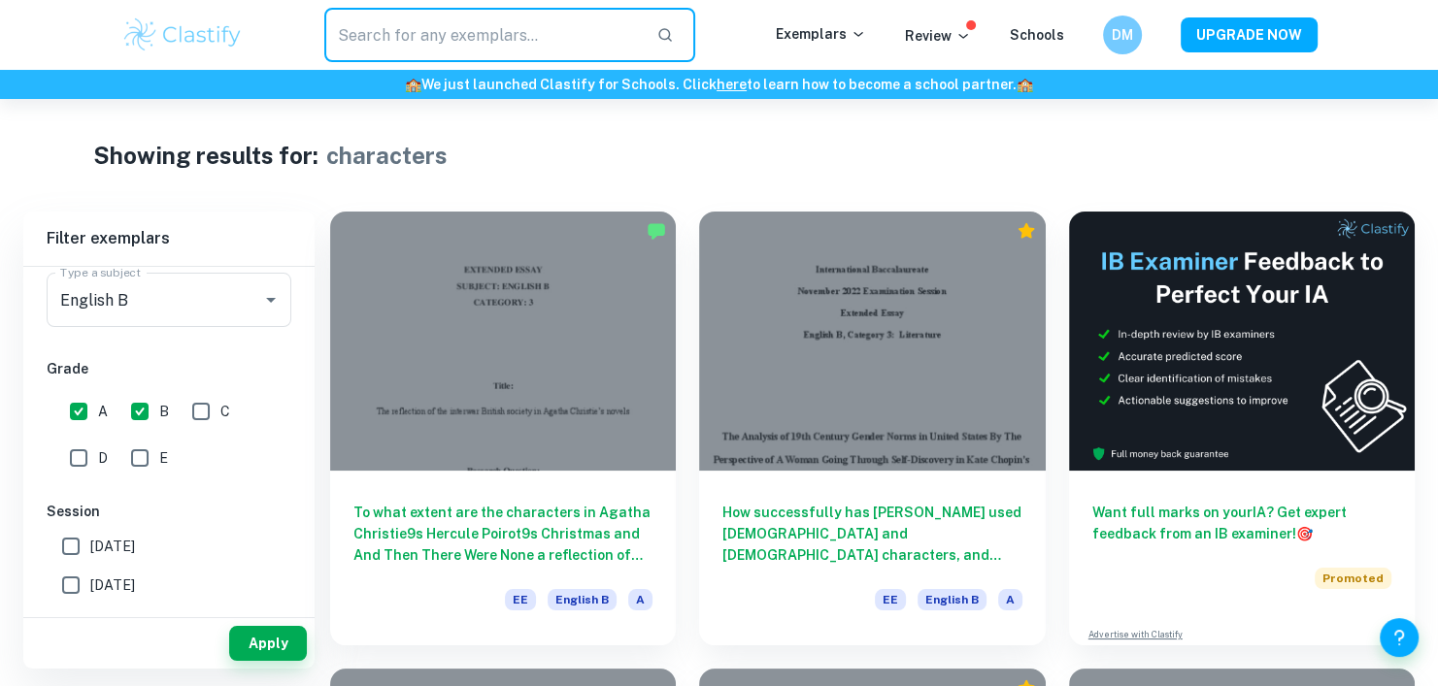
click at [427, 46] on input "text" at bounding box center [482, 35] width 317 height 54
click at [395, 30] on input "text" at bounding box center [482, 35] width 317 height 54
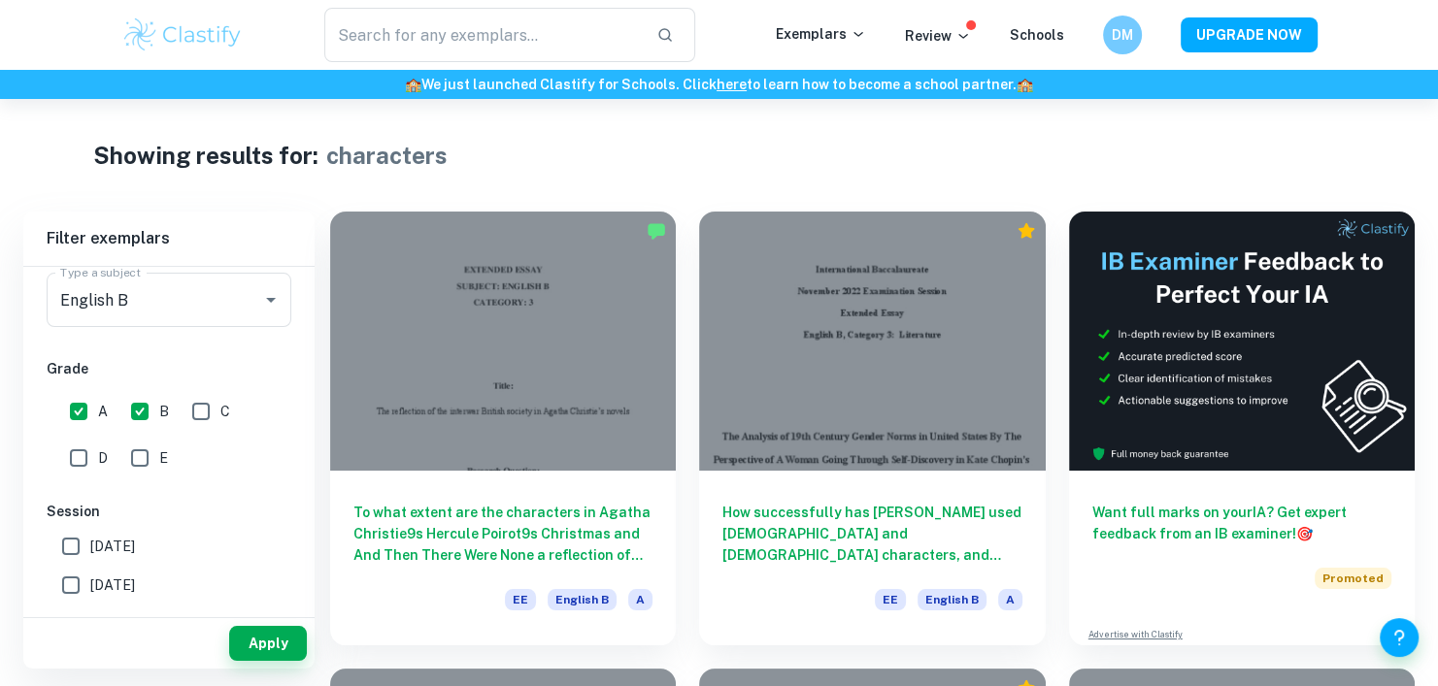
click at [213, 25] on img at bounding box center [182, 35] width 123 height 39
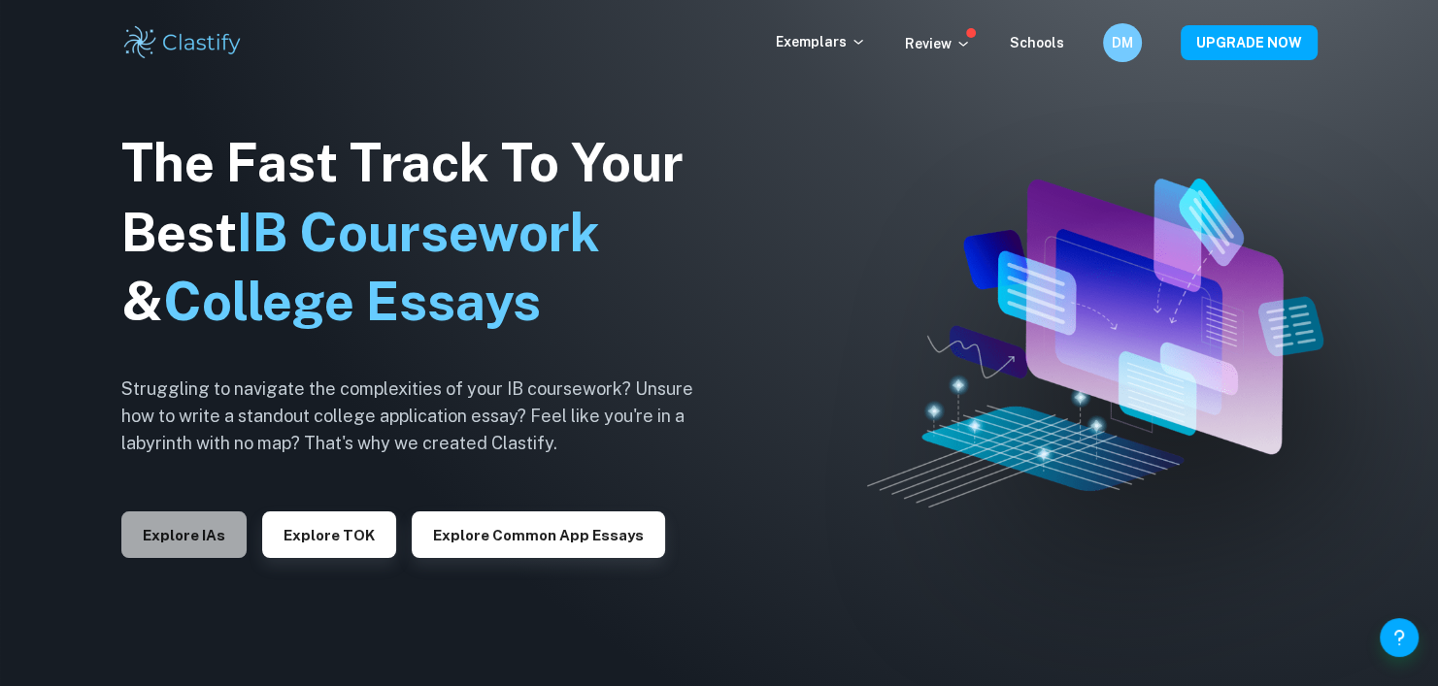
click at [189, 545] on button "Explore IAs" at bounding box center [183, 535] width 125 height 47
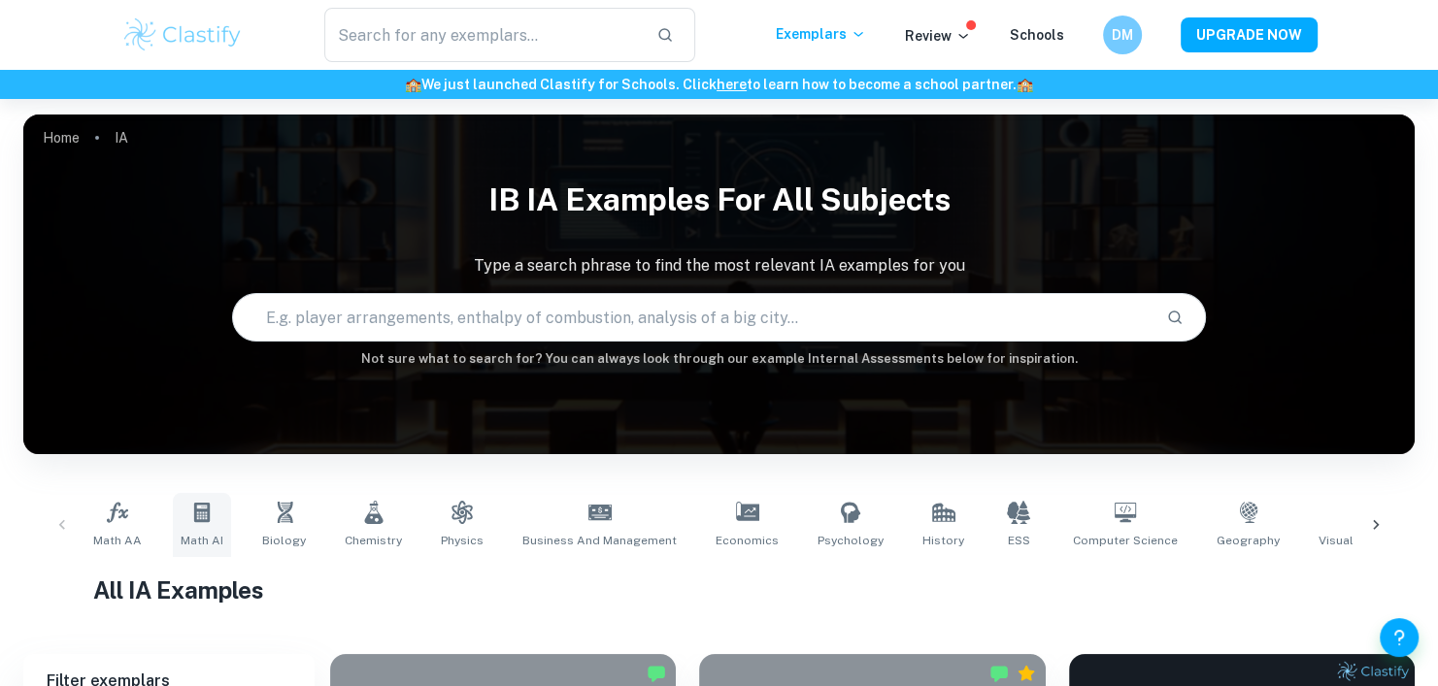
scroll to position [414, 0]
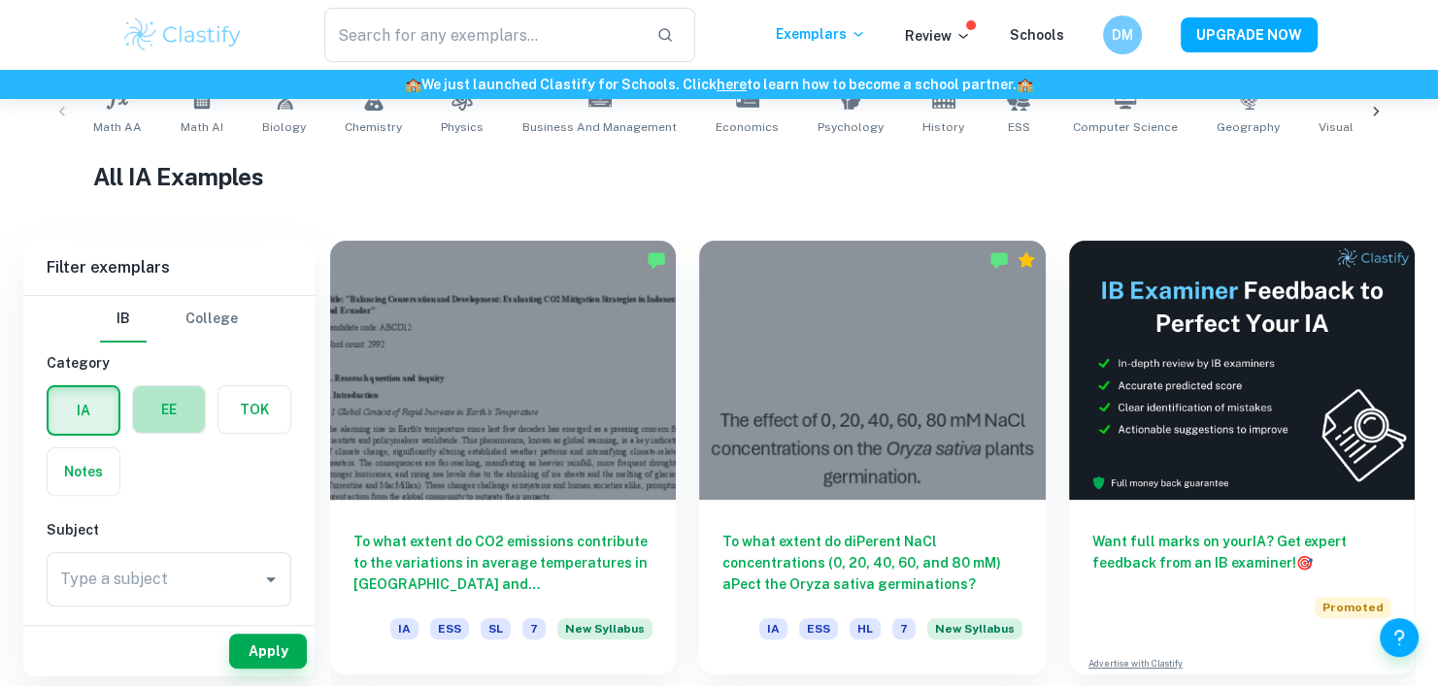
click at [173, 422] on label "button" at bounding box center [169, 409] width 72 height 47
click at [0, 0] on input "radio" at bounding box center [0, 0] width 0 height 0
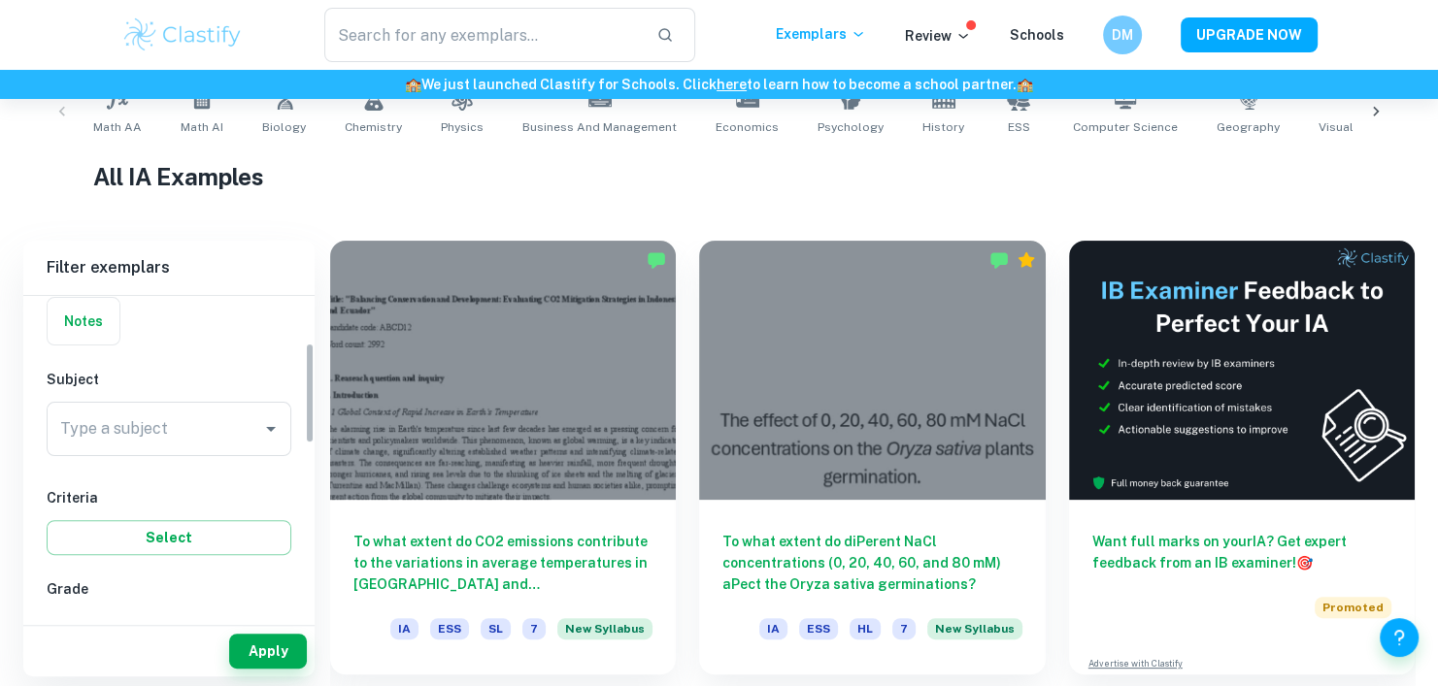
scroll to position [151, 0]
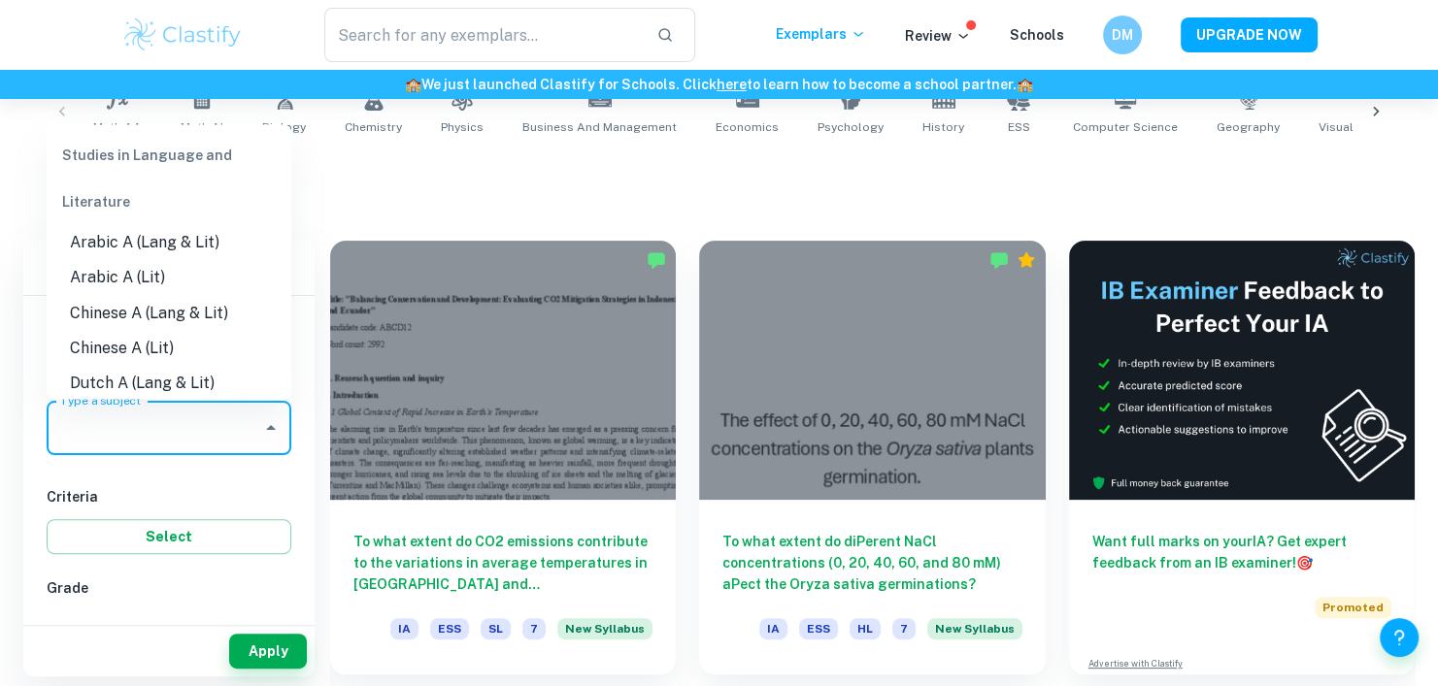
click at [215, 440] on input "Type a subject" at bounding box center [154, 428] width 198 height 37
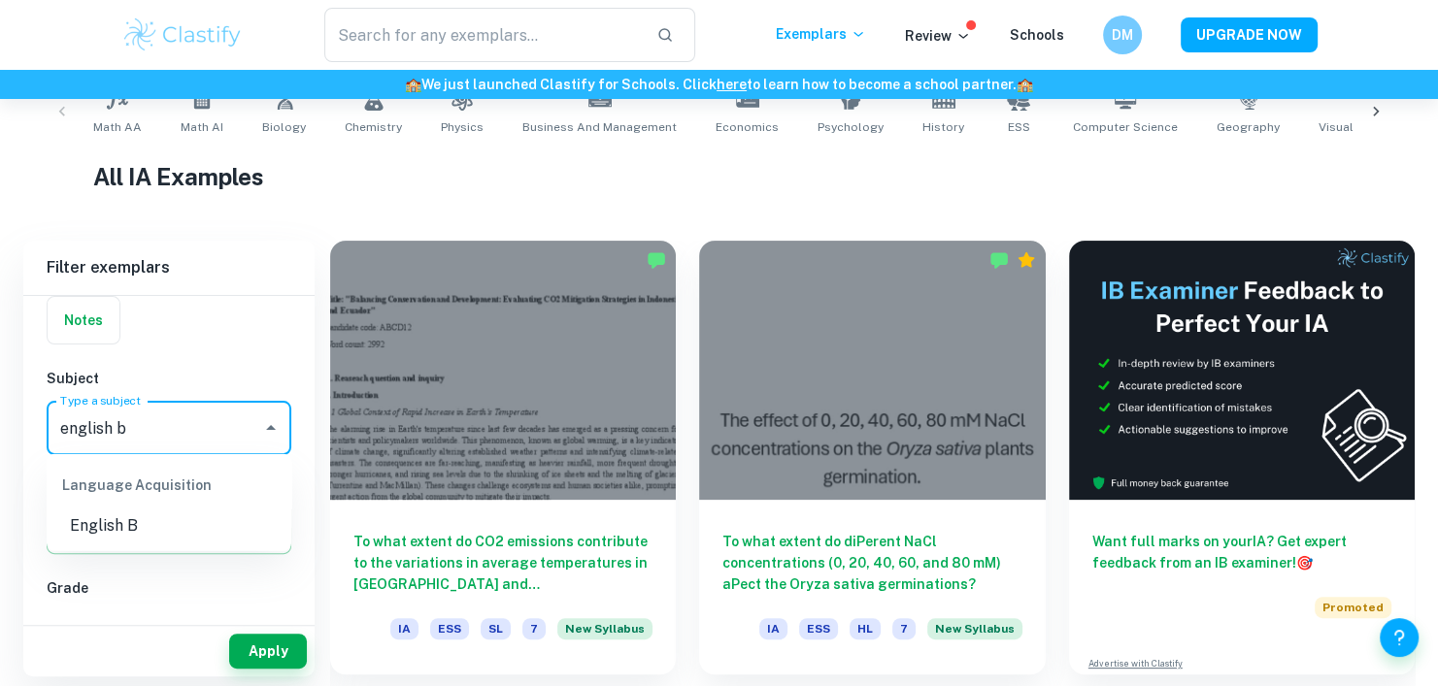
click at [143, 531] on li "English B" at bounding box center [169, 526] width 245 height 35
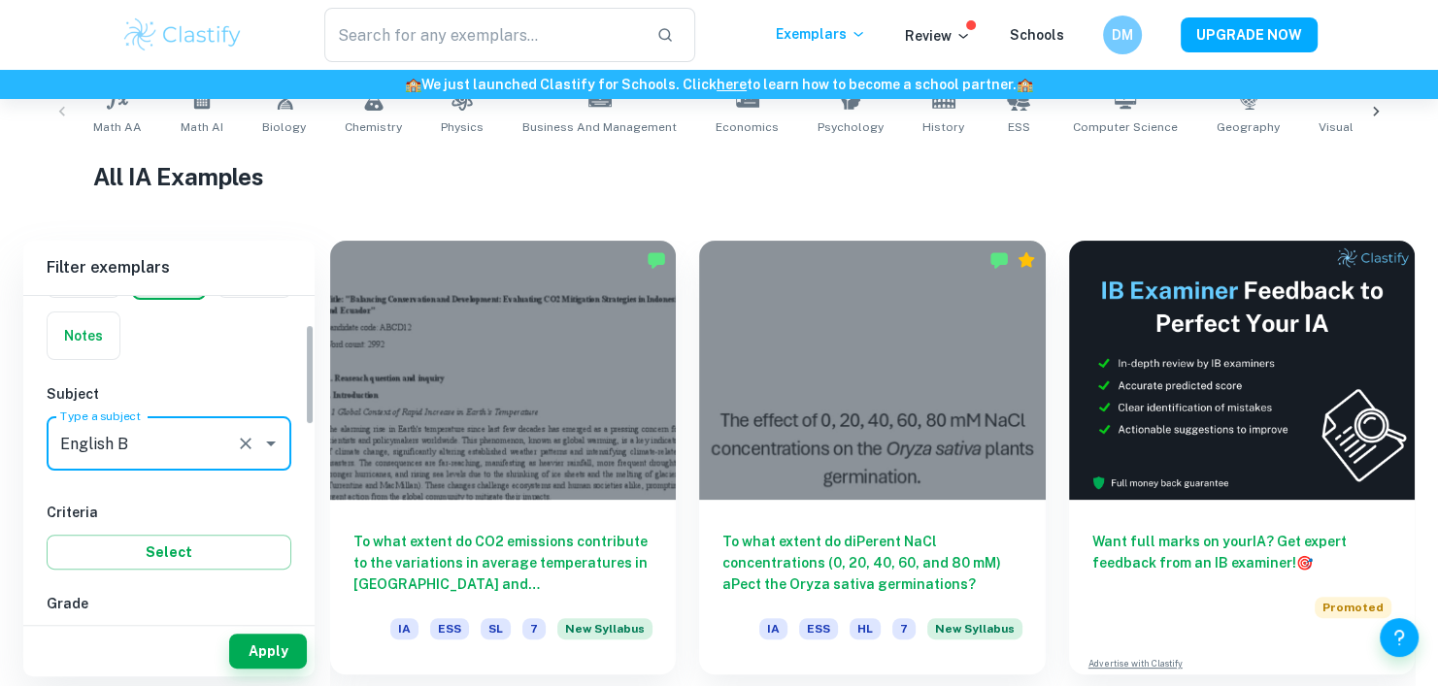
scroll to position [138, 0]
type input "English B"
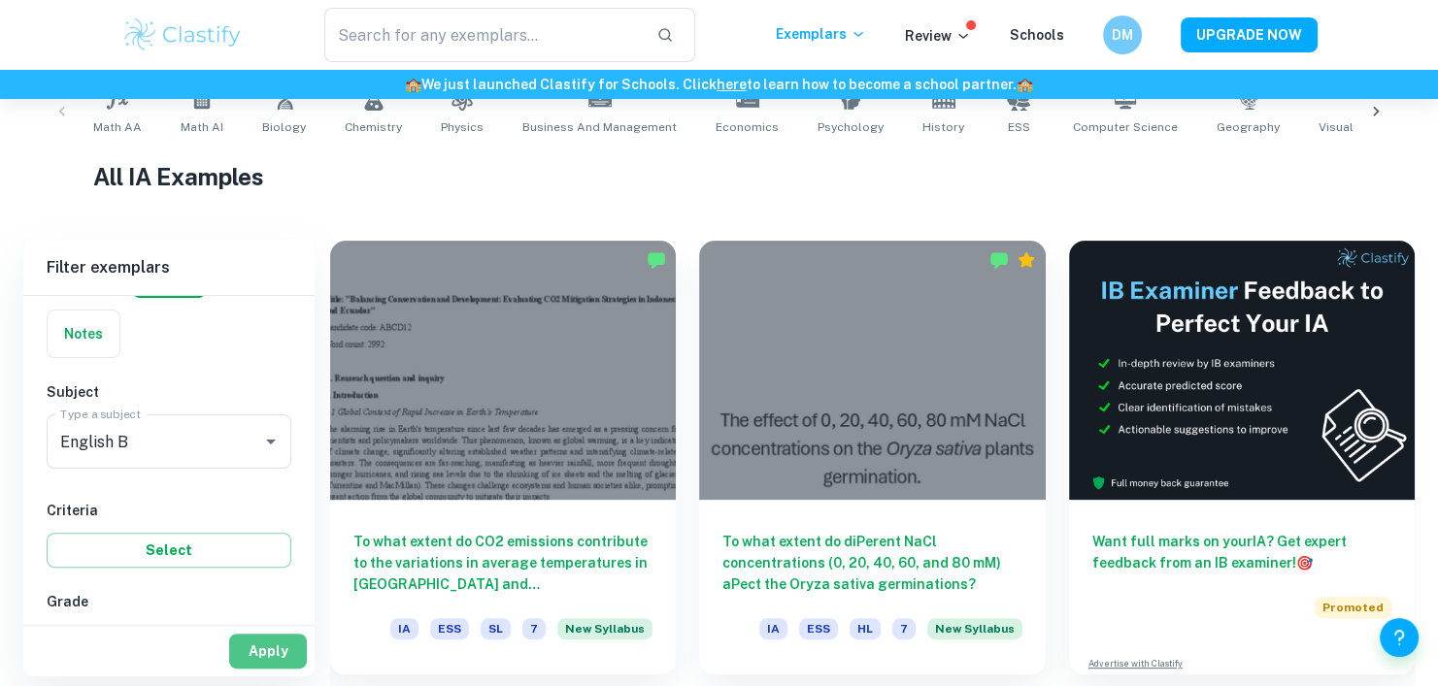
click at [275, 647] on button "Apply" at bounding box center [268, 651] width 78 height 35
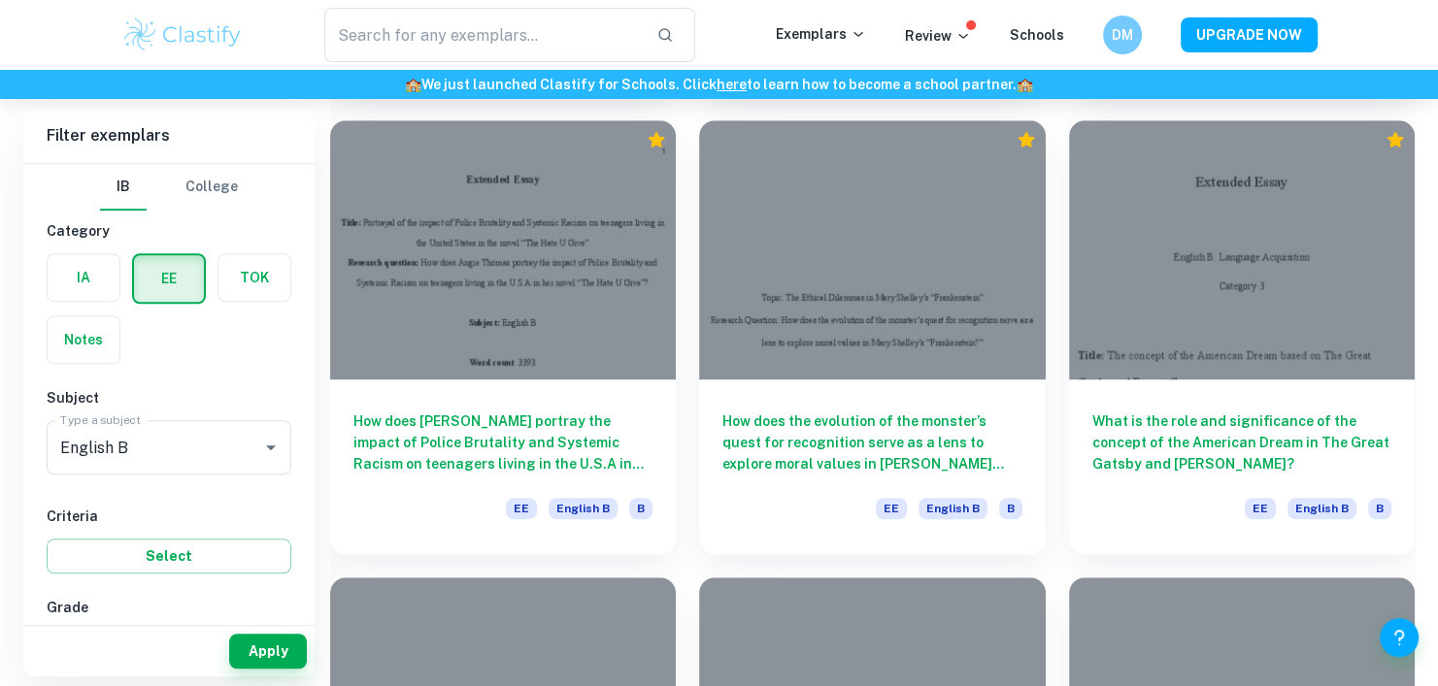
scroll to position [1503, 0]
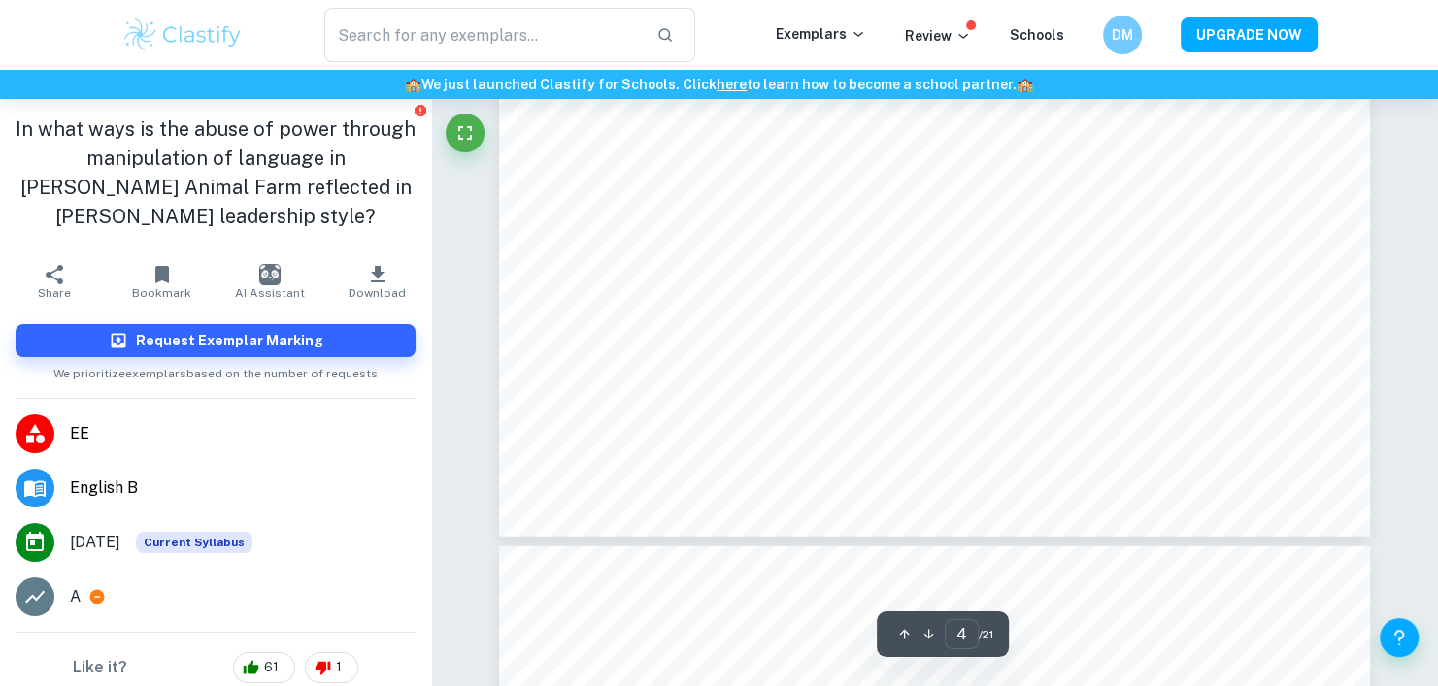
scroll to position [4824, 0]
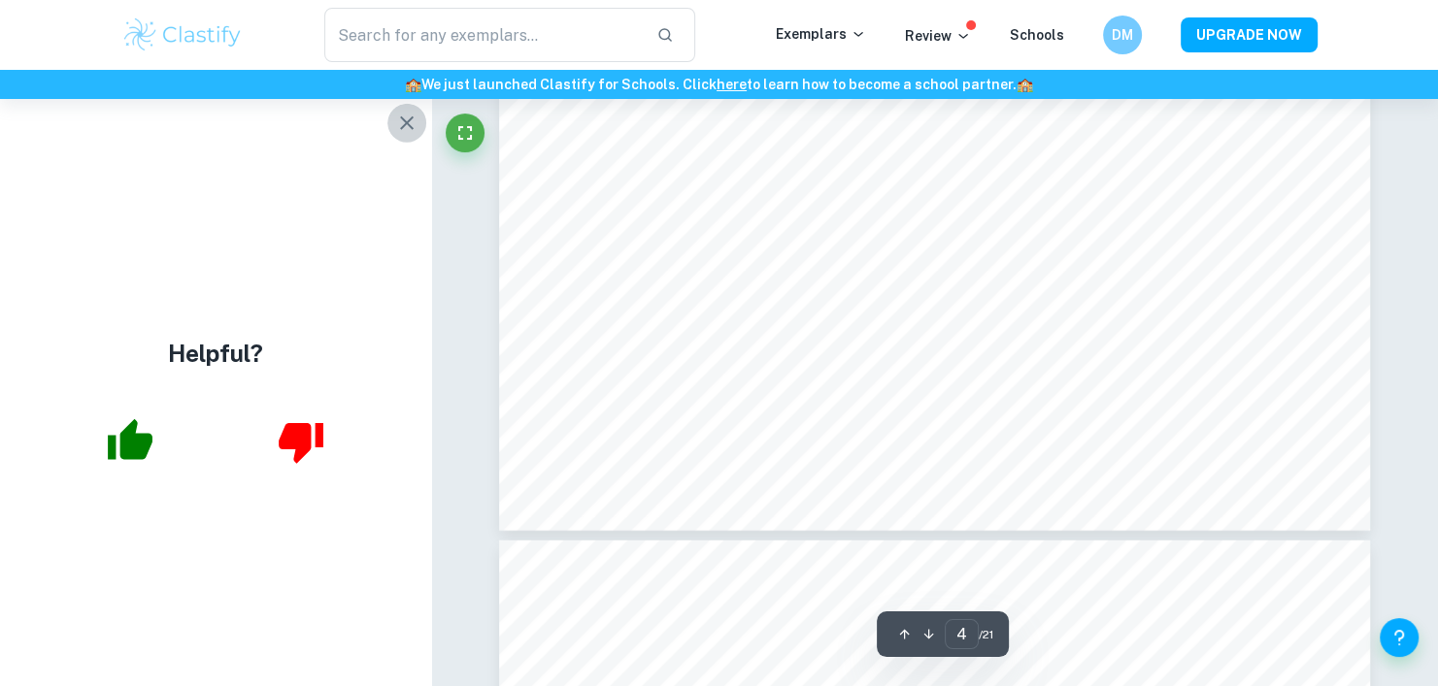
click at [402, 135] on button "button" at bounding box center [406, 123] width 39 height 39
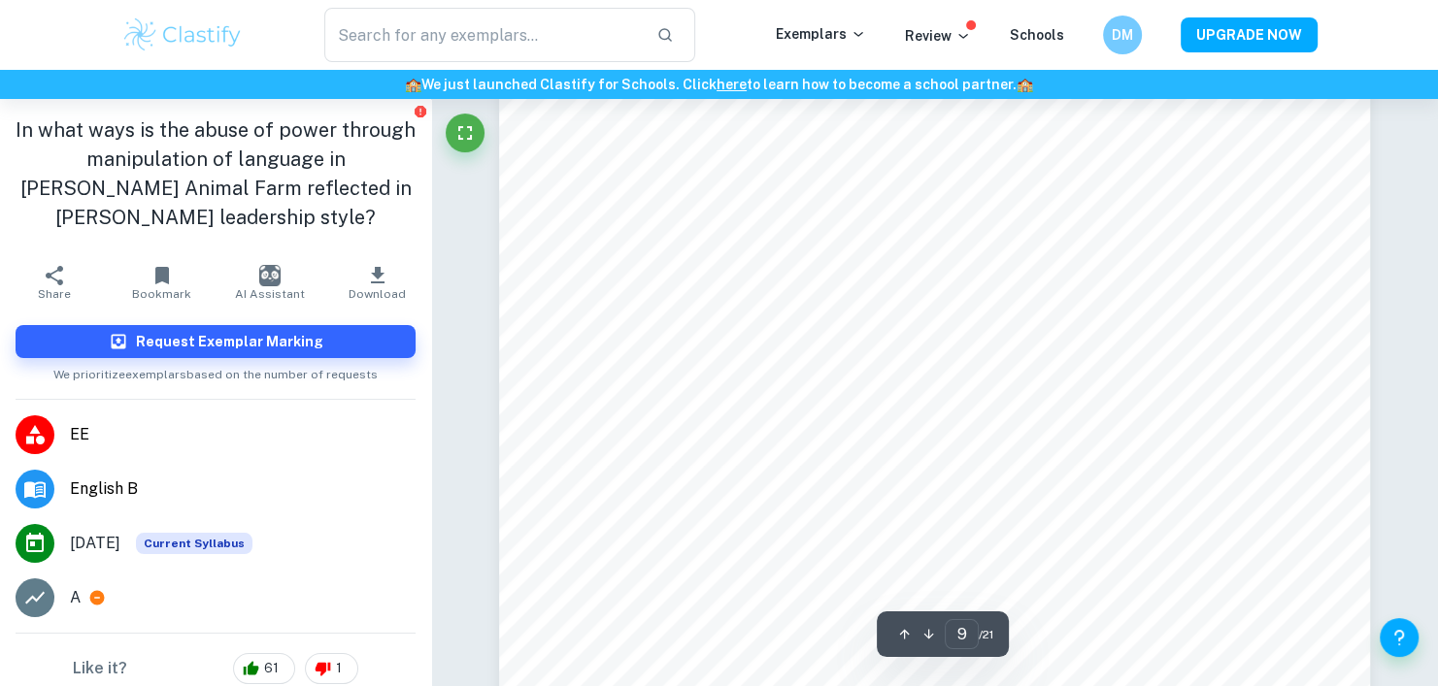
scroll to position [10743, 0]
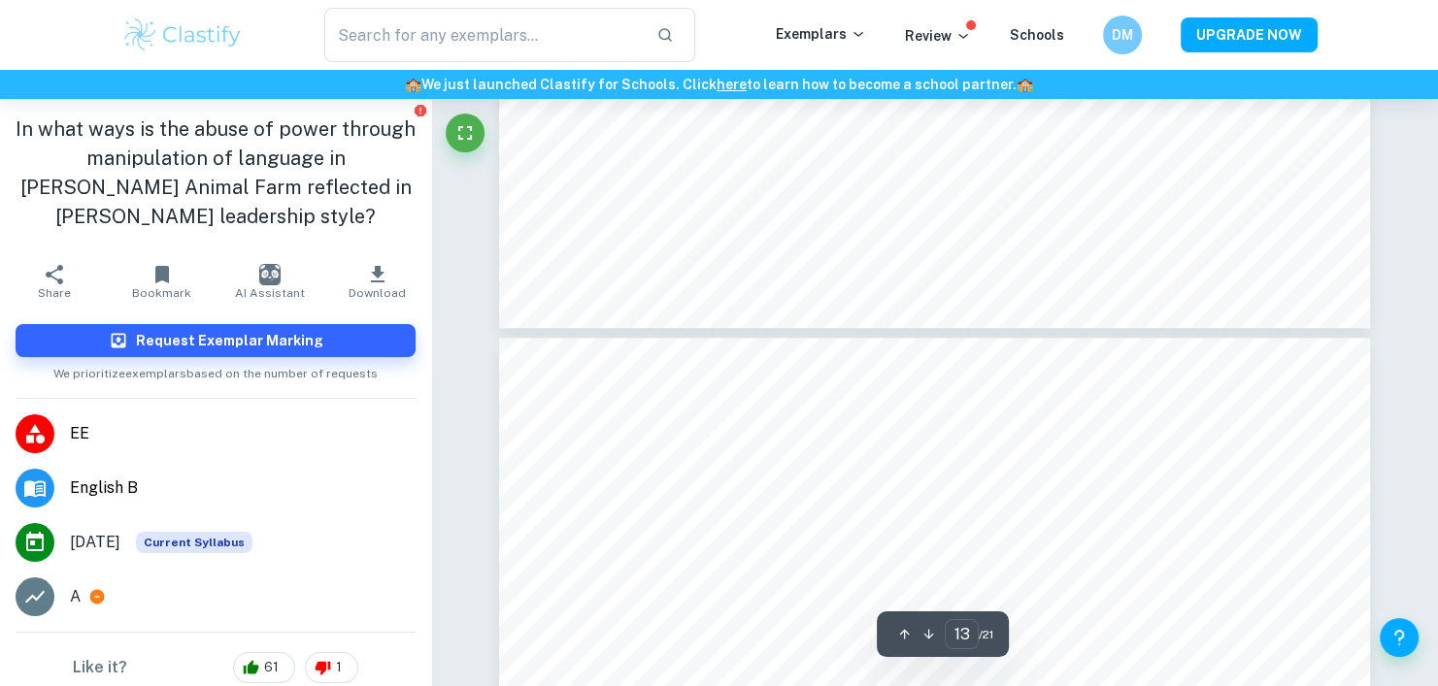
type input "14"
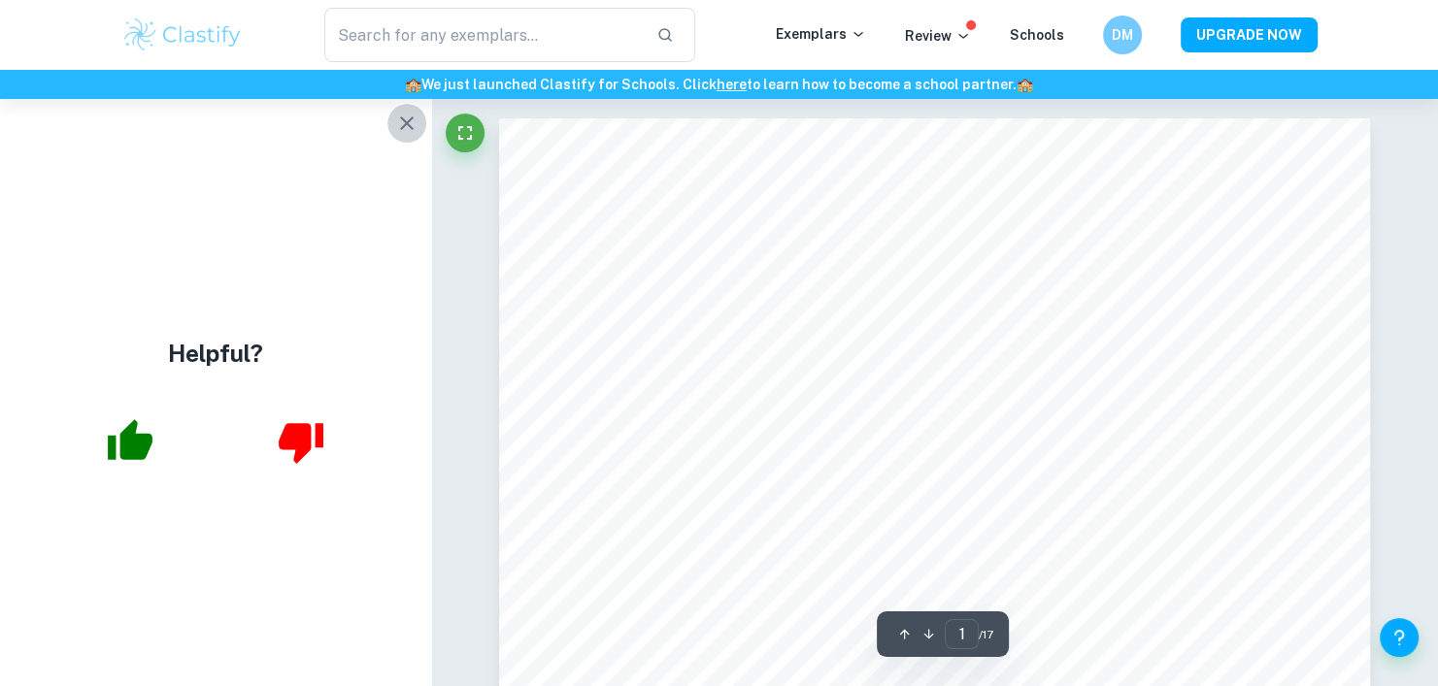
click at [395, 123] on icon "button" at bounding box center [406, 123] width 23 height 23
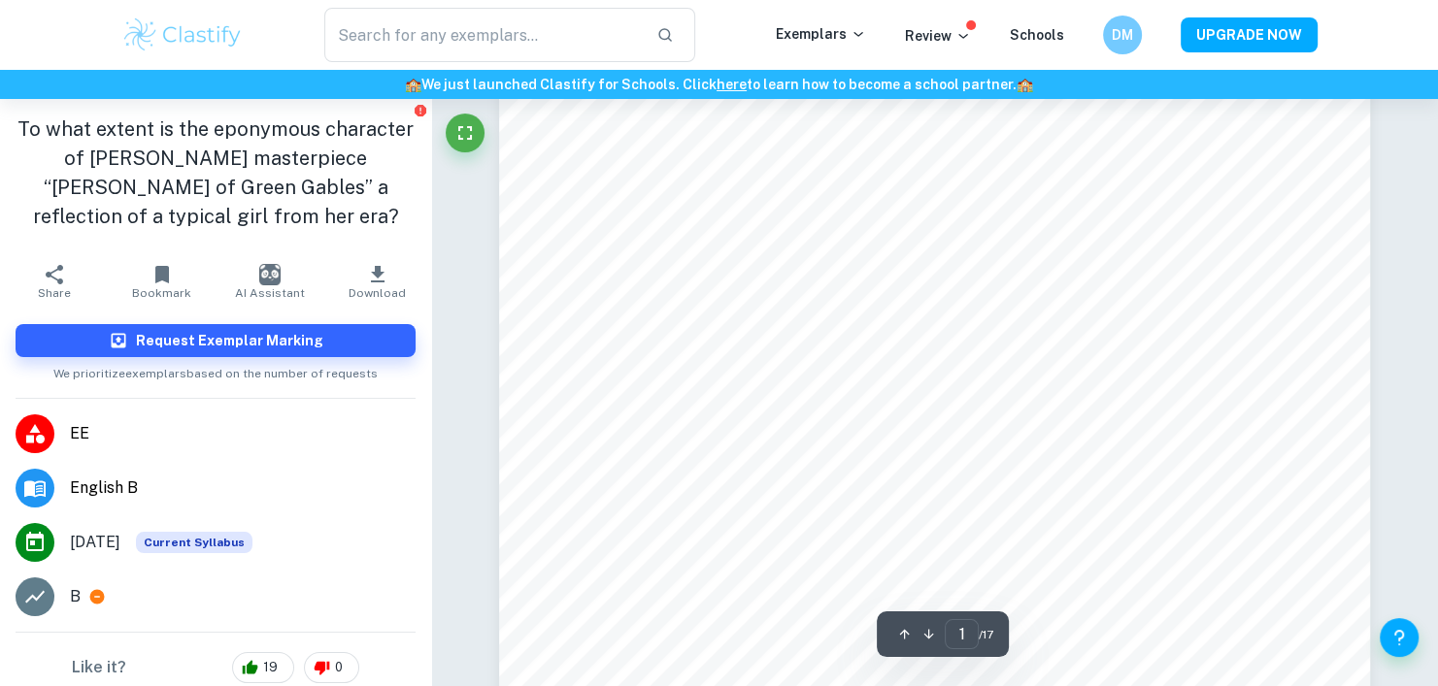
scroll to position [244, 0]
click at [317, 213] on h1 "To what extent is the eponymous character of Lucy Maud Montgomery’s masterpiece…" at bounding box center [216, 173] width 400 height 116
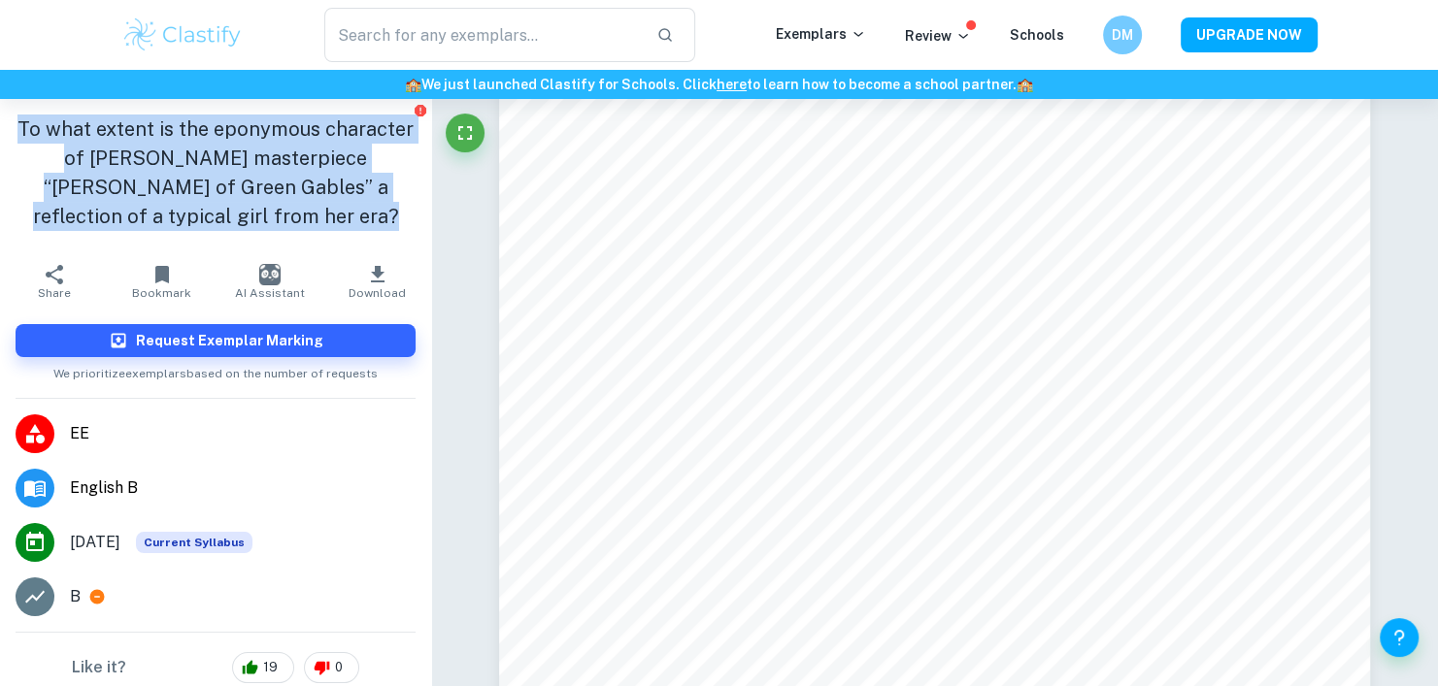
drag, startPoint x: 19, startPoint y: 132, endPoint x: 326, endPoint y: 217, distance: 318.4
click at [326, 217] on h1 "To what extent is the eponymous character of Lucy Maud Montgomery’s masterpiece…" at bounding box center [216, 173] width 400 height 116
copy h1 "To what extent is the eponymous character of Lucy Maud Montgomery’s masterpiece…"
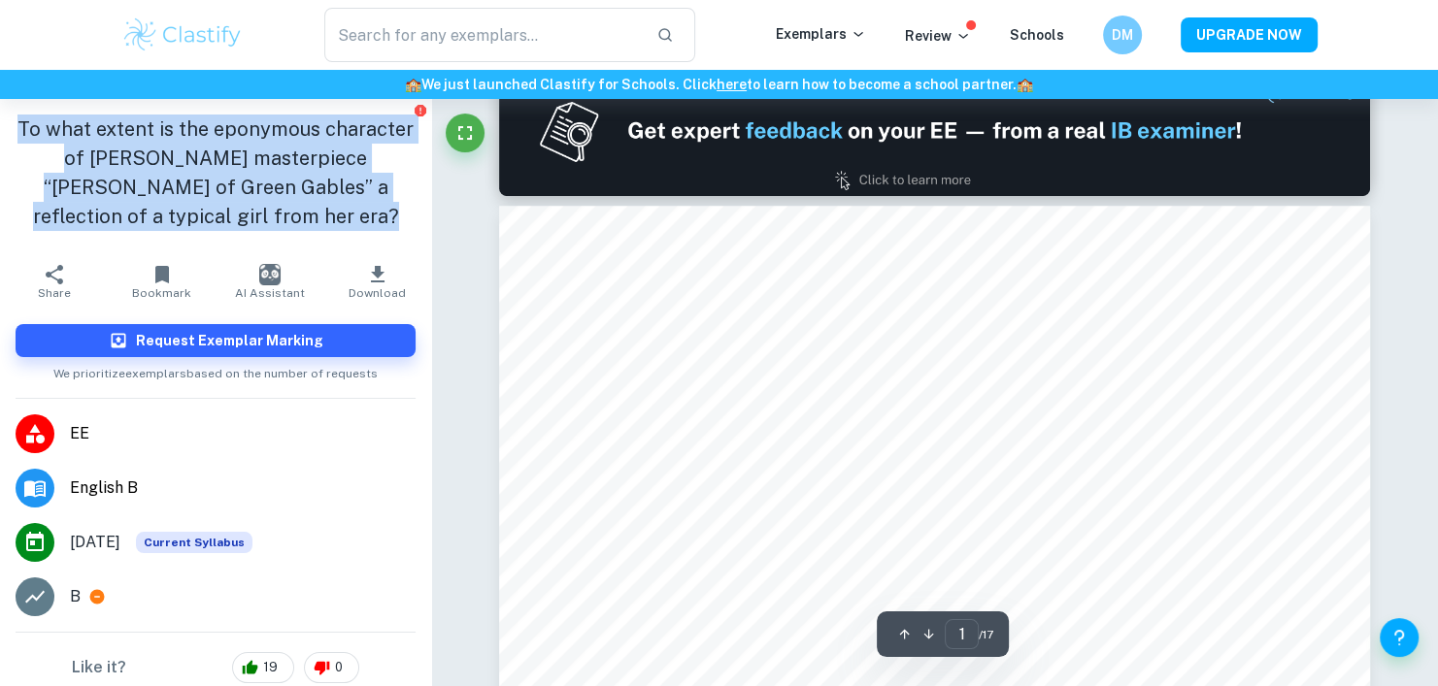
scroll to position [1046, 0]
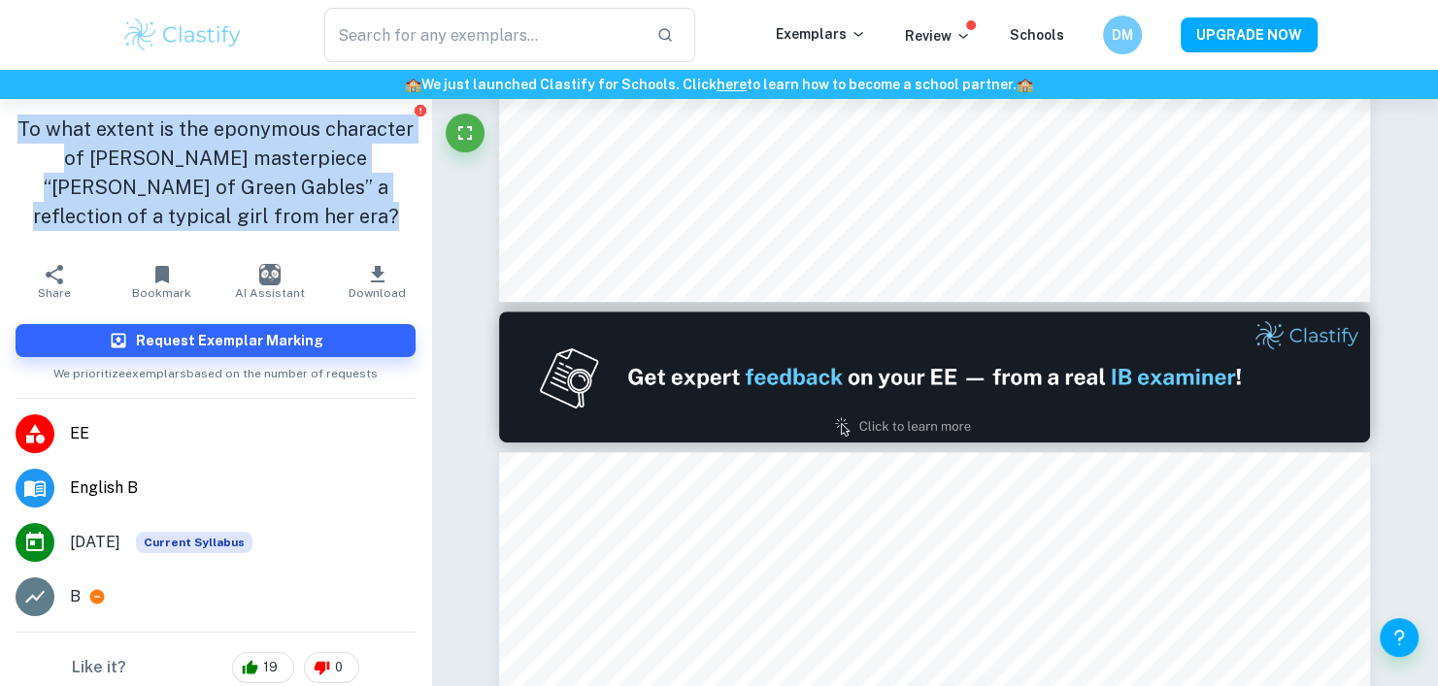
click at [394, 226] on h1 "To what extent is the eponymous character of Lucy Maud Montgomery’s masterpiece…" at bounding box center [216, 173] width 400 height 116
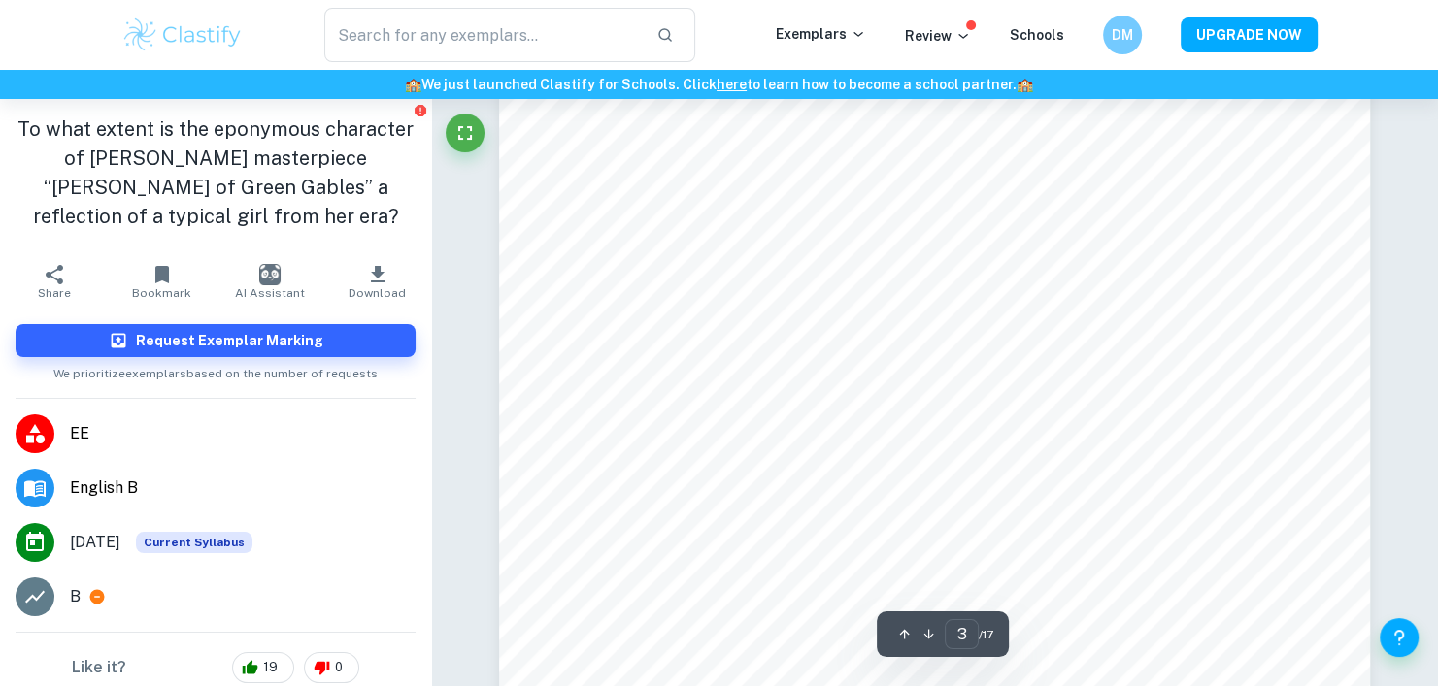
scroll to position [3203, 0]
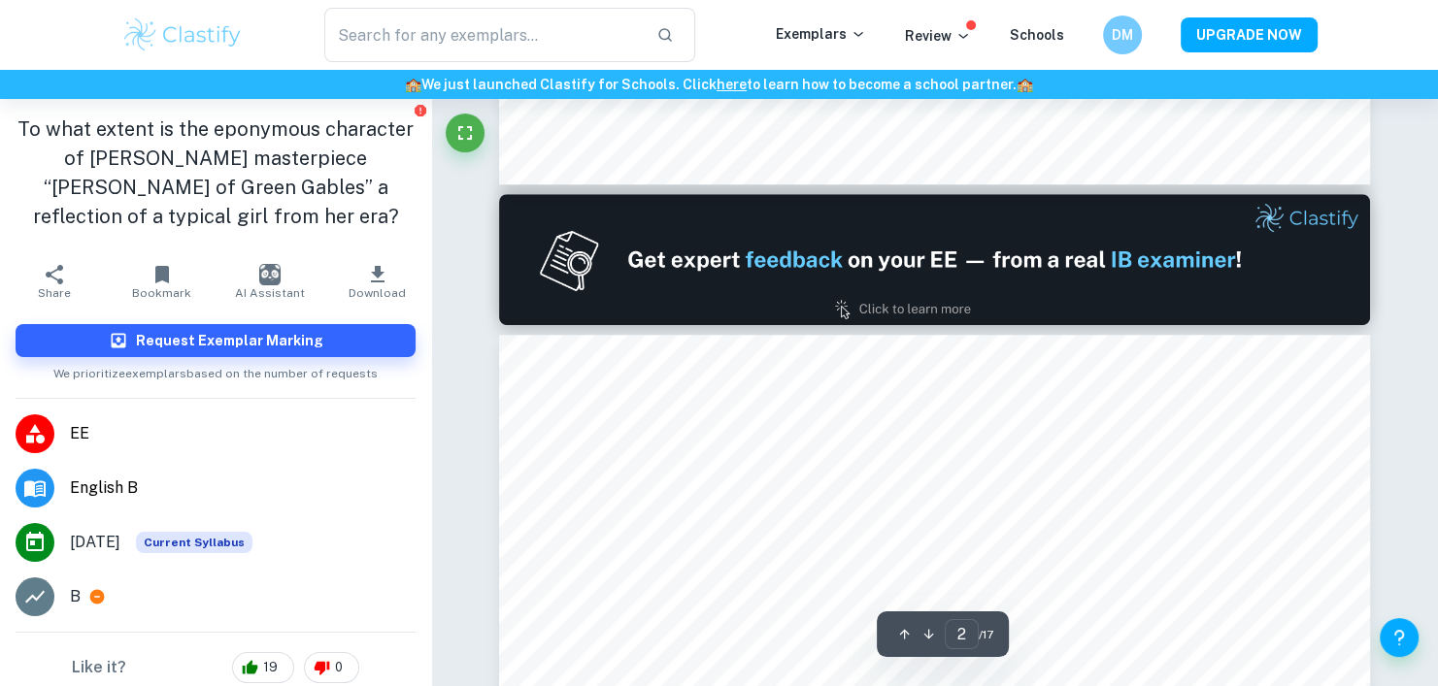
type input "1"
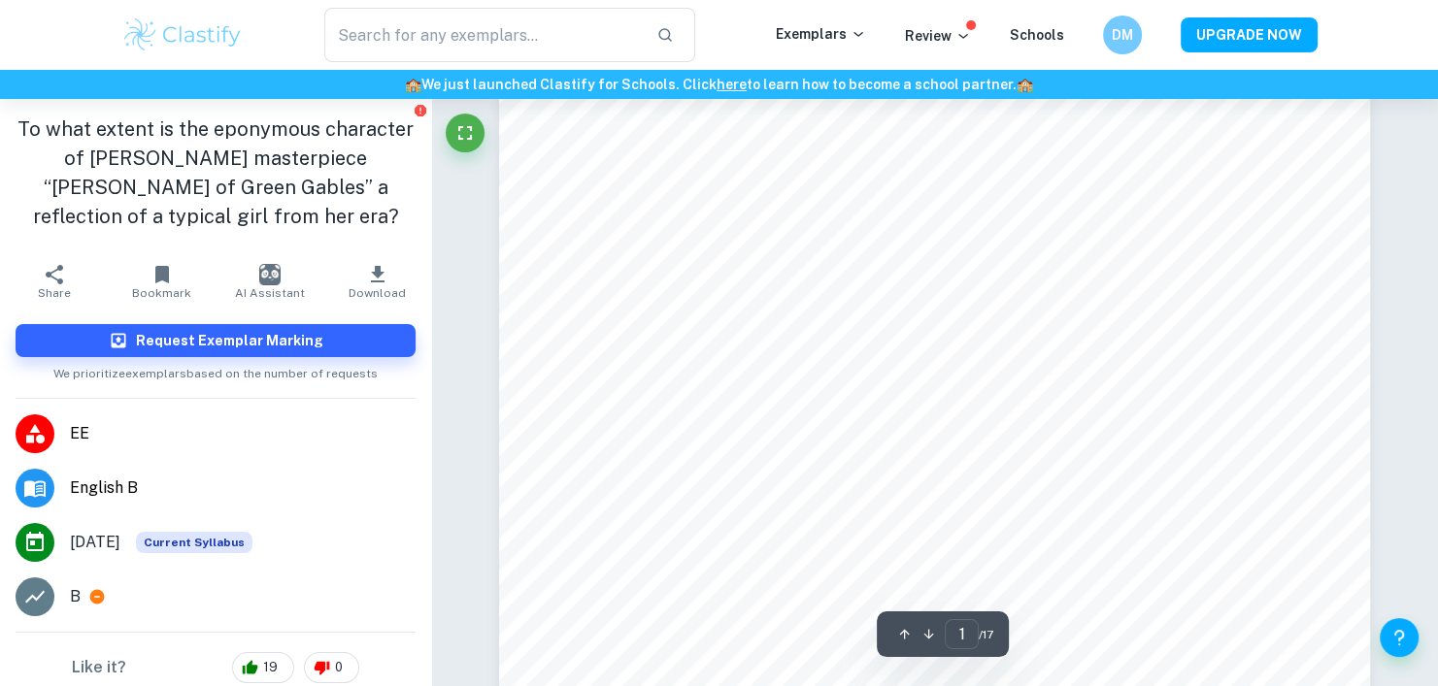
scroll to position [274, 0]
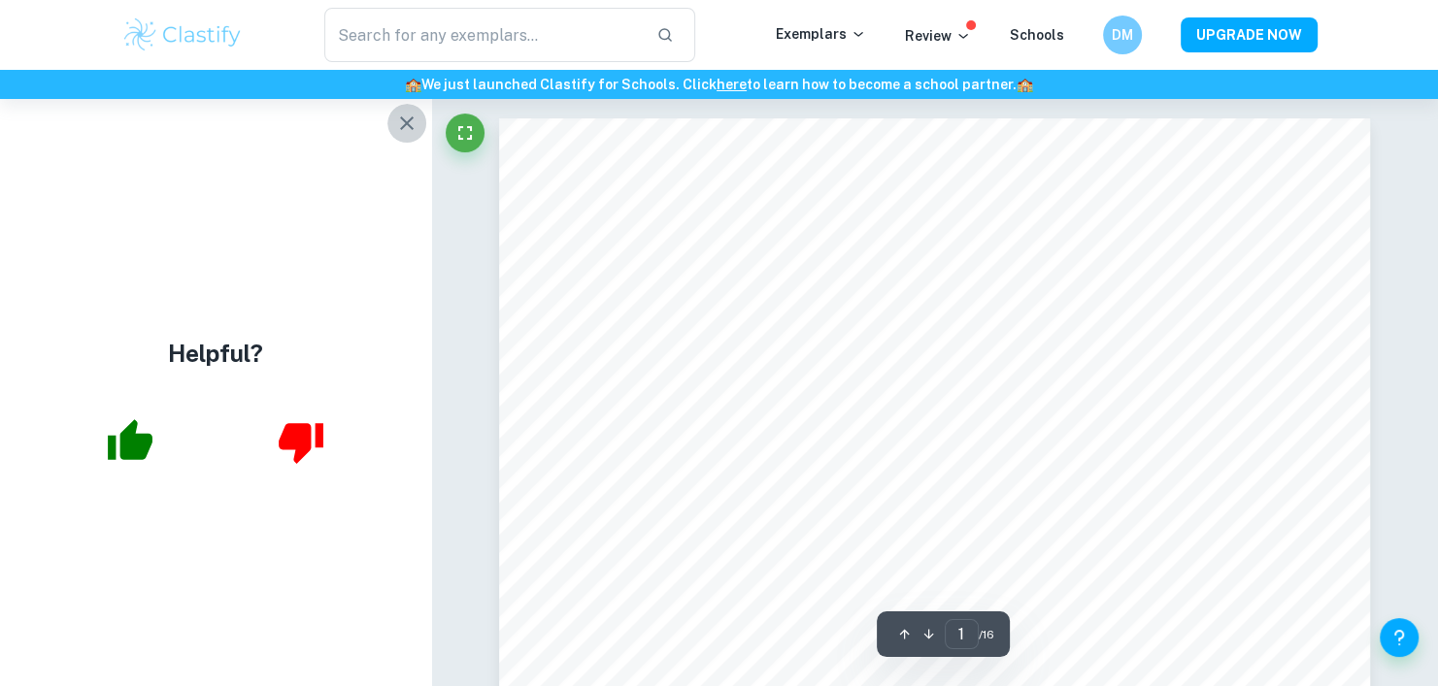
click at [417, 139] on button "button" at bounding box center [406, 123] width 39 height 39
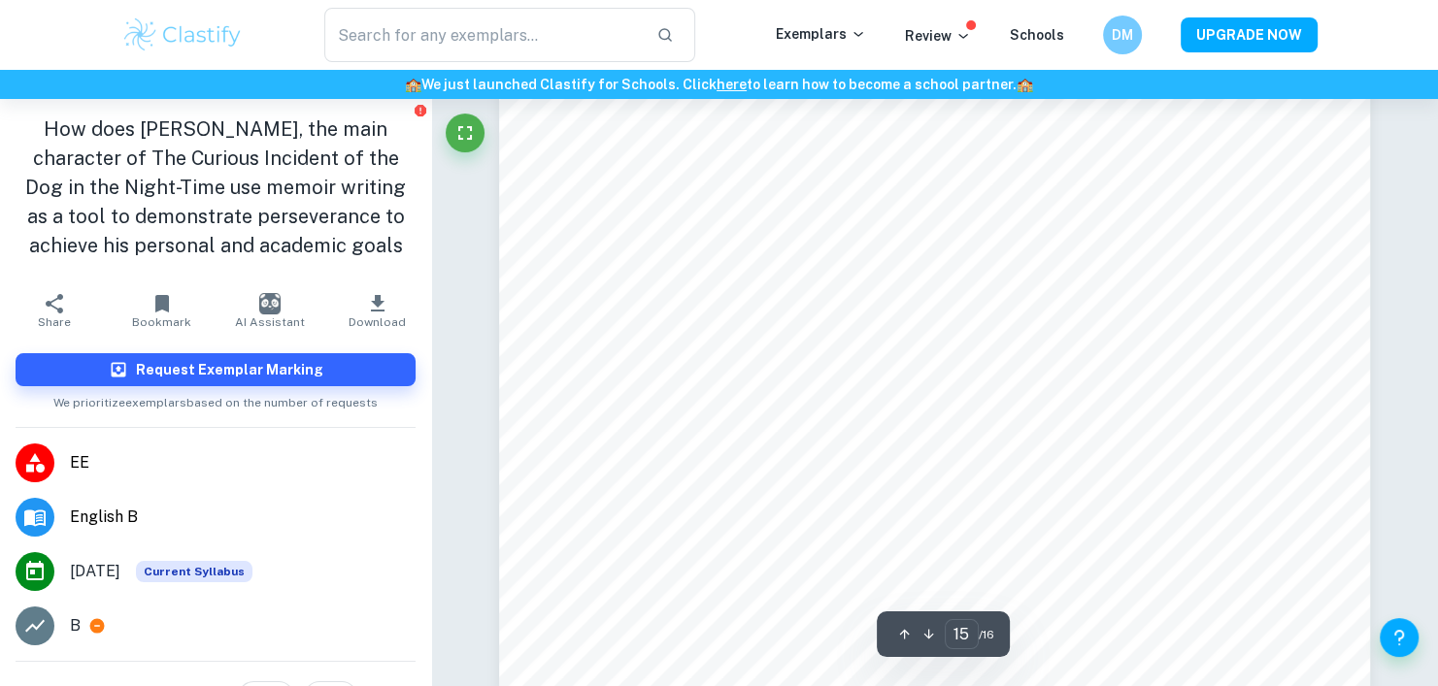
type input "16"
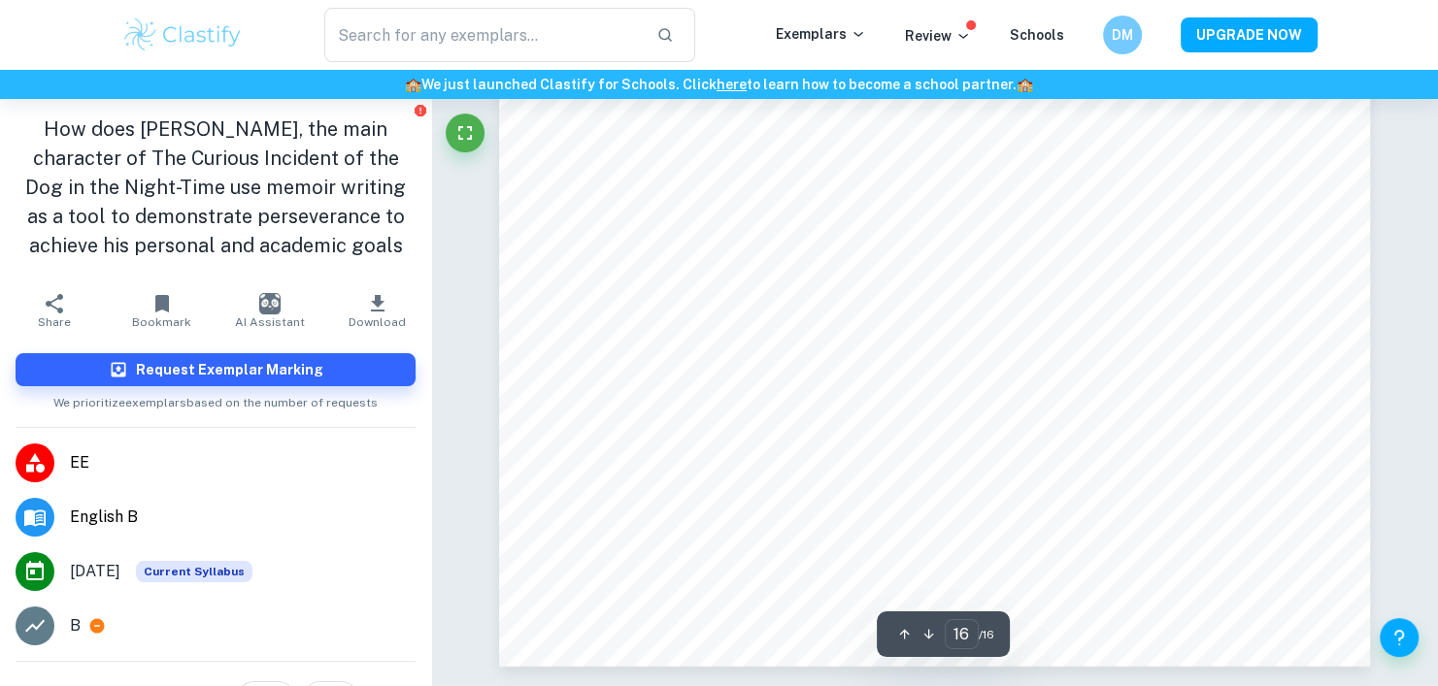
scroll to position [19797, 0]
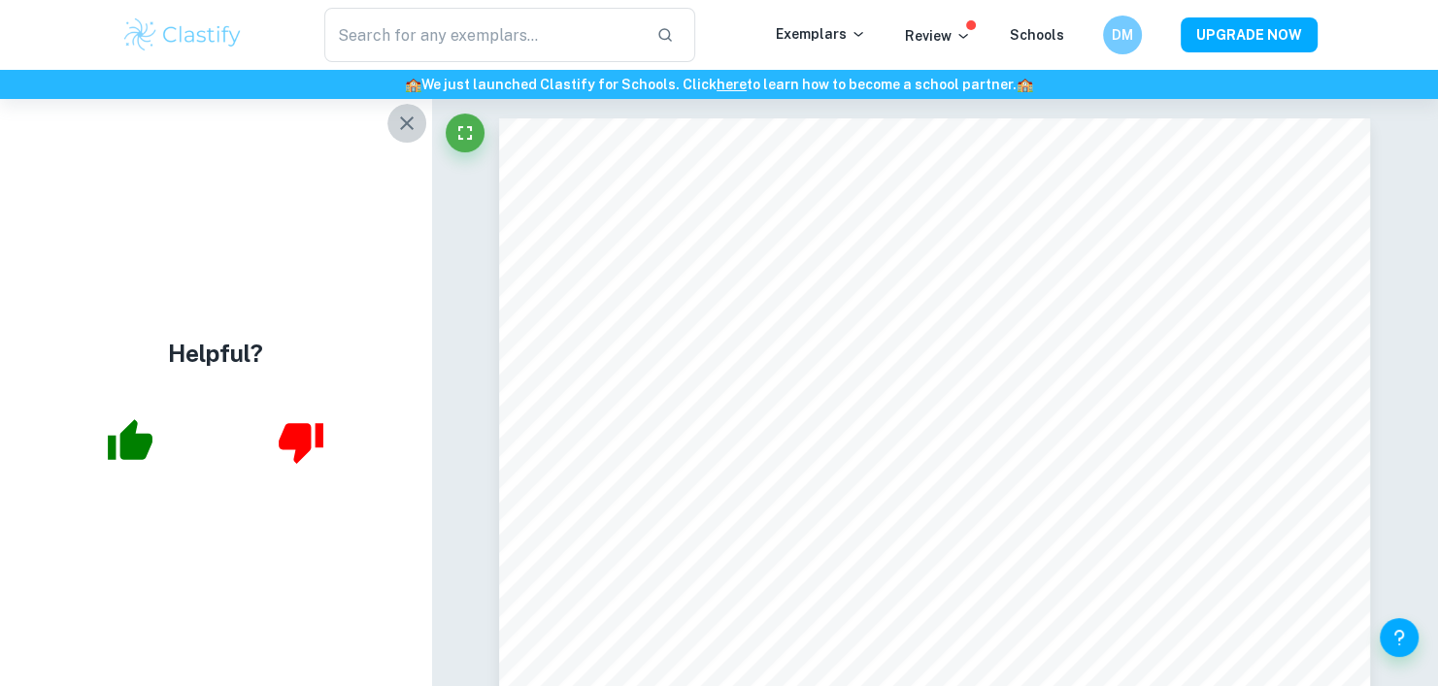
click at [395, 130] on icon "button" at bounding box center [406, 123] width 23 height 23
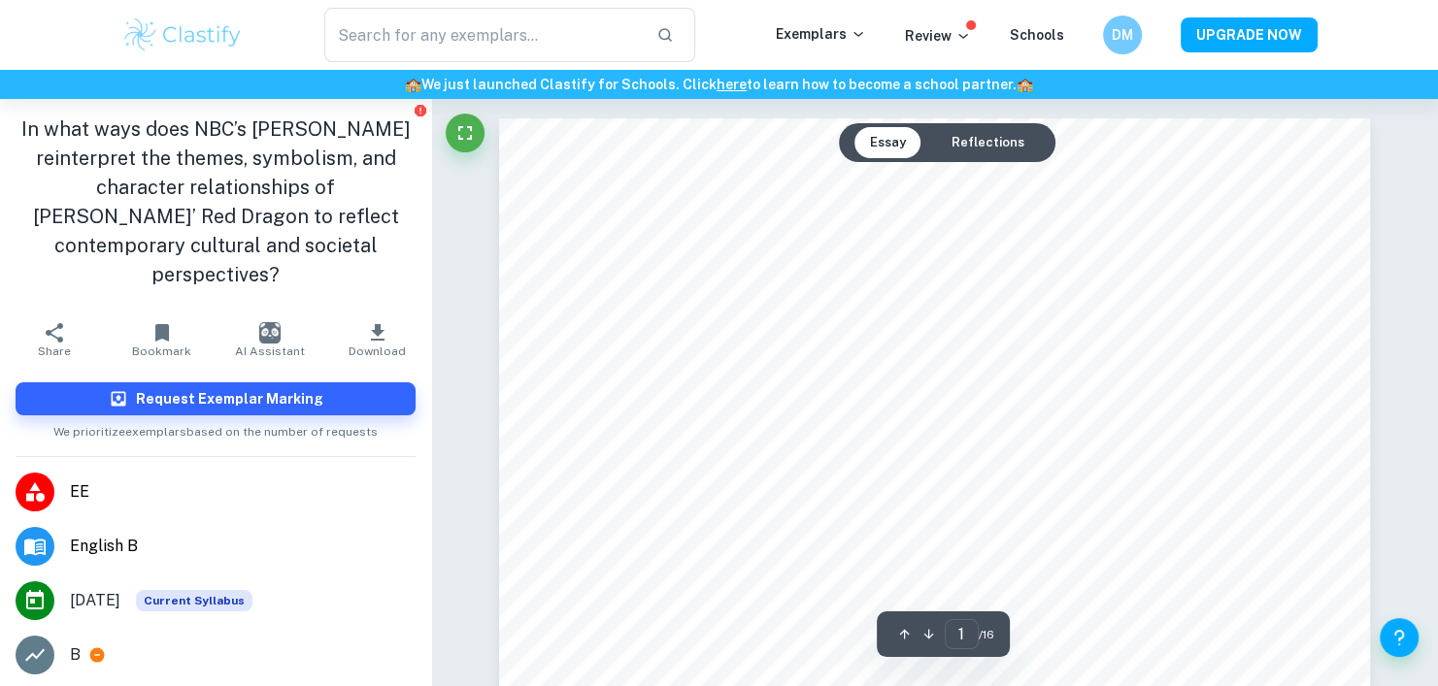
click at [966, 147] on button "Reflections" at bounding box center [988, 142] width 104 height 31
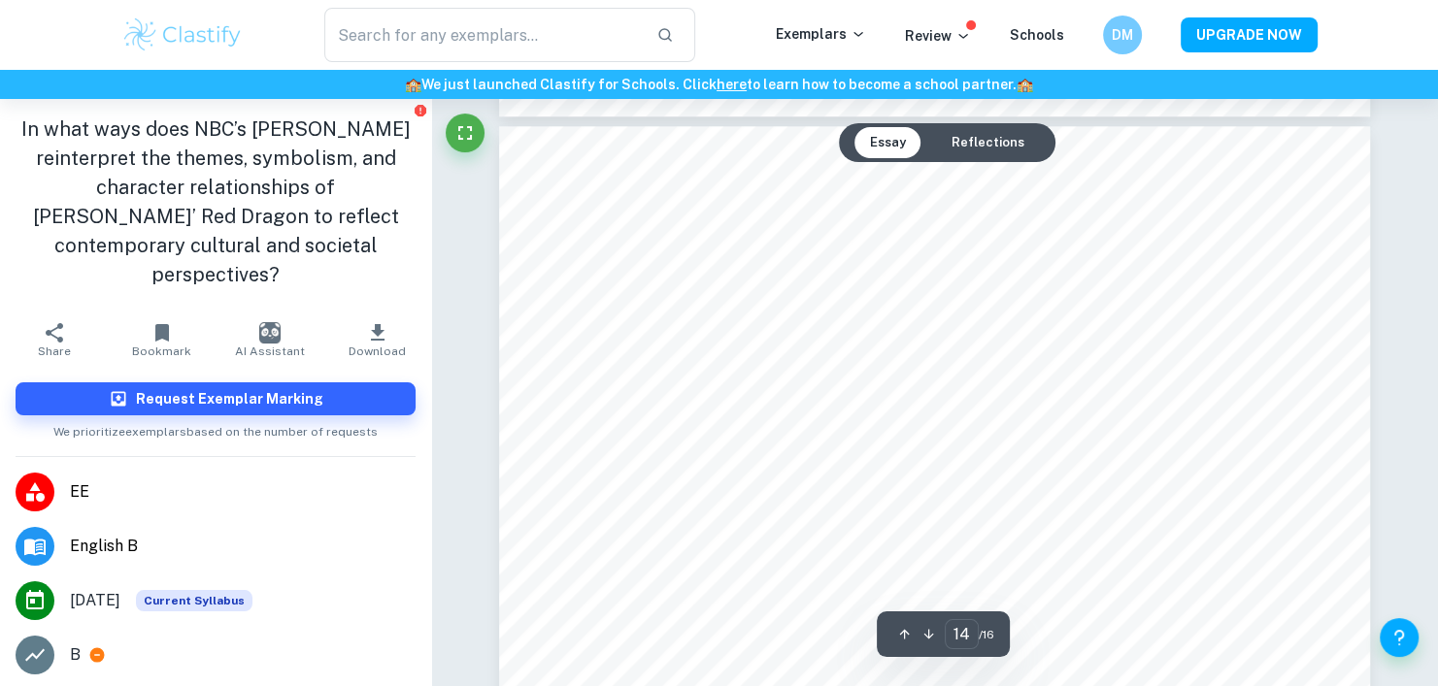
click at [976, 141] on button "Reflections" at bounding box center [988, 142] width 104 height 31
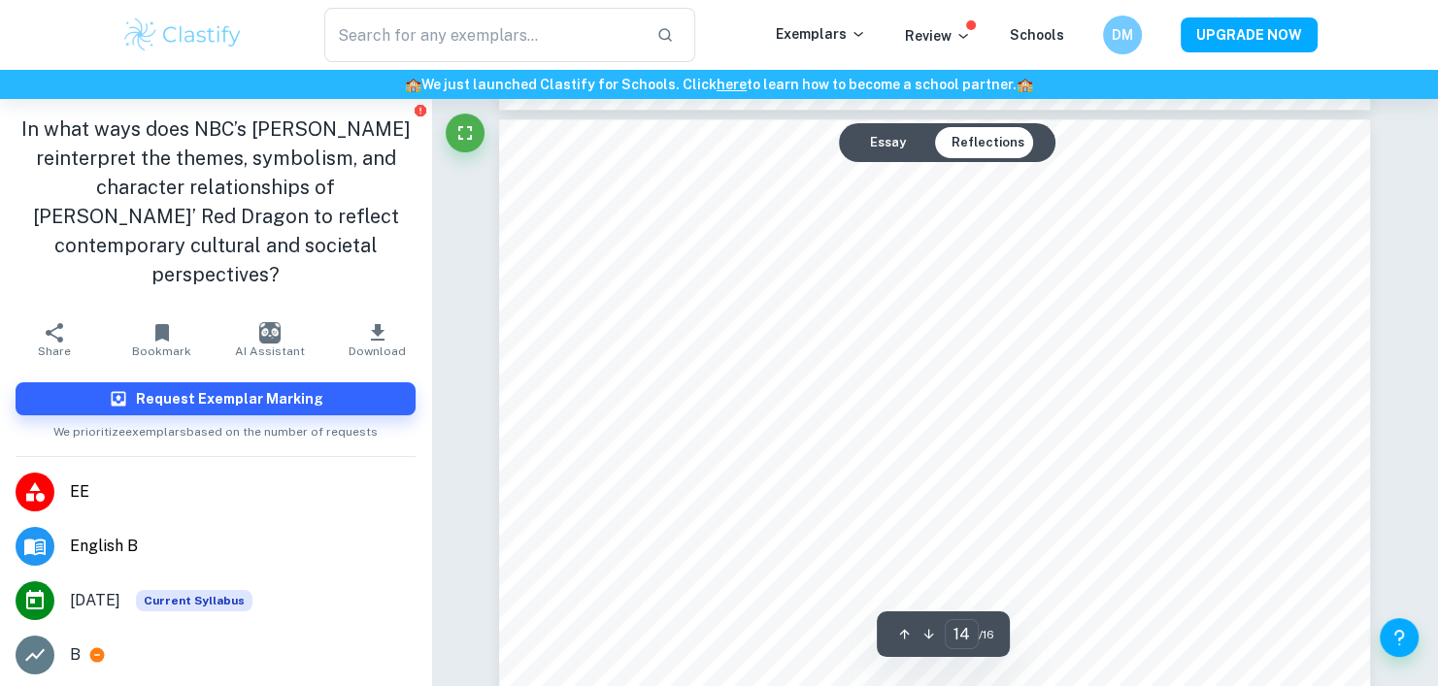
click at [878, 146] on button "Essay" at bounding box center [887, 142] width 67 height 31
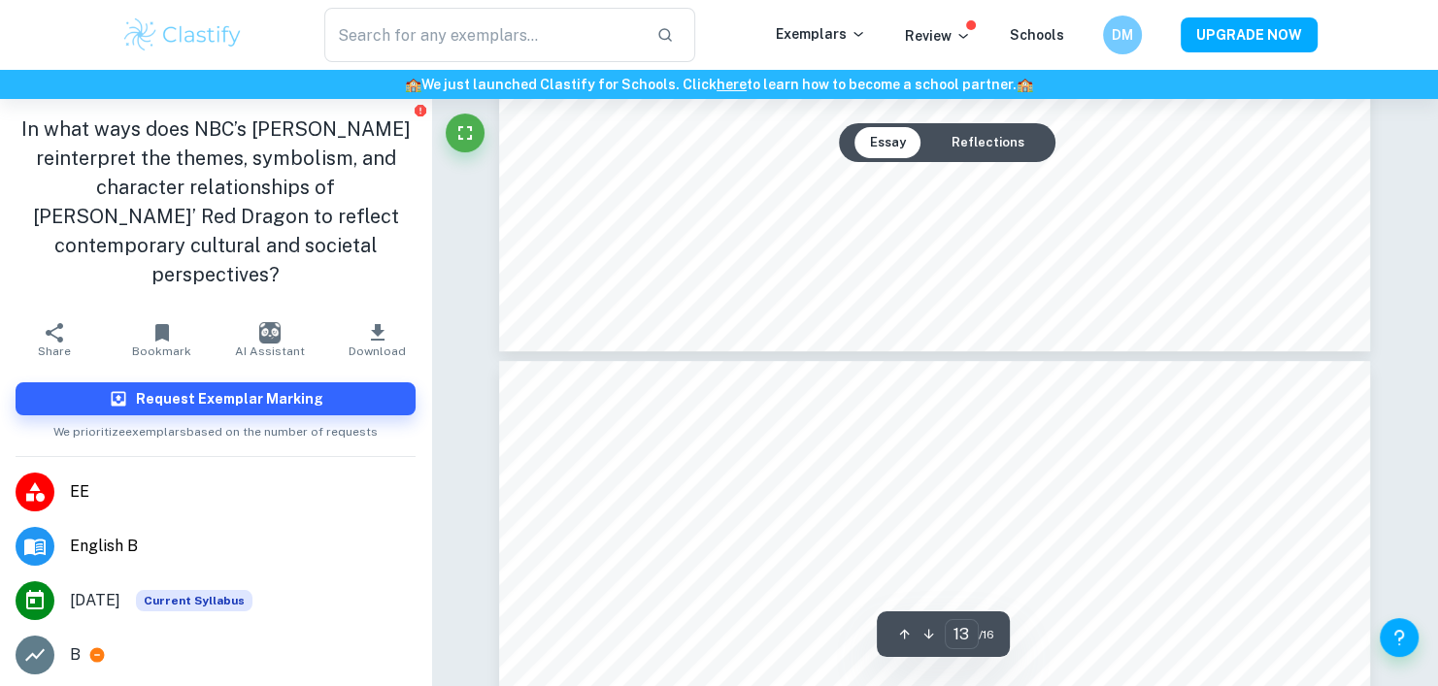
type input "12"
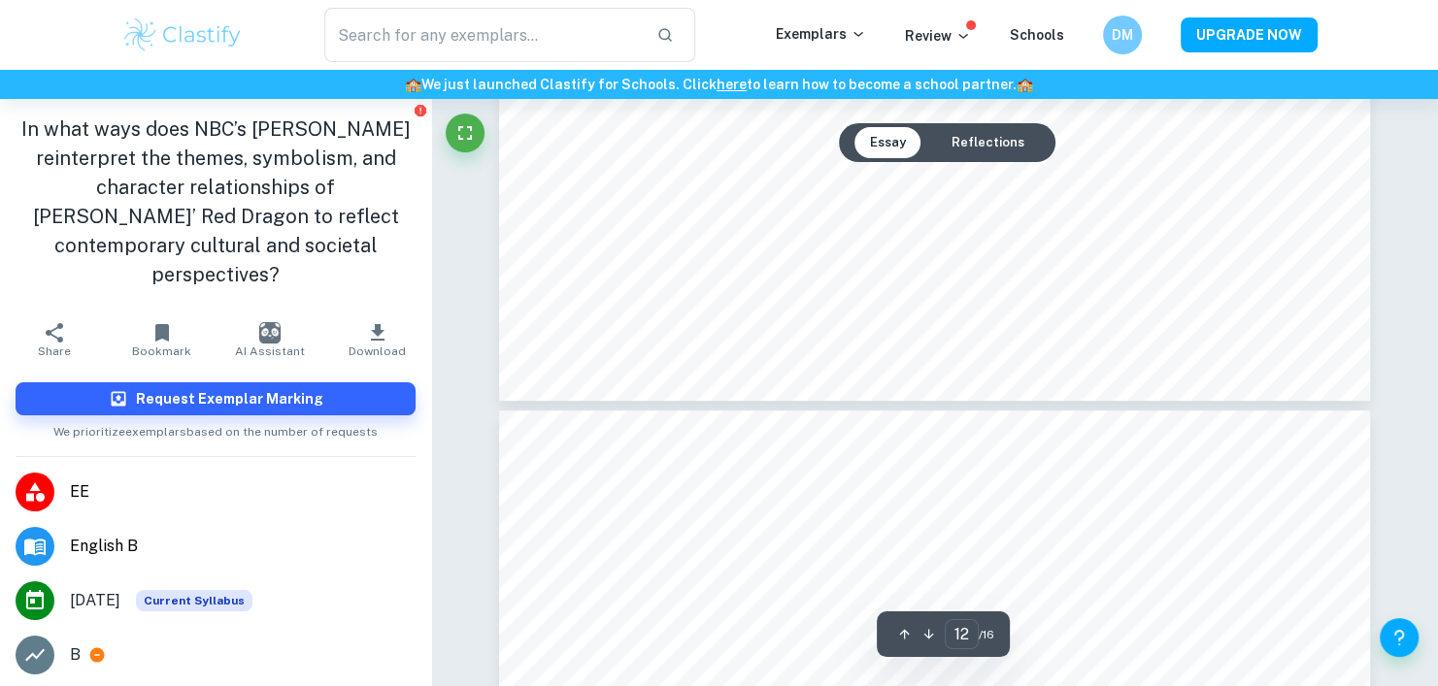
scroll to position [14995, 0]
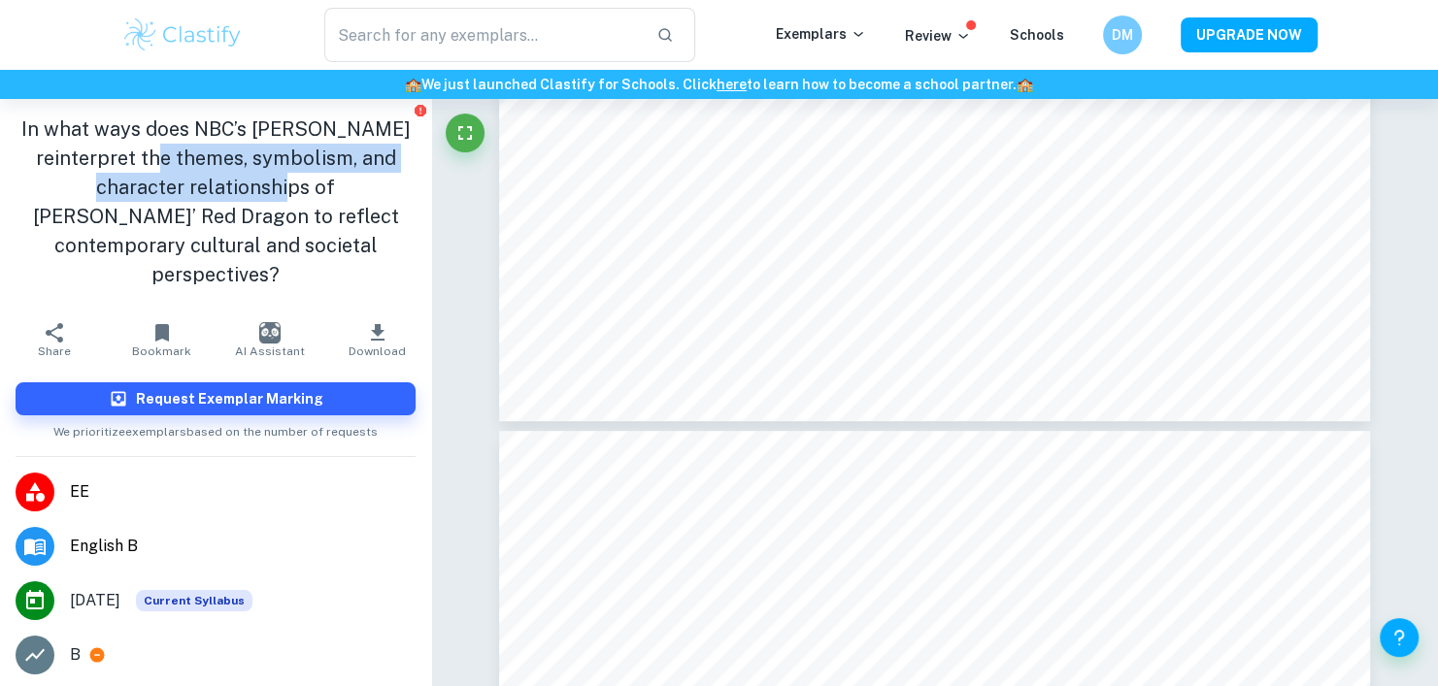
drag, startPoint x: 197, startPoint y: 158, endPoint x: 250, endPoint y: 198, distance: 66.6
click at [250, 198] on h1 "In what ways does NBC’s Hannibal reinterpret the themes, symbolism, and charact…" at bounding box center [216, 202] width 400 height 175
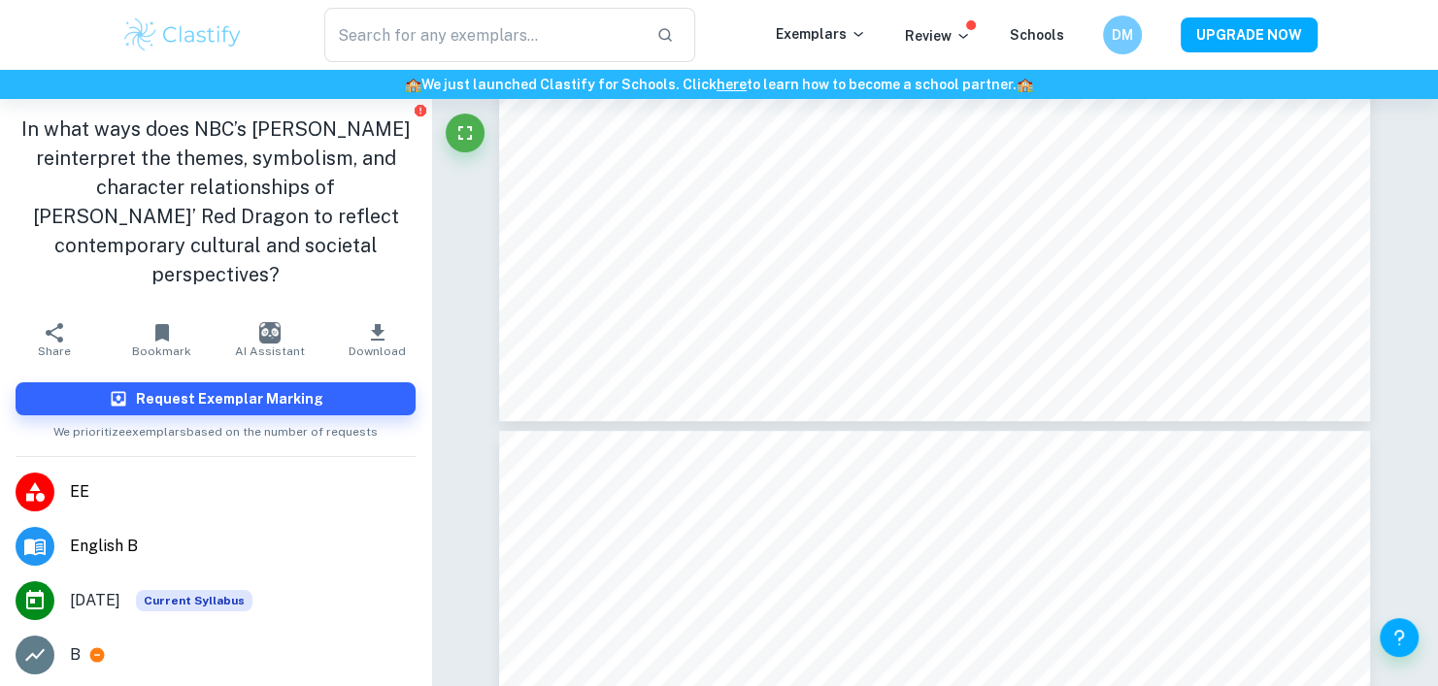
click at [294, 220] on h1 "In what ways does NBC’s Hannibal reinterpret the themes, symbolism, and charact…" at bounding box center [216, 202] width 400 height 175
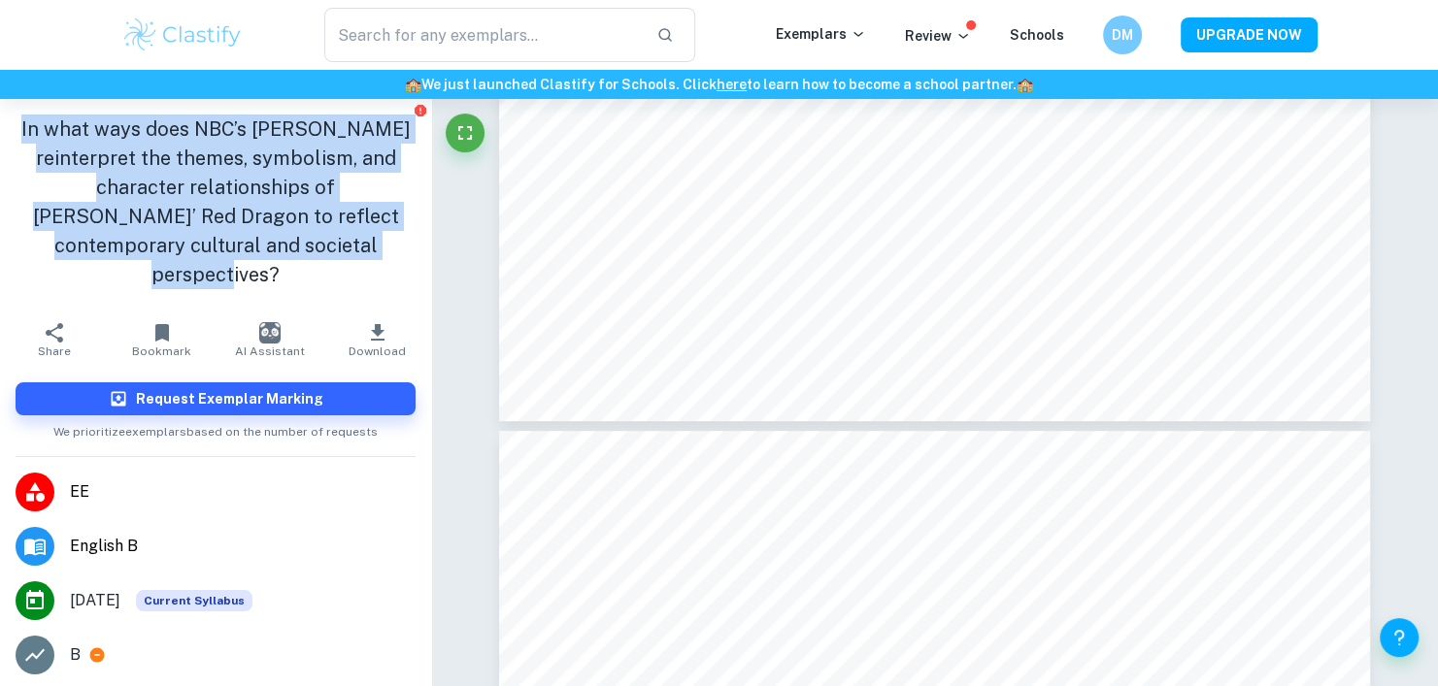
drag, startPoint x: 56, startPoint y: 131, endPoint x: 367, endPoint y: 241, distance: 329.4
click at [367, 241] on h1 "In what ways does NBC’s Hannibal reinterpret the themes, symbolism, and charact…" at bounding box center [216, 202] width 400 height 175
copy h1 "In what ways does NBC’s Hannibal reinterpret the themes, symbolism, and charact…"
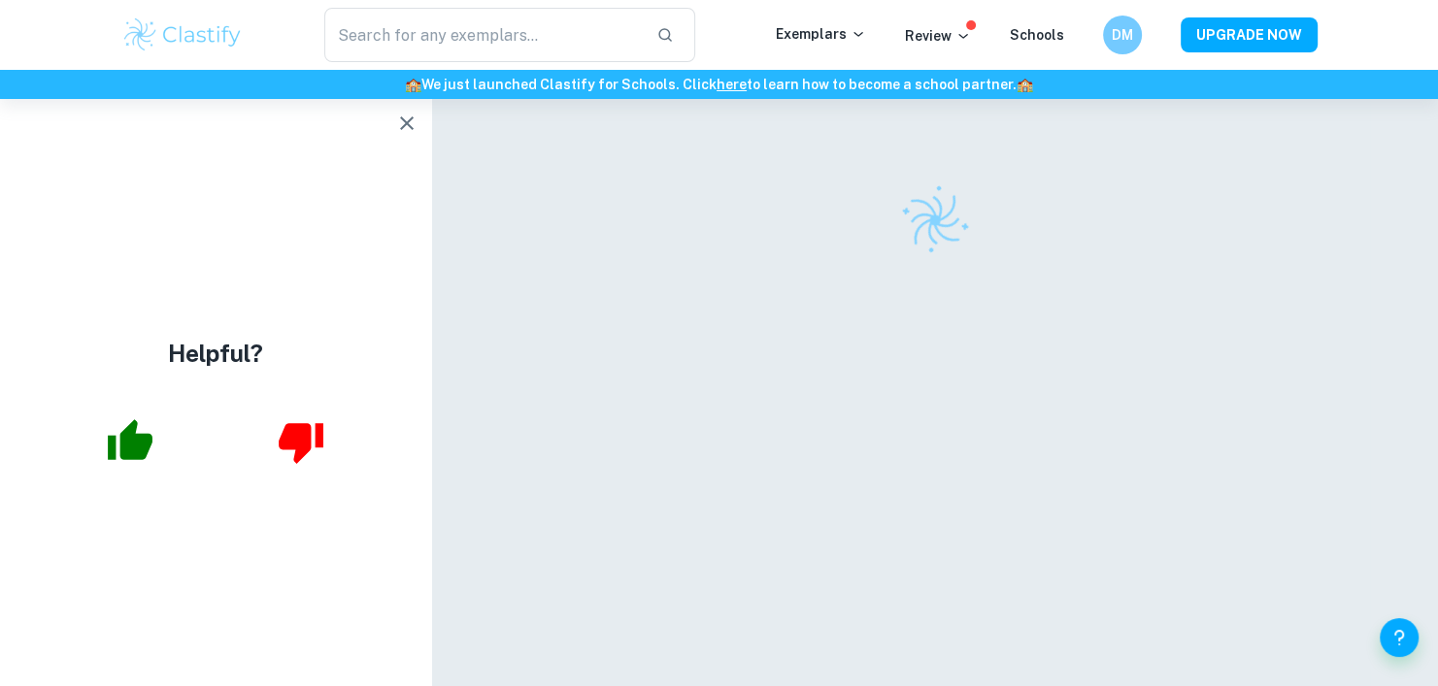
click at [405, 124] on icon "button" at bounding box center [407, 123] width 14 height 14
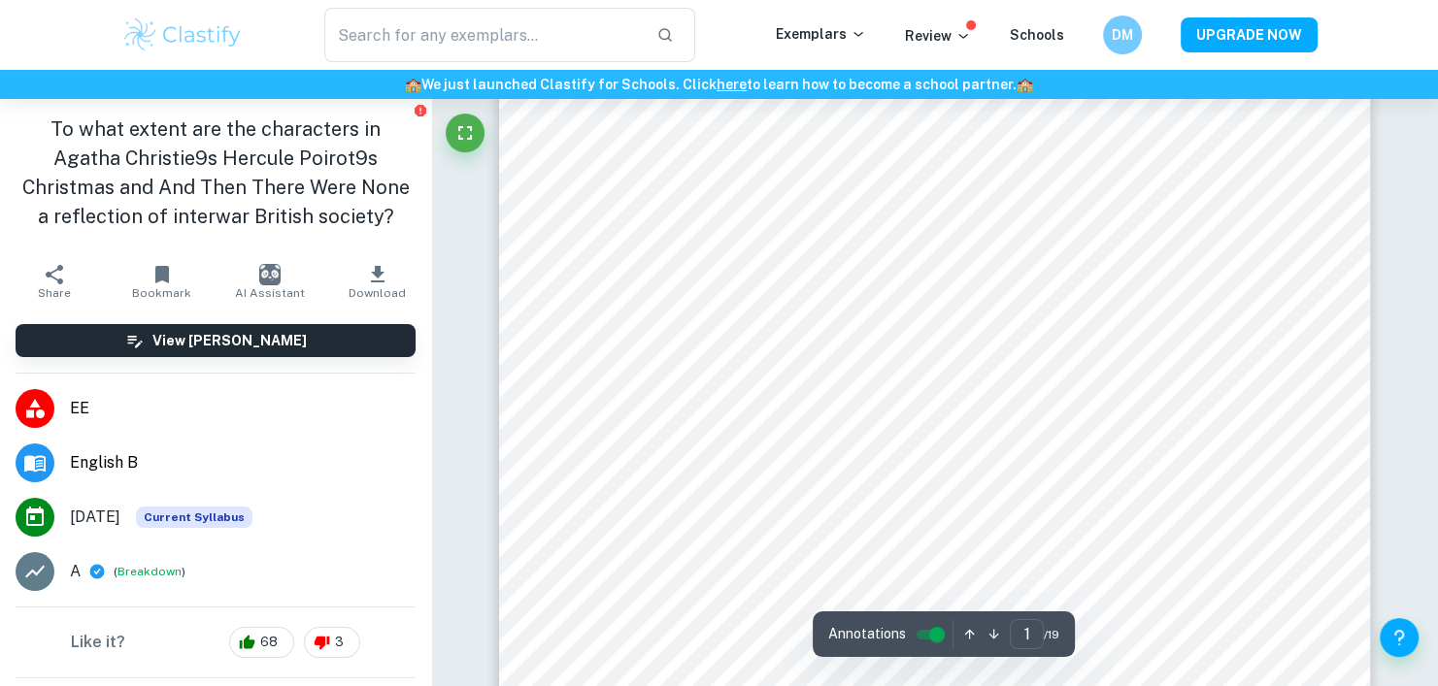
scroll to position [248, 0]
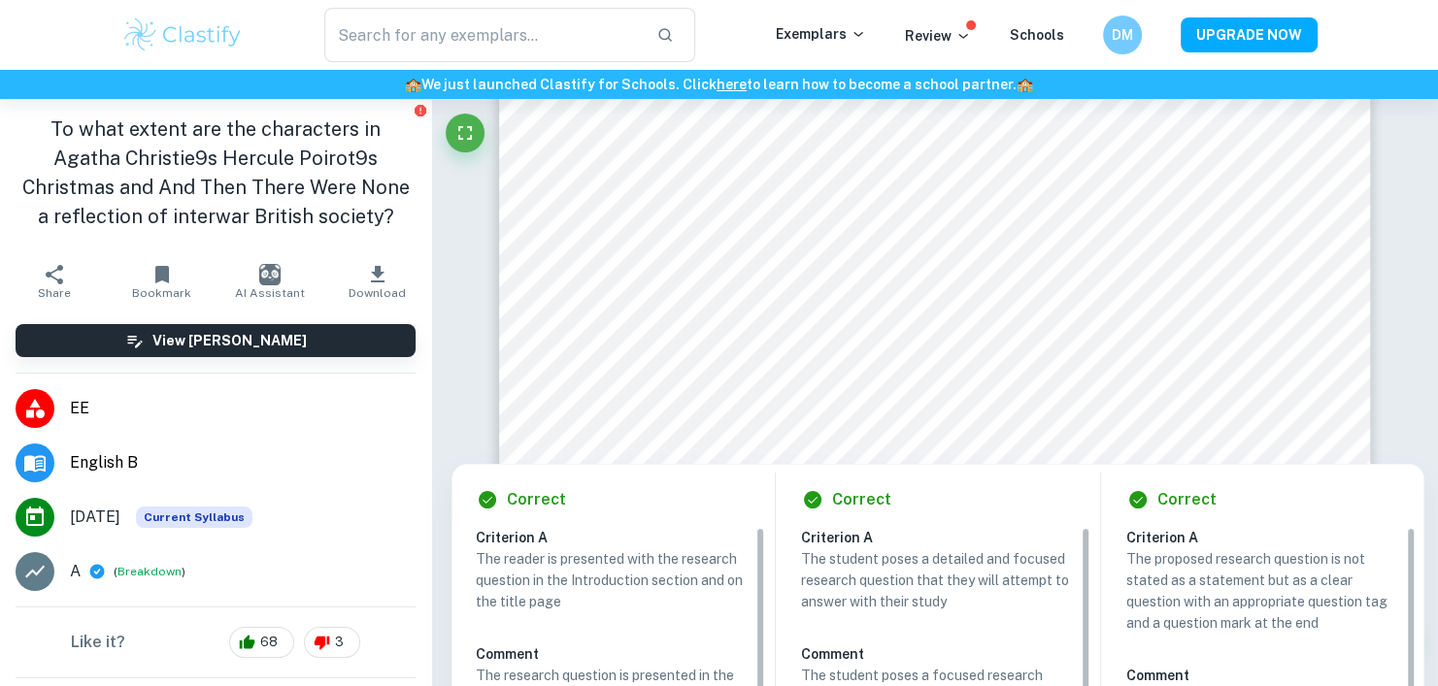
drag, startPoint x: 620, startPoint y: 423, endPoint x: 639, endPoint y: 426, distance: 18.7
click at [639, 426] on div at bounding box center [936, 428] width 641 height 22
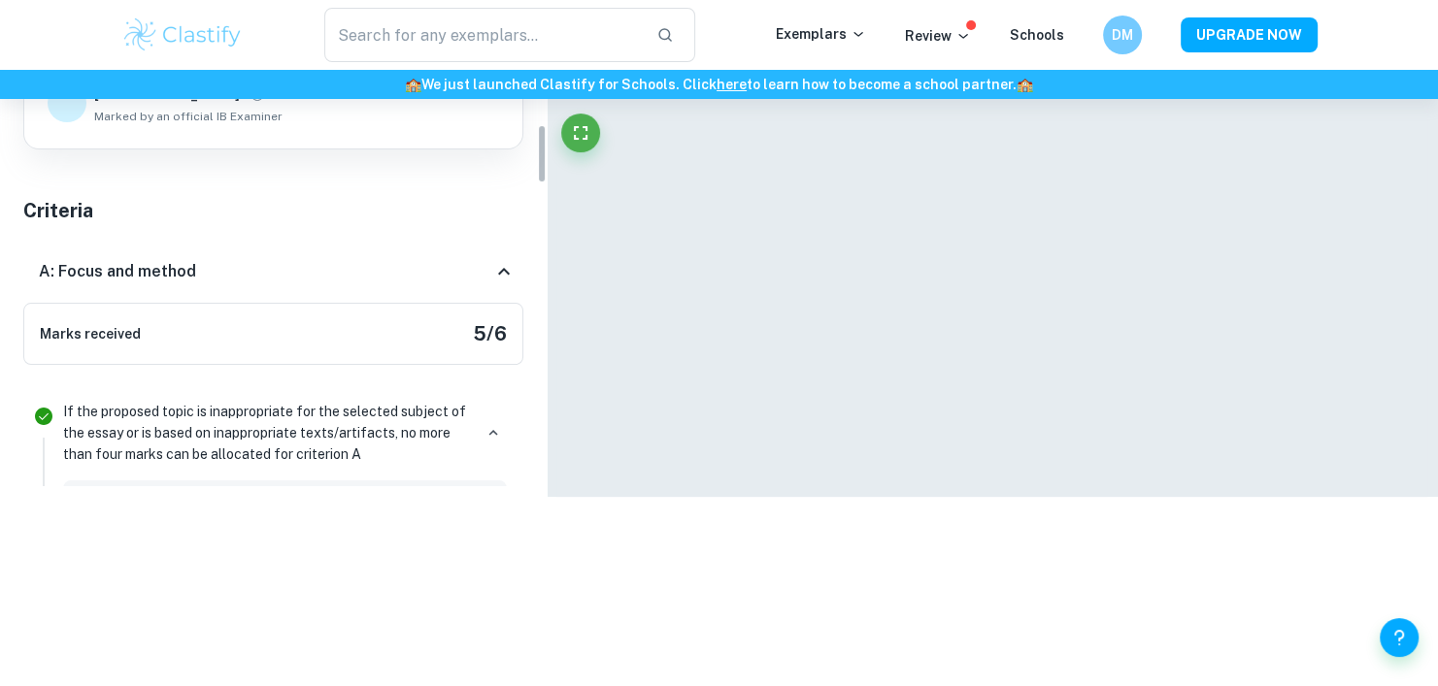
scroll to position [1402, 0]
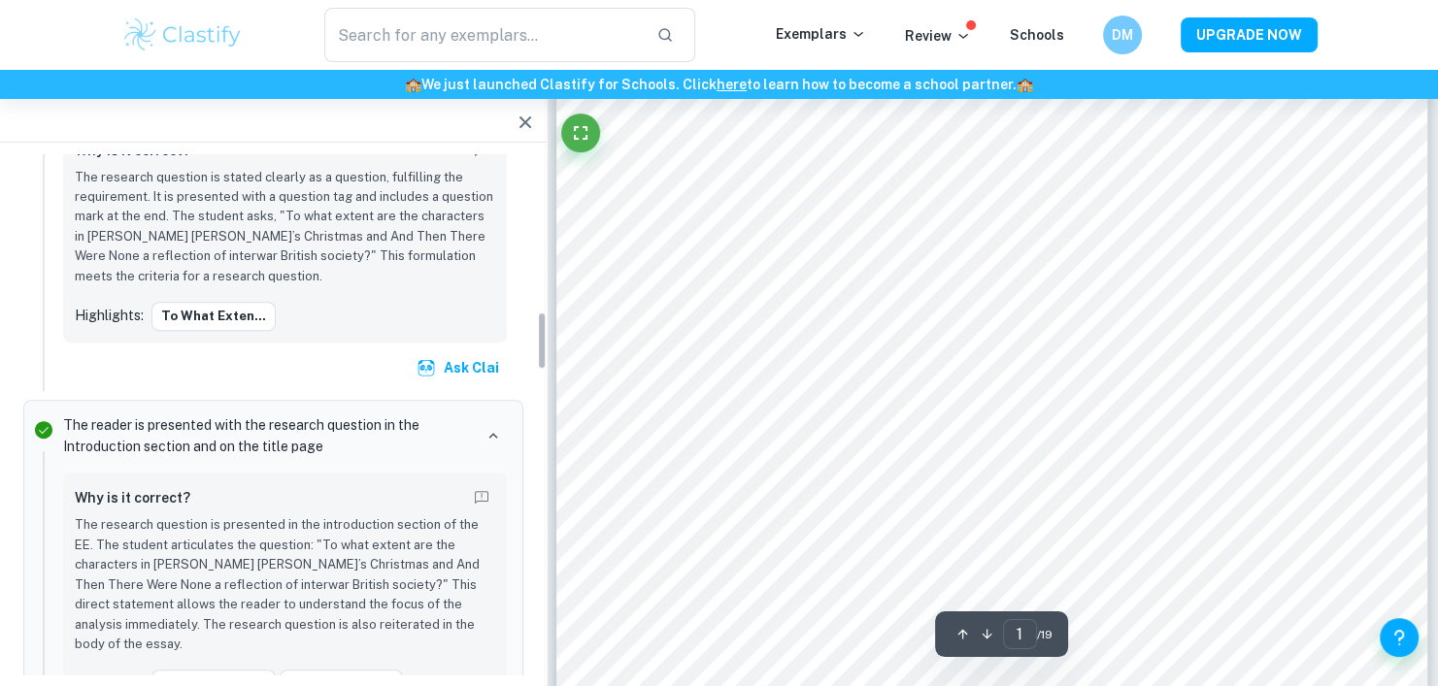
click at [524, 133] on icon "button" at bounding box center [524, 122] width 23 height 23
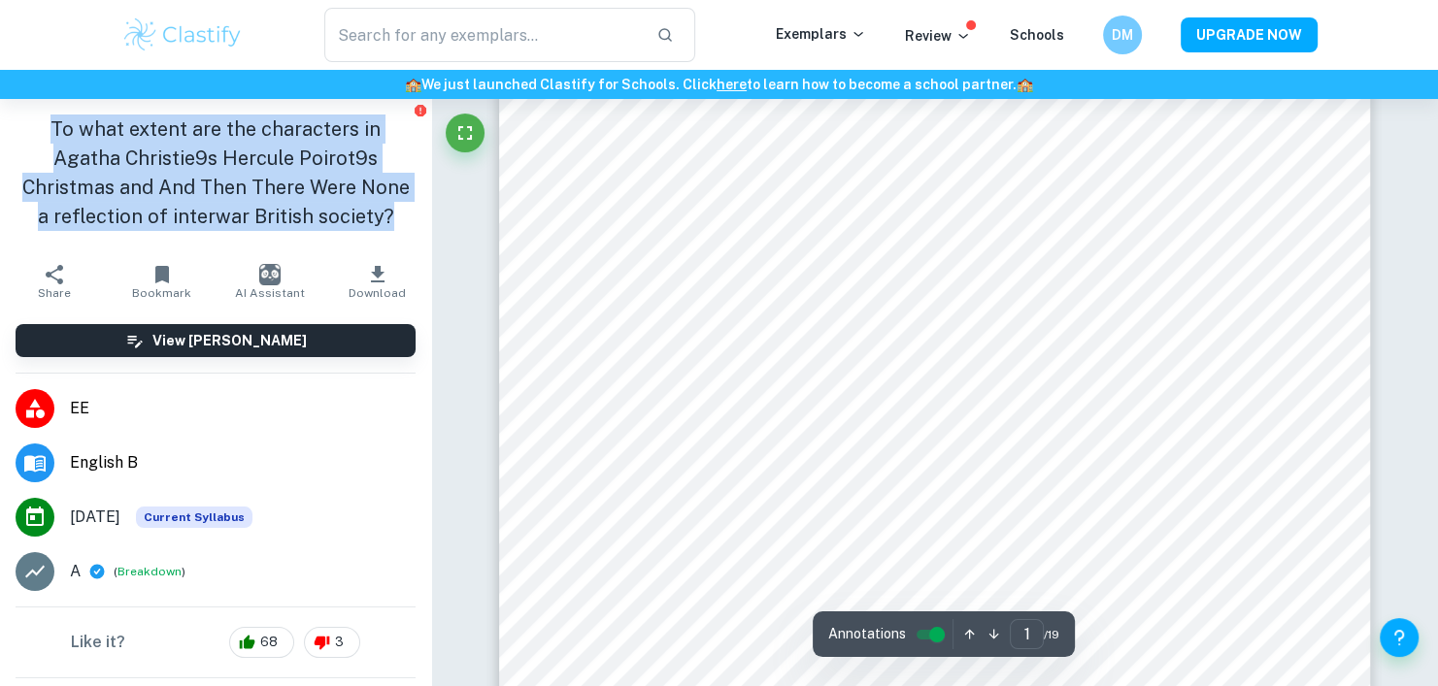
drag, startPoint x: 50, startPoint y: 124, endPoint x: 394, endPoint y: 228, distance: 359.0
click at [394, 228] on h1 "To what extent are the characters in Agatha Christie9s Hercule Poirot9s Christm…" at bounding box center [216, 173] width 400 height 116
copy h1 "To what extent are the characters in Agatha Christie9s Hercule Poirot9s Christm…"
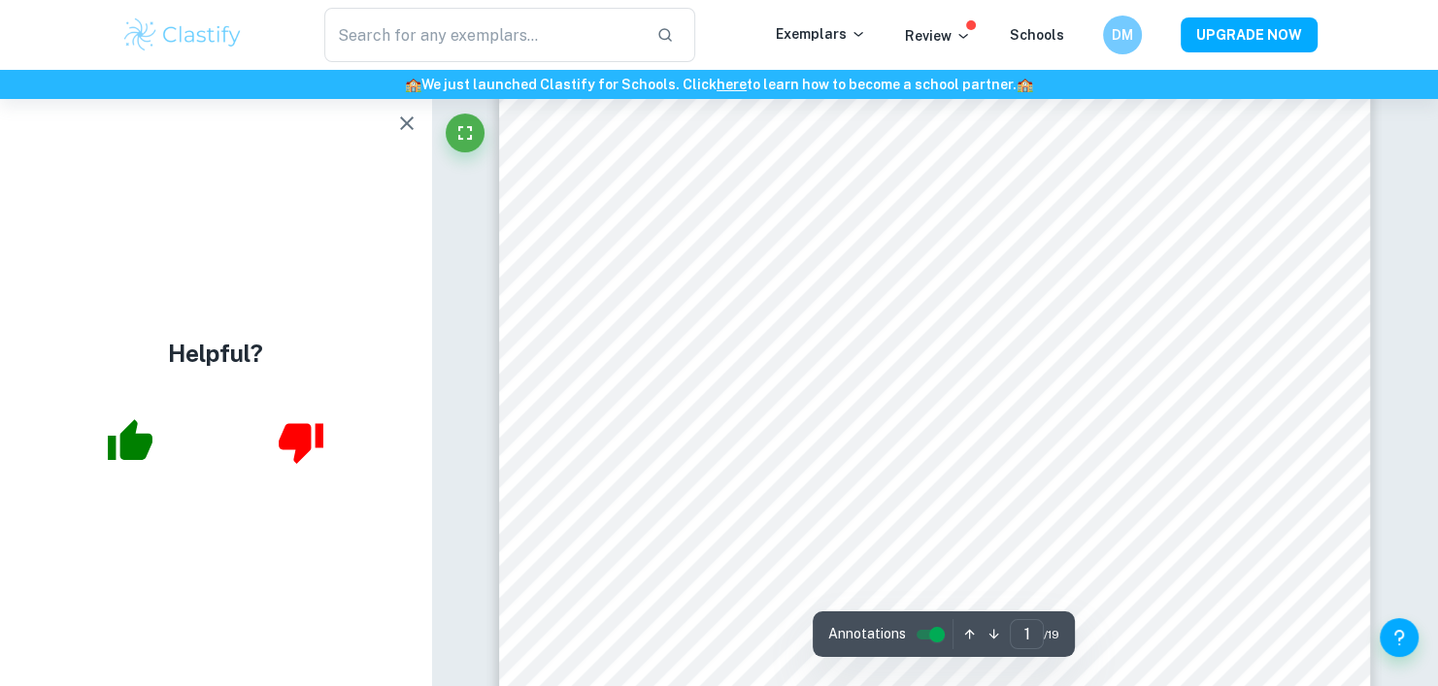
scroll to position [579, 0]
click at [411, 131] on icon "button" at bounding box center [406, 123] width 23 height 23
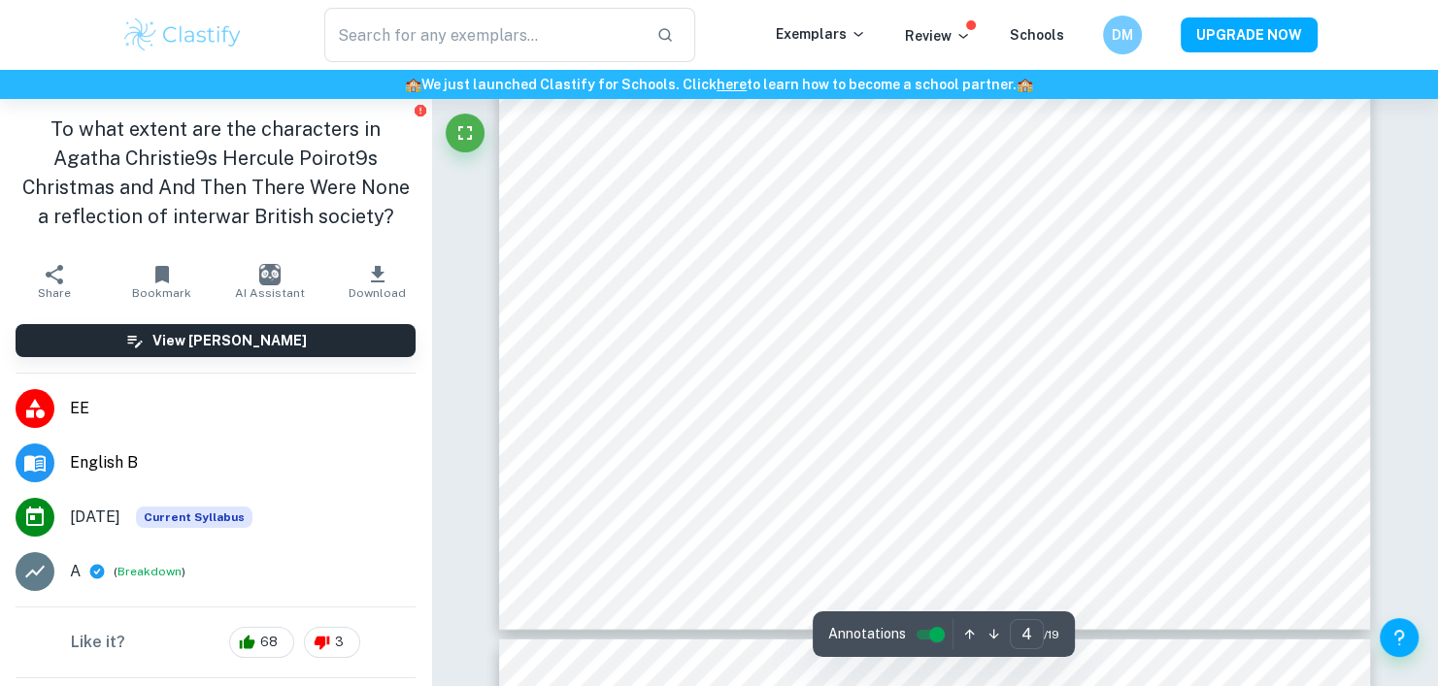
scroll to position [4729, 0]
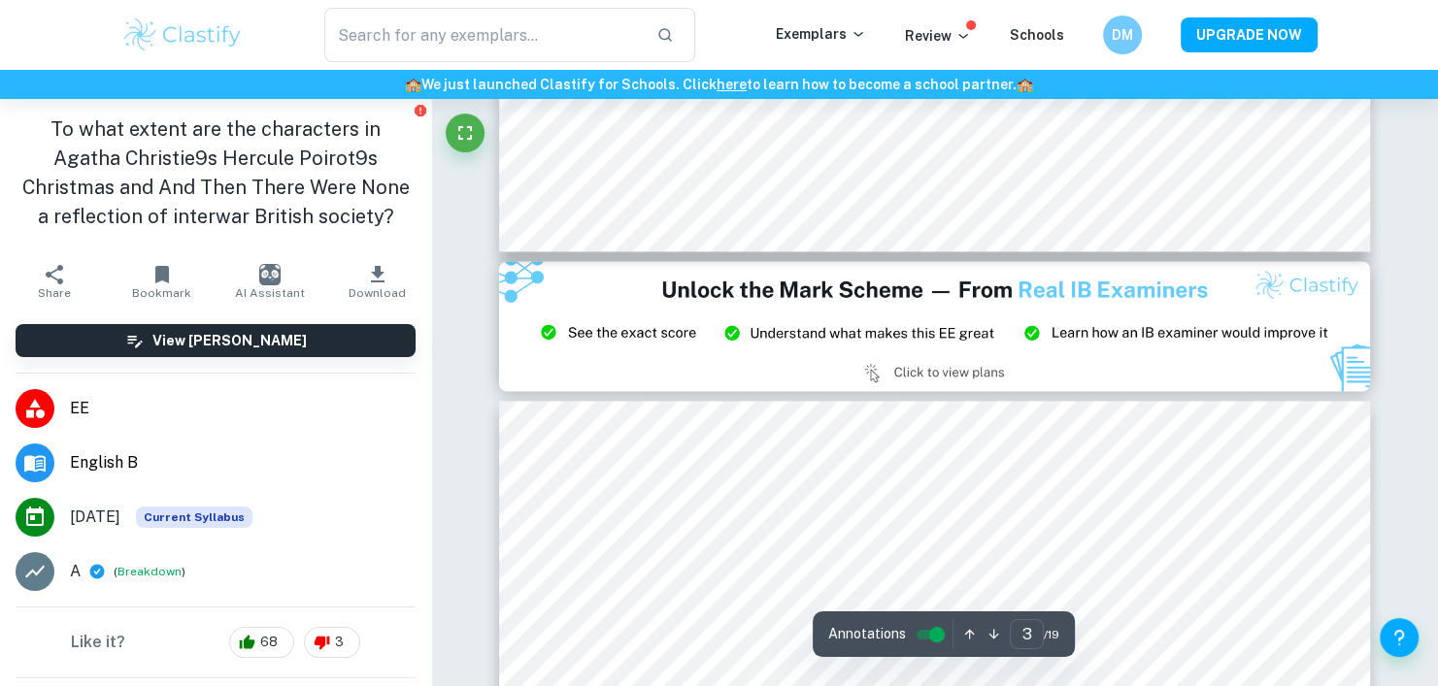
type input "2"
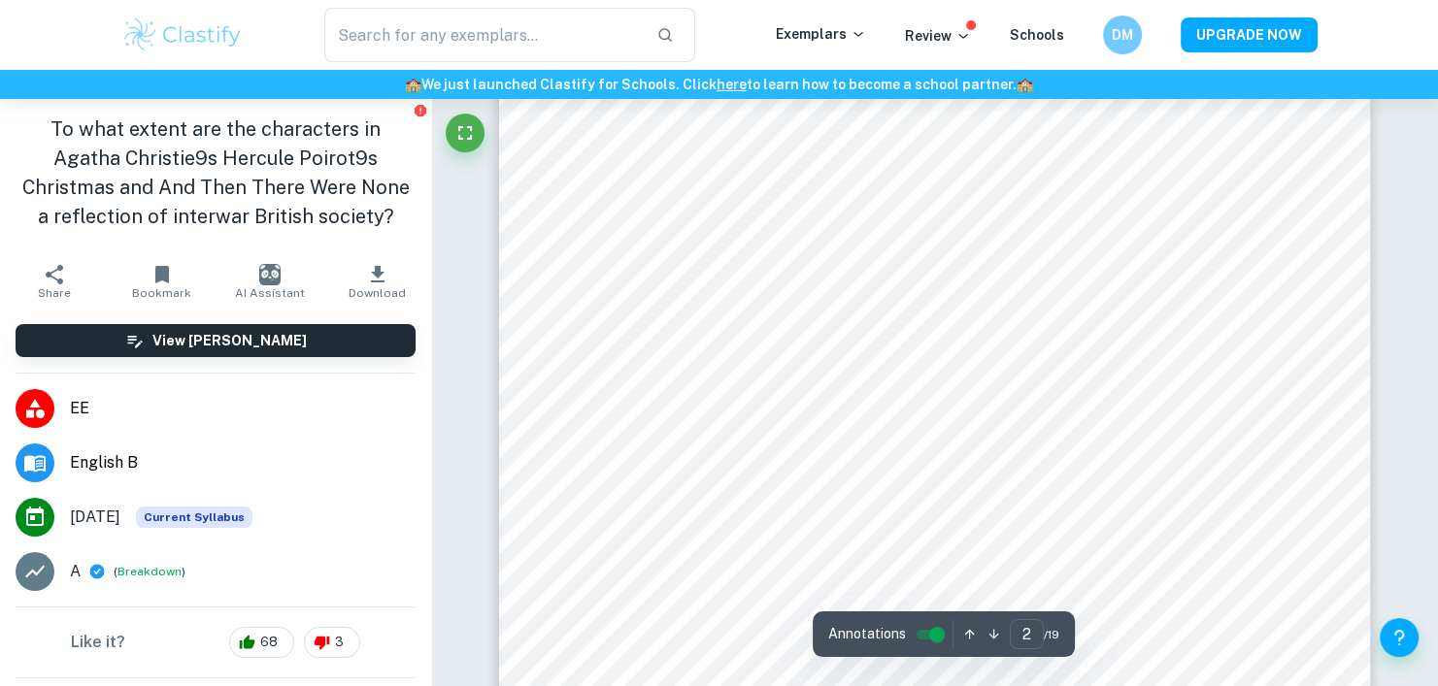
scroll to position [1587, 0]
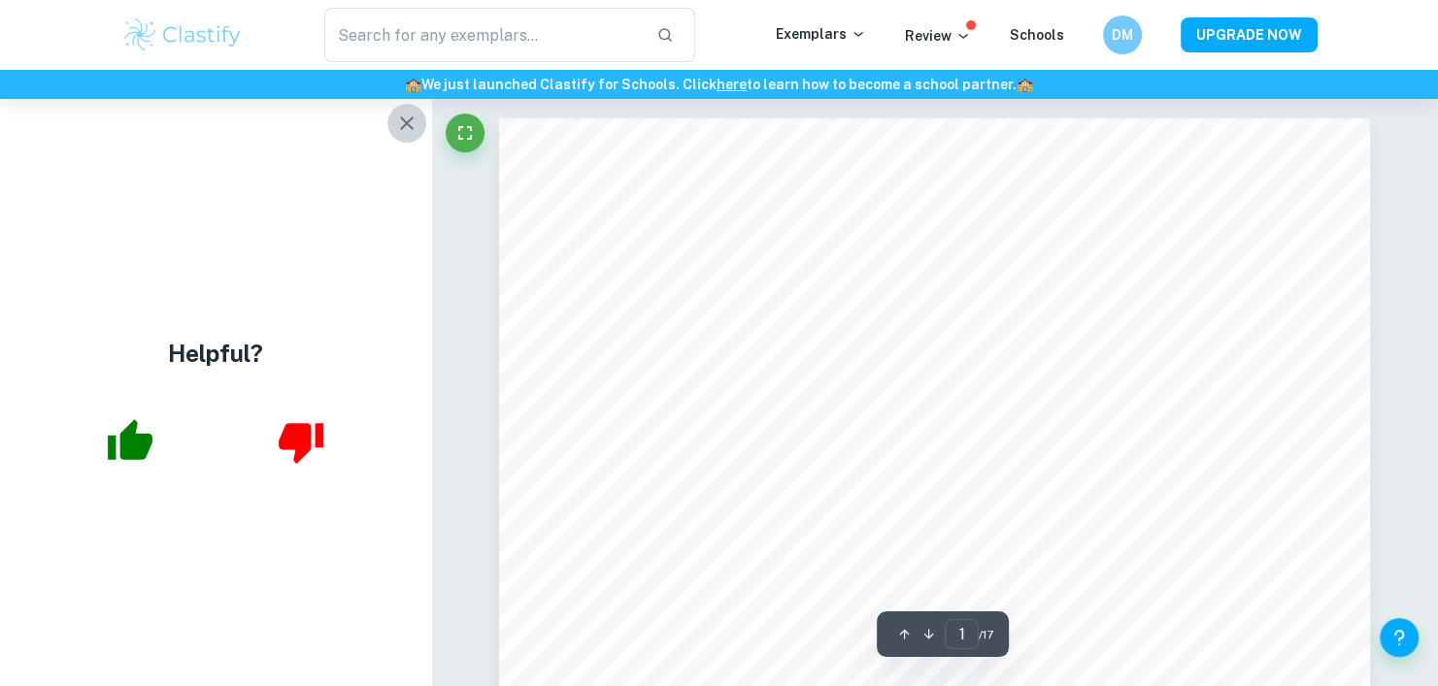
click at [405, 139] on button "button" at bounding box center [406, 123] width 39 height 39
click at [407, 134] on icon "button" at bounding box center [406, 123] width 23 height 23
click at [398, 132] on icon "button" at bounding box center [406, 123] width 23 height 23
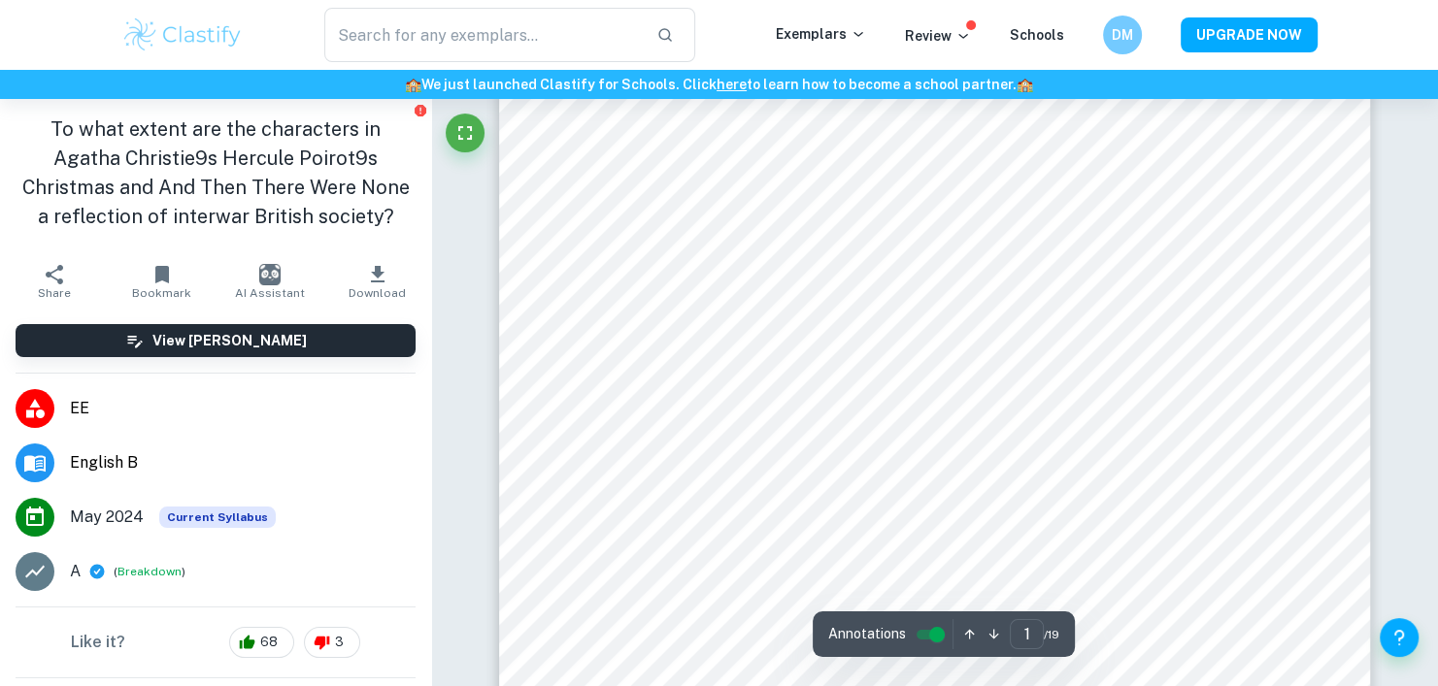
scroll to position [167, 0]
